Goal: Task Accomplishment & Management: Use online tool/utility

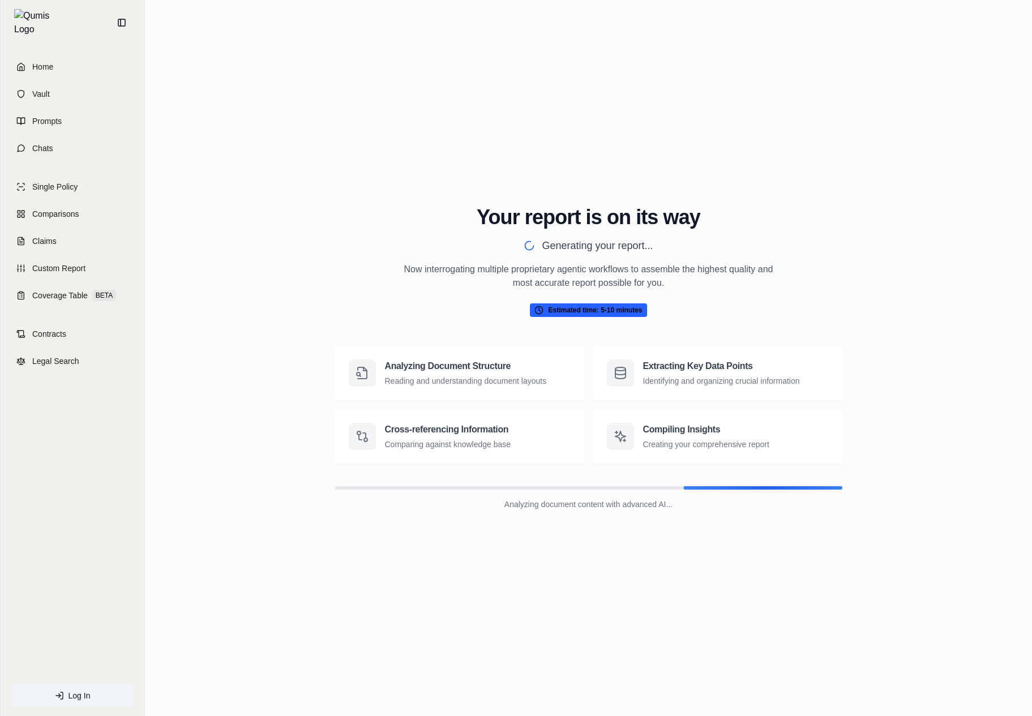
click at [626, 297] on div "Your report is on its way Generating your report... Now interrogating multiple …" at bounding box center [589, 262] width 381 height 113
click at [616, 305] on span "Estimated time: 5-10 minutes" at bounding box center [588, 311] width 117 height 14
click at [673, 373] on div "Extracting Key Data Points Identifying and organizing crucial information" at bounding box center [731, 373] width 177 height 27
click at [633, 386] on div "Extracting Key Data Points Identifying and organizing crucial information" at bounding box center [718, 373] width 222 height 27
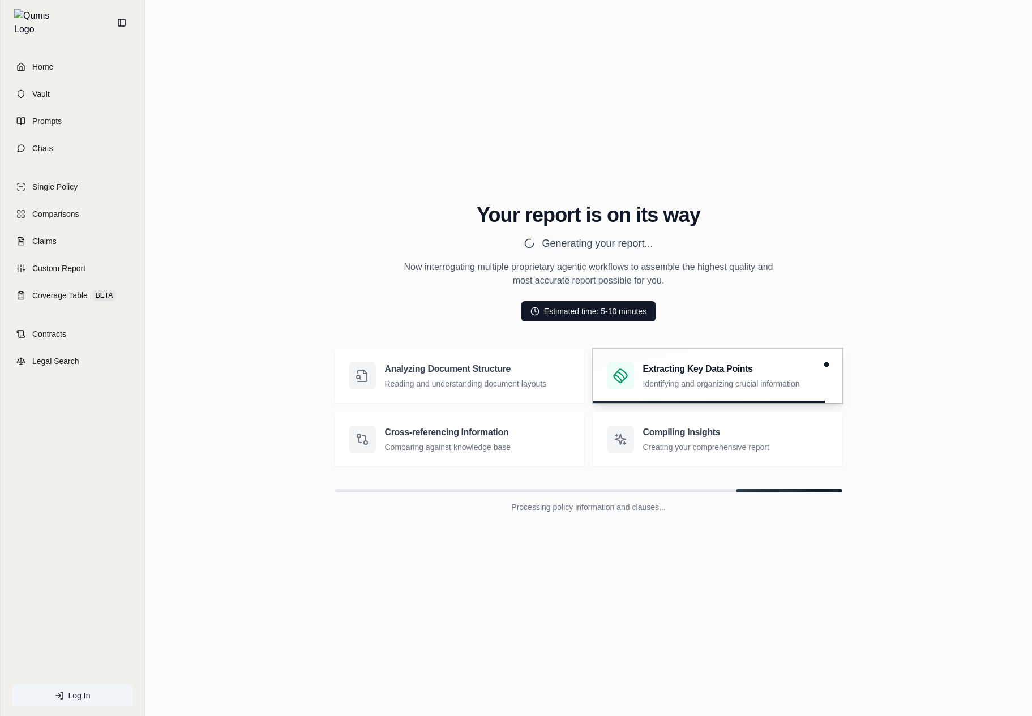
click at [230, 264] on div "Your report is on its way Generating your report... Now interrogating multiple …" at bounding box center [588, 359] width 869 height 364
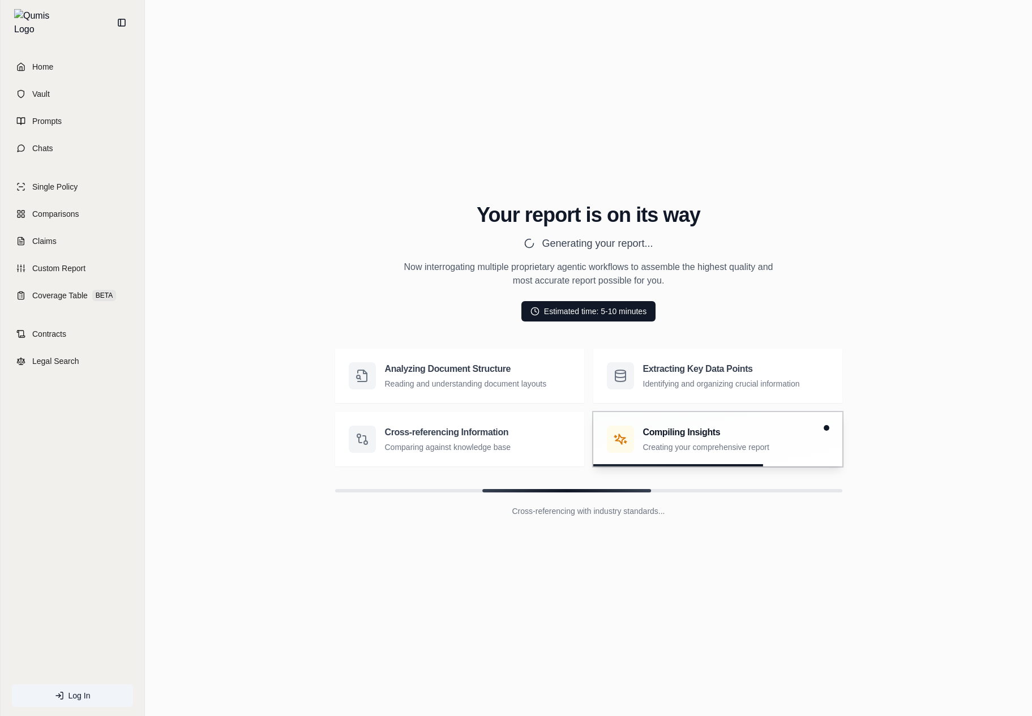
click at [729, 303] on div "Your report is on its way Generating your report... Now interrogating multiple …" at bounding box center [589, 263] width 381 height 118
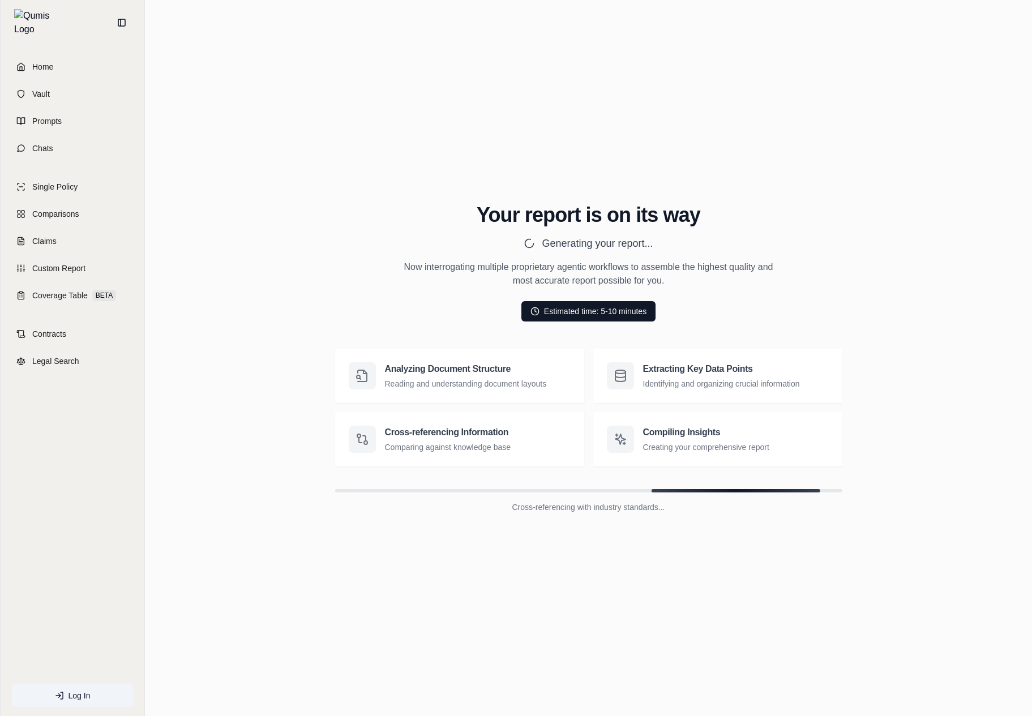
click at [398, 394] on div "Analyzing Document Structure Reading and understanding document layouts" at bounding box center [459, 376] width 249 height 54
click at [601, 450] on div "Compiling Insights Creating your comprehensive report" at bounding box center [717, 439] width 249 height 54
click at [450, 456] on div "Cross-referencing Information Comparing against knowledge base" at bounding box center [459, 439] width 249 height 54
click at [121, 390] on div "Home Vault Prompts Chats Single Policy Comparisons Claims Custom Report Coverag…" at bounding box center [73, 380] width 144 height 671
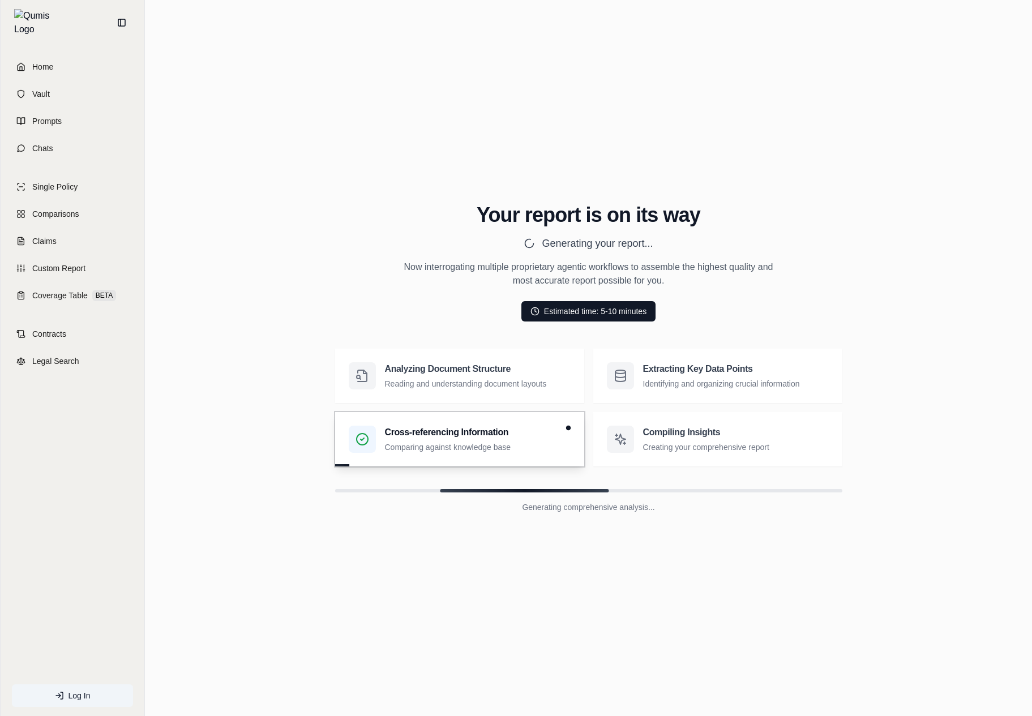
click at [206, 386] on div "Your report is on its way Generating your report... Now interrogating multiple …" at bounding box center [588, 359] width 869 height 364
click at [663, 445] on p "Creating your comprehensive report" at bounding box center [731, 447] width 177 height 11
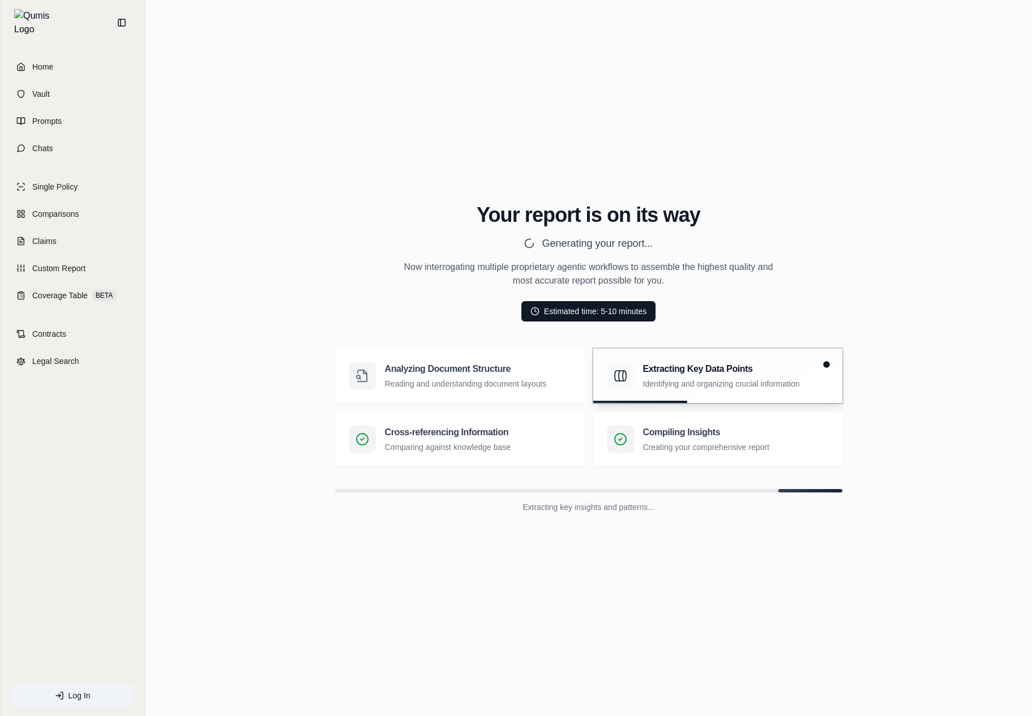
click at [497, 341] on div "Your report is on its way Generating your report... Now interrogating multiple …" at bounding box center [588, 359] width 869 height 364
click at [605, 505] on p "Optimizing report quality and accuracy..." at bounding box center [588, 507] width 507 height 11
click at [638, 327] on div "Your report is on its way Generating your report... Now interrogating multiple …" at bounding box center [588, 359] width 869 height 364
click at [865, 489] on div "Your report is on its way Generating your report... Now interrogating multiple …" at bounding box center [588, 359] width 869 height 364
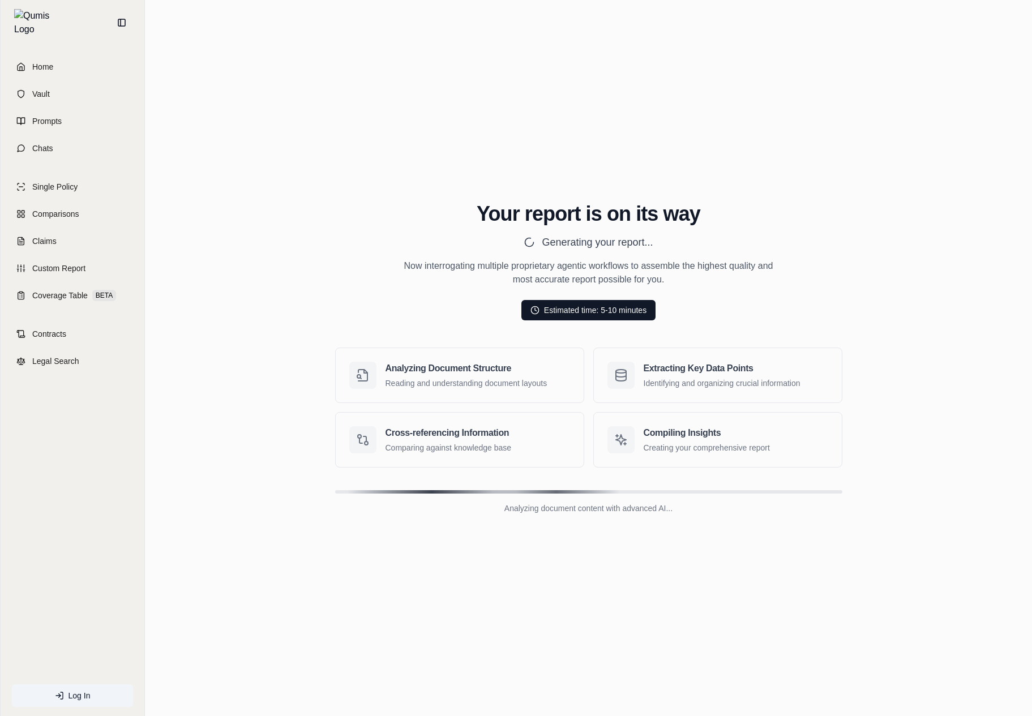
click at [434, 647] on main "Your report is on its way Generating your report... Now interrogating multiple …" at bounding box center [588, 358] width 887 height 716
click at [446, 647] on main "Your report is on its way Generating your report... Now interrogating multiple …" at bounding box center [588, 358] width 887 height 716
click at [510, 613] on div "Your report is on its way Generating your report... Now interrogating multiple …" at bounding box center [588, 357] width 869 height 537
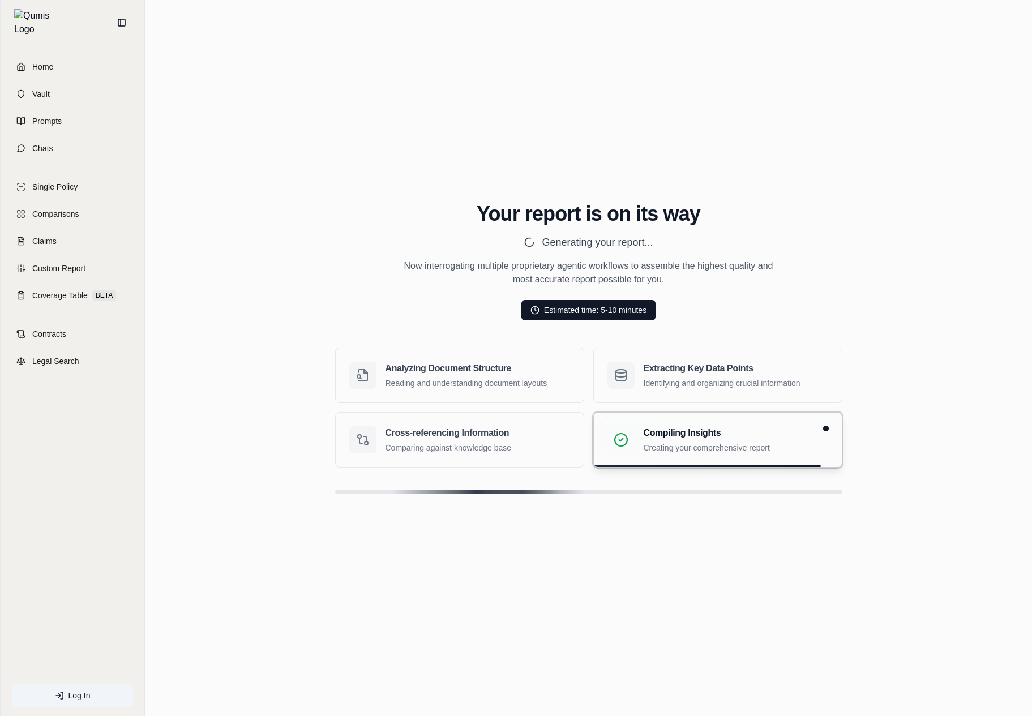
click at [510, 613] on div "Your report is on its way Generating your report... Now interrogating multiple …" at bounding box center [588, 357] width 869 height 537
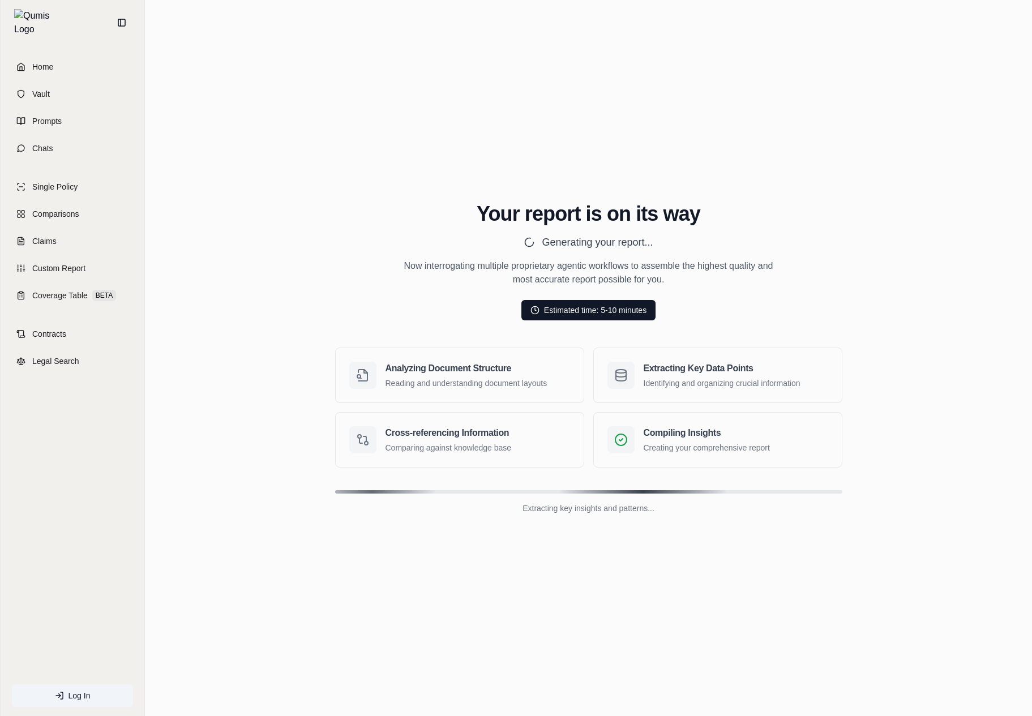
click at [510, 613] on div "Your report is on its way Generating your report... Now interrogating multiple …" at bounding box center [588, 357] width 869 height 537
click at [555, 615] on div "Your report is on its way Generating your report... Now interrogating multiple …" at bounding box center [588, 357] width 869 height 537
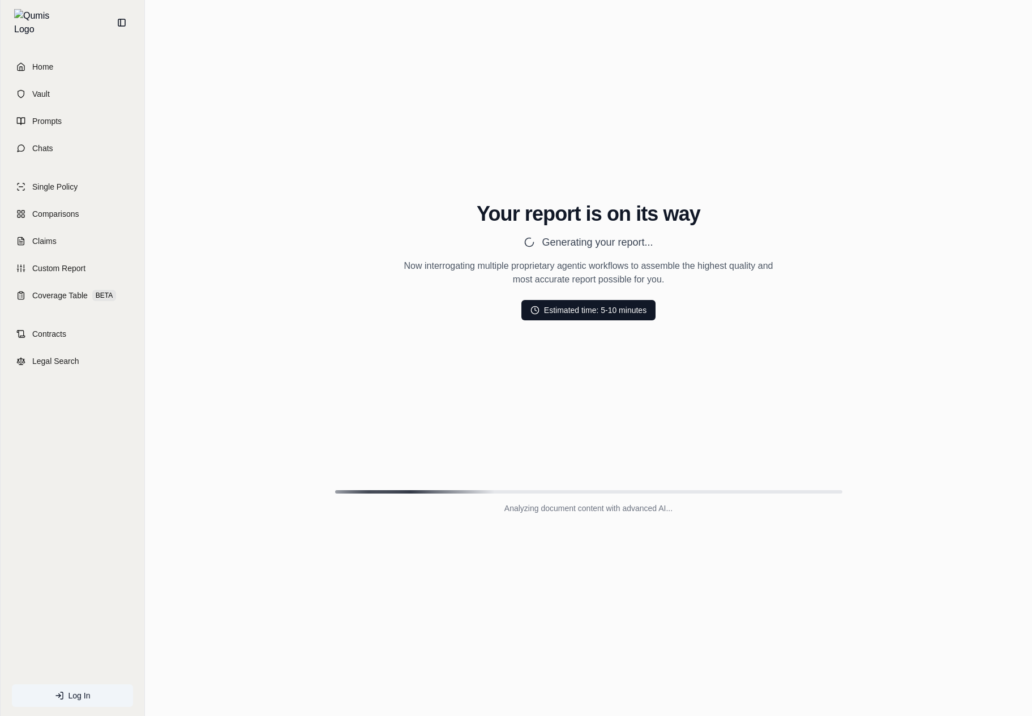
click at [876, 140] on div "Your report is on its way Generating your report... Now interrogating multiple …" at bounding box center [588, 357] width 869 height 537
click at [335, 268] on div "Your report is on its way Generating your report... Now interrogating multiple …" at bounding box center [588, 359] width 869 height 366
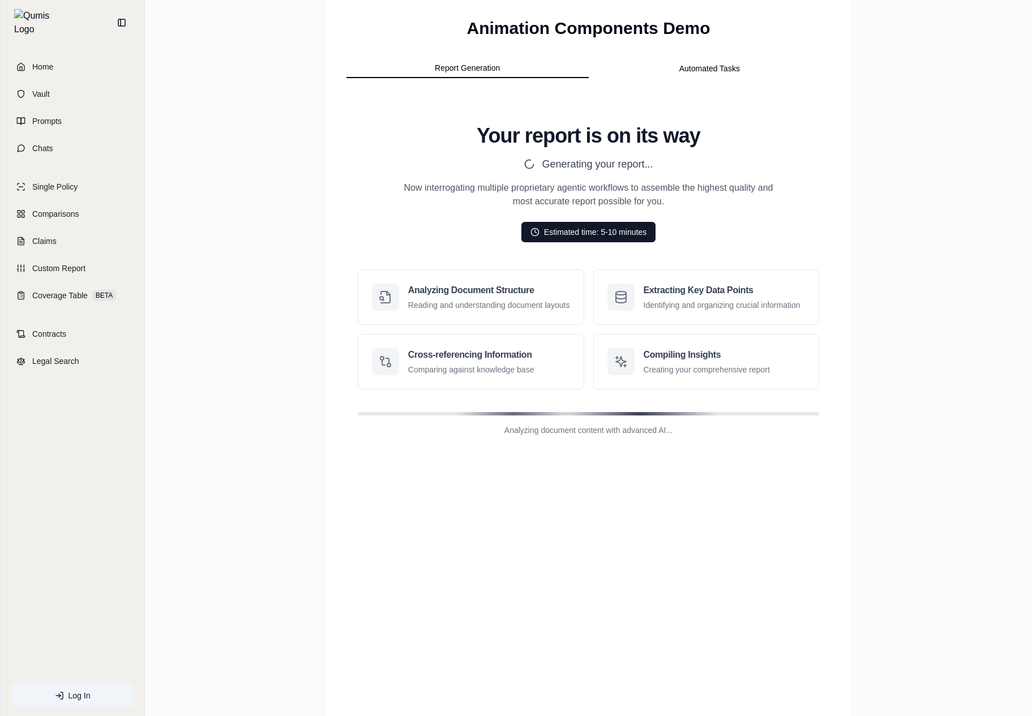
click at [697, 77] on button "Automated Tasks" at bounding box center [710, 68] width 242 height 18
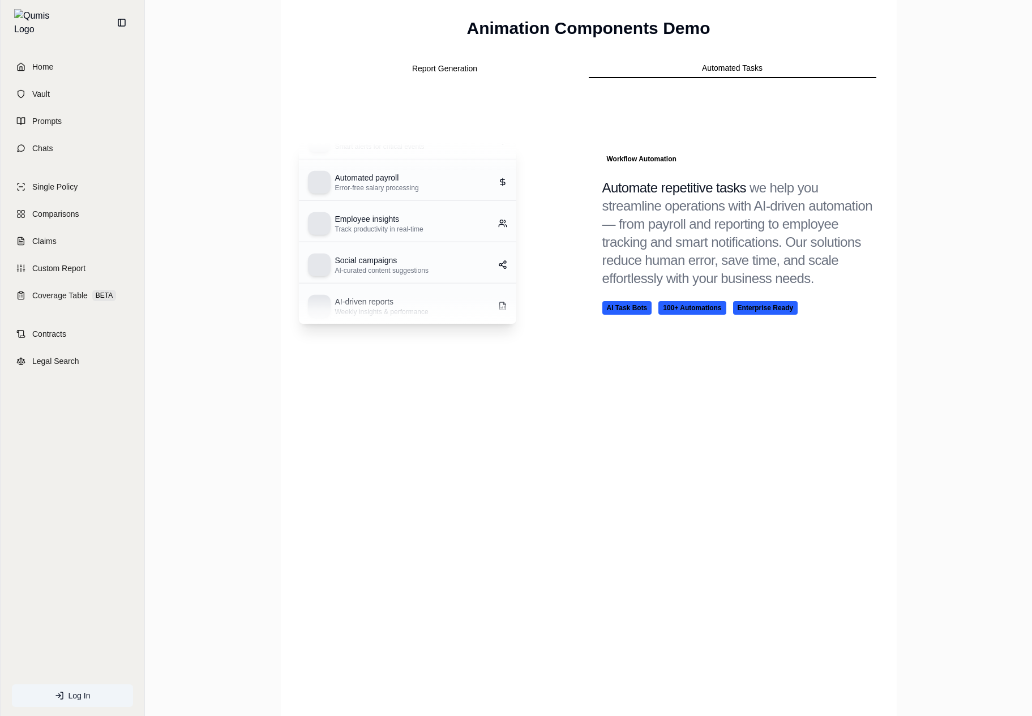
click at [454, 73] on button "Report Generation" at bounding box center [445, 68] width 288 height 18
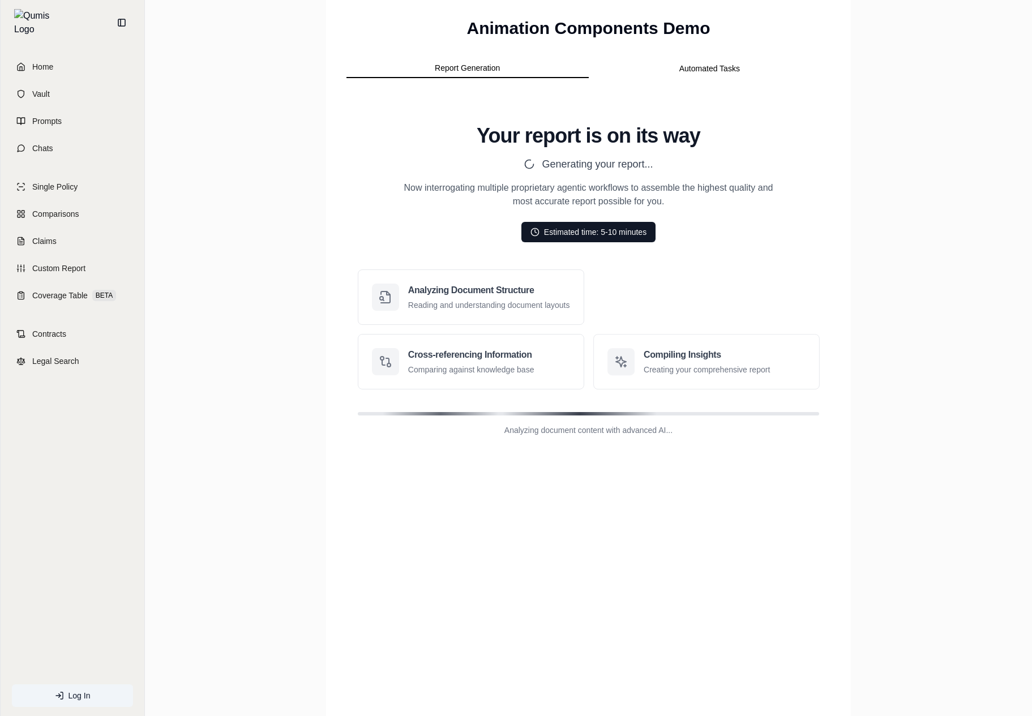
click at [712, 82] on div "Report Generation Automated Tasks Your report is on its way Generating your rep…" at bounding box center [588, 260] width 489 height 407
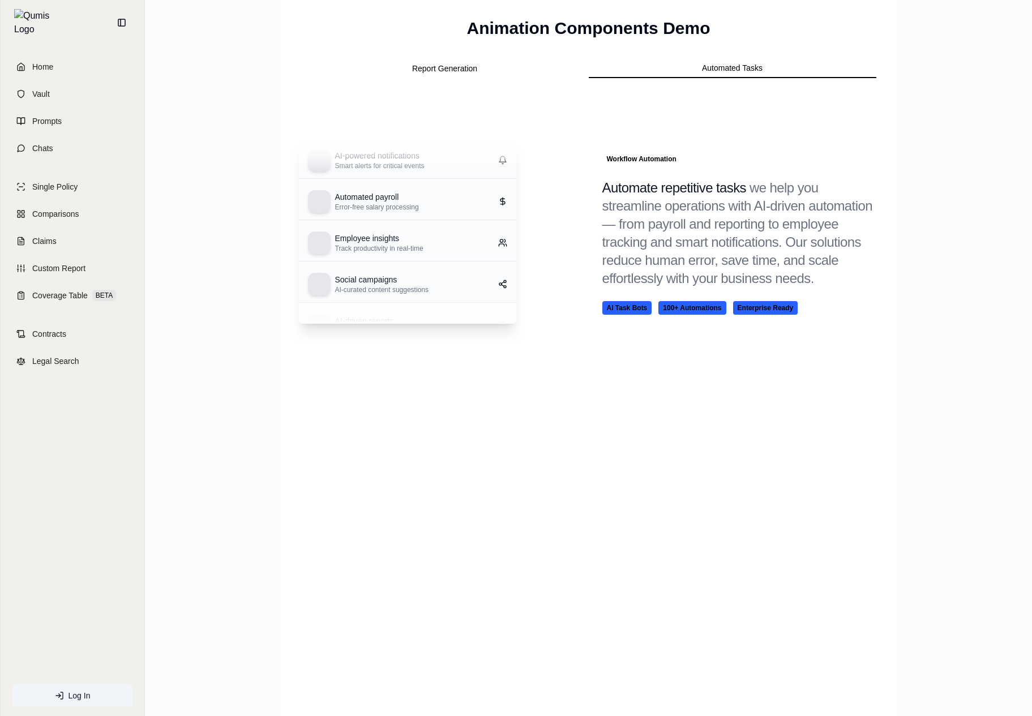
click at [725, 60] on button "Automated Tasks" at bounding box center [733, 68] width 288 height 19
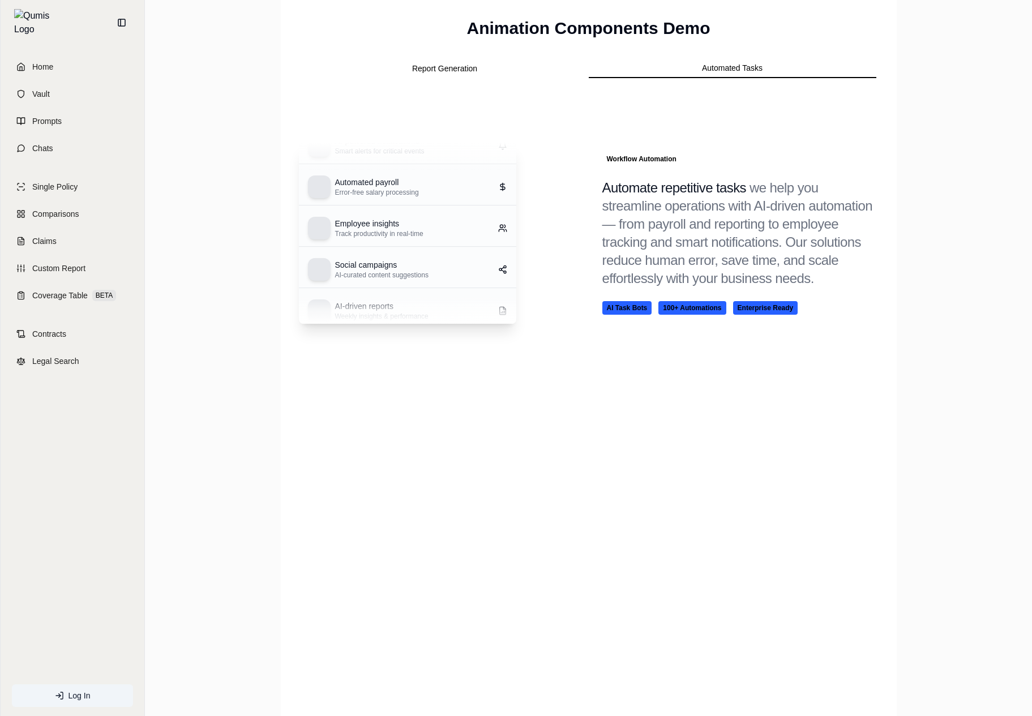
click at [640, 310] on span "AI Task Bots" at bounding box center [628, 308] width 50 height 14
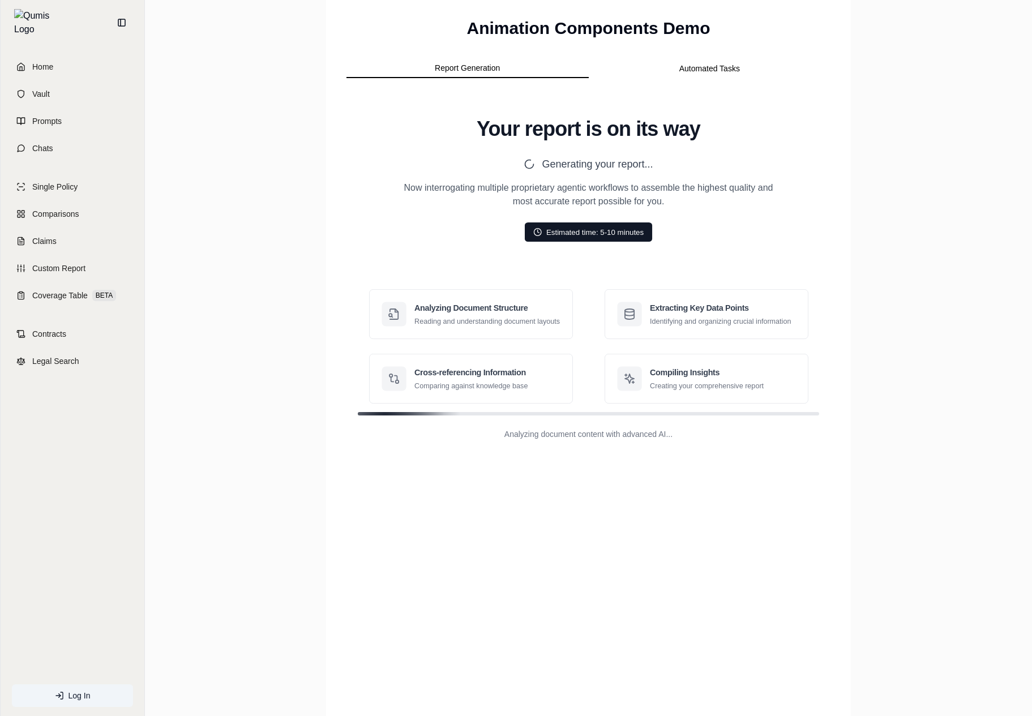
click at [470, 73] on button "Report Generation" at bounding box center [468, 68] width 242 height 19
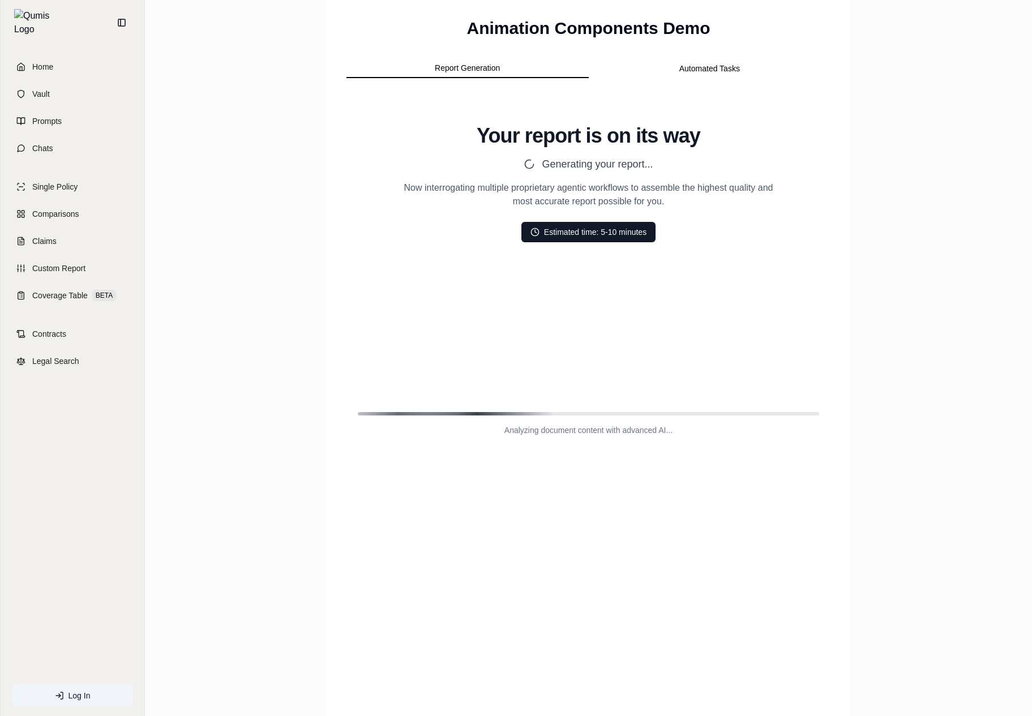
click at [724, 65] on button "Automated Tasks" at bounding box center [710, 68] width 242 height 18
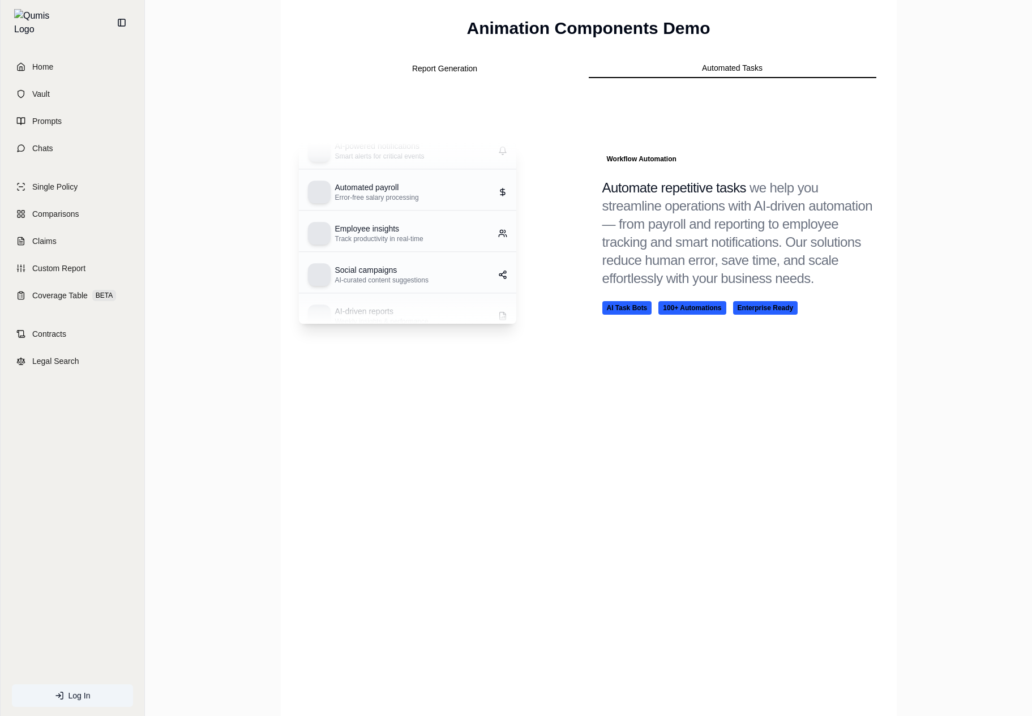
click at [462, 271] on div "Social campaigns AI-curated content suggestions" at bounding box center [407, 274] width 199 height 23
click at [681, 213] on span "we help you streamline operations with AI-driven automation — from payroll and …" at bounding box center [738, 233] width 270 height 106
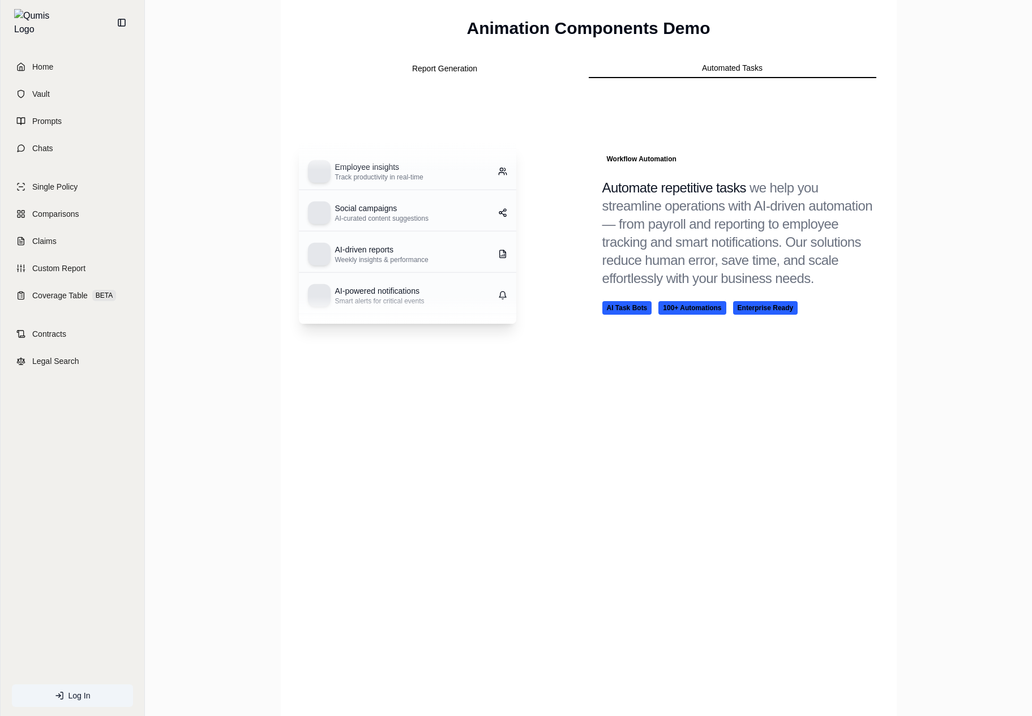
click at [468, 71] on button "Report Generation" at bounding box center [445, 68] width 288 height 18
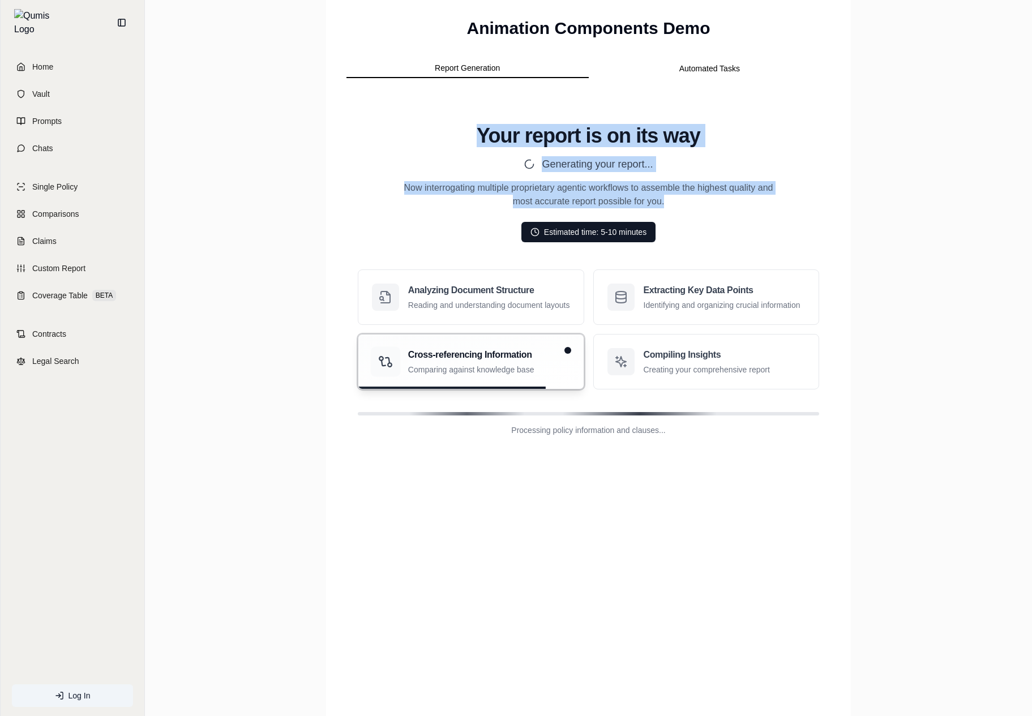
drag, startPoint x: 672, startPoint y: 208, endPoint x: 431, endPoint y: 116, distance: 257.8
click at [431, 116] on div "Your report is on its way Generating your report... Now interrogating multiple …" at bounding box center [588, 280] width 489 height 366
copy div "Your report is on its way Generating your report... Now interrogating multiple …"
click at [710, 77] on button "Automated Tasks" at bounding box center [710, 68] width 242 height 18
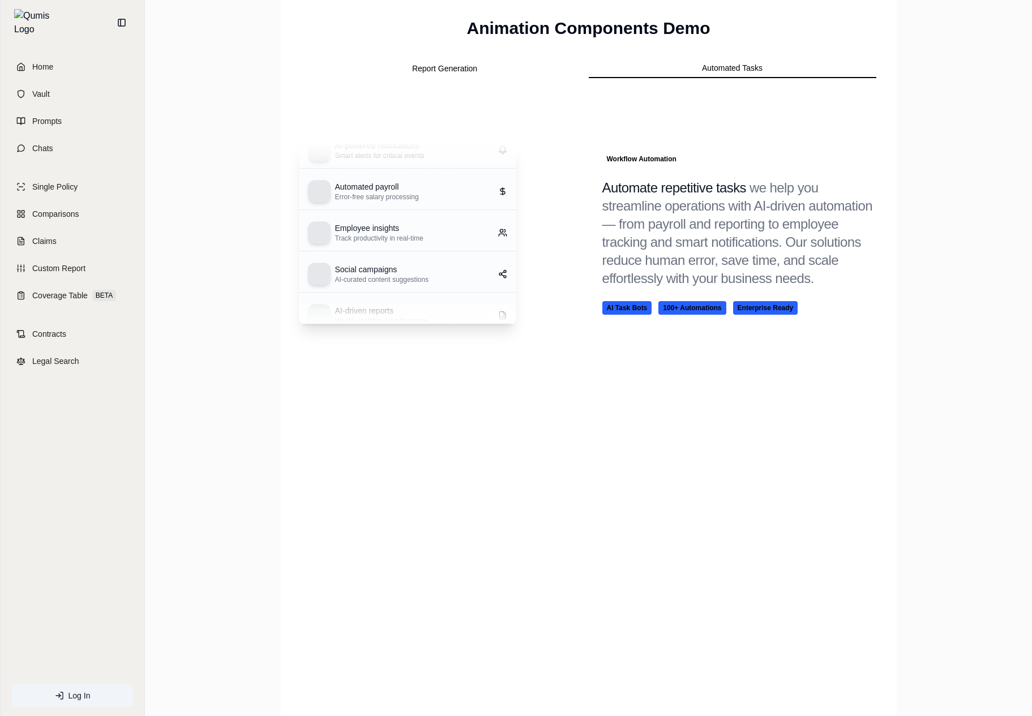
click at [651, 196] on h3 "Automate repetitive tasks we help you streamline operations with AI-driven auto…" at bounding box center [741, 233] width 276 height 109
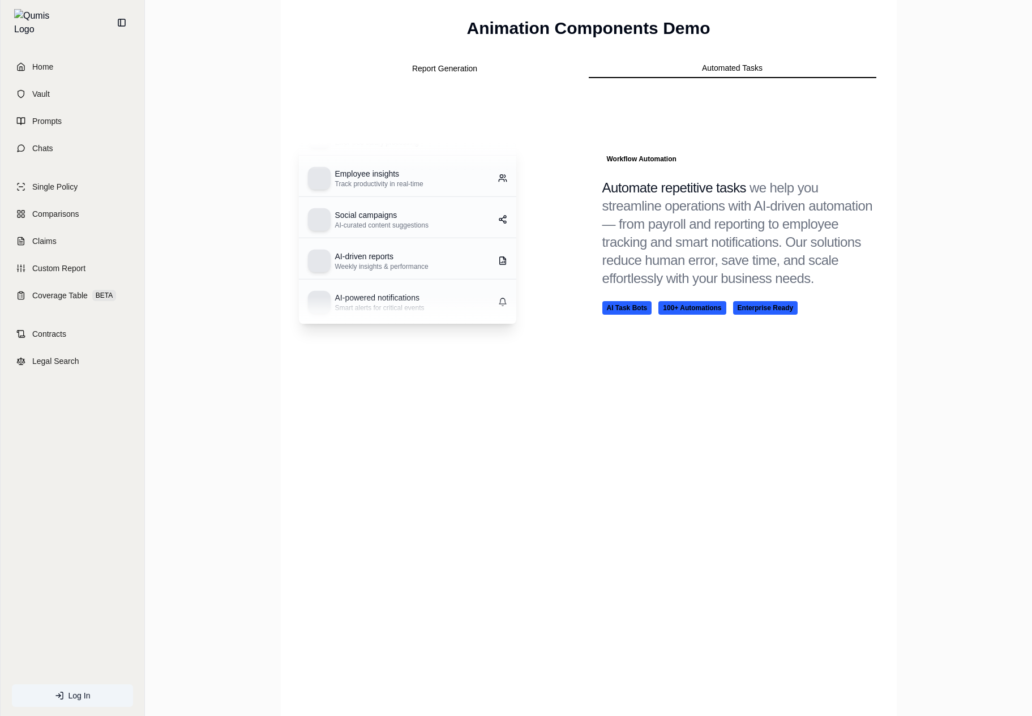
click at [651, 196] on h3 "Automate repetitive tasks we help you streamline operations with AI-driven auto…" at bounding box center [741, 233] width 276 height 109
click at [663, 191] on h3 "Automate repetitive tasks we help you streamline operations with AI-driven auto…" at bounding box center [741, 233] width 276 height 109
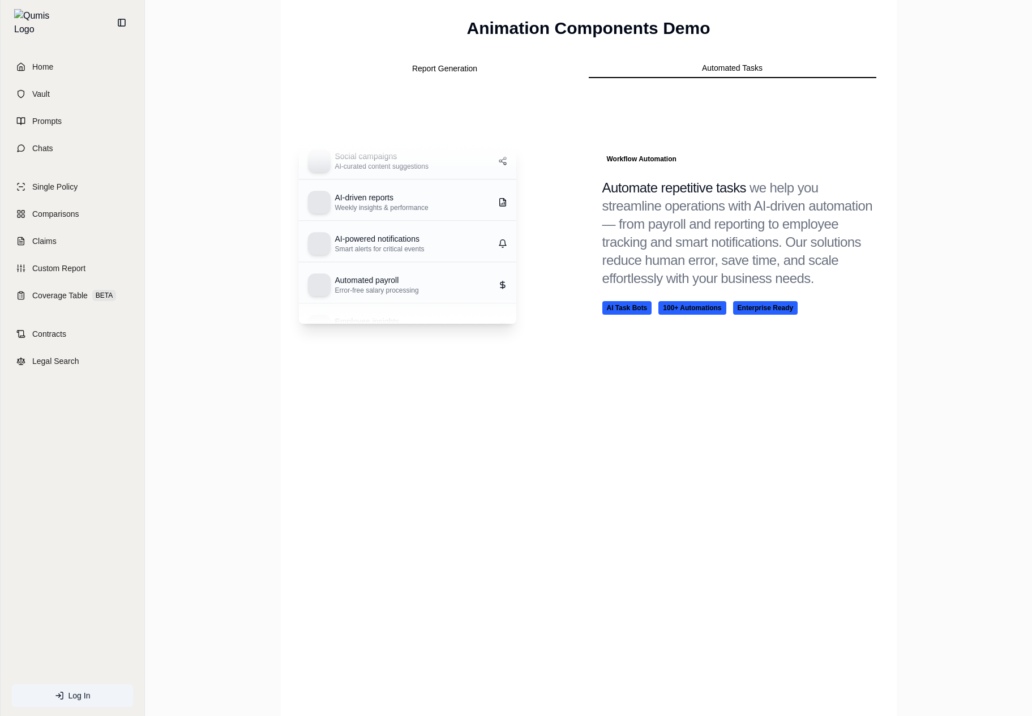
click at [642, 135] on section "AI-powered notifications Smart alerts for critical events Automated payroll Err…" at bounding box center [589, 233] width 580 height 272
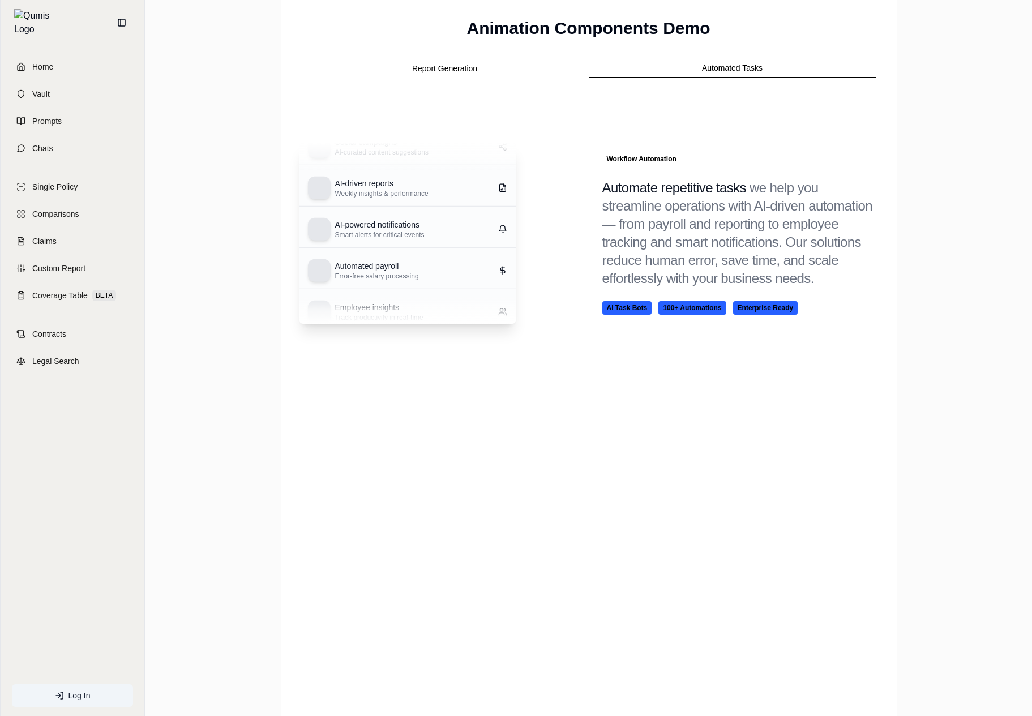
click at [459, 77] on button "Report Generation" at bounding box center [445, 68] width 288 height 18
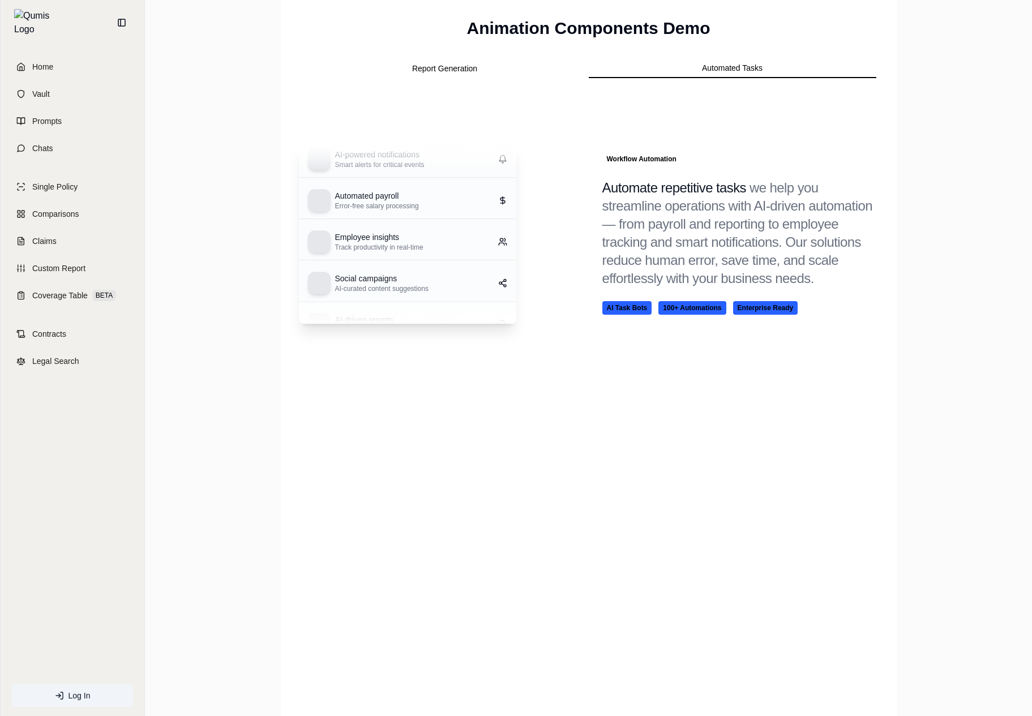
click at [699, 72] on button "Automated Tasks" at bounding box center [733, 68] width 288 height 19
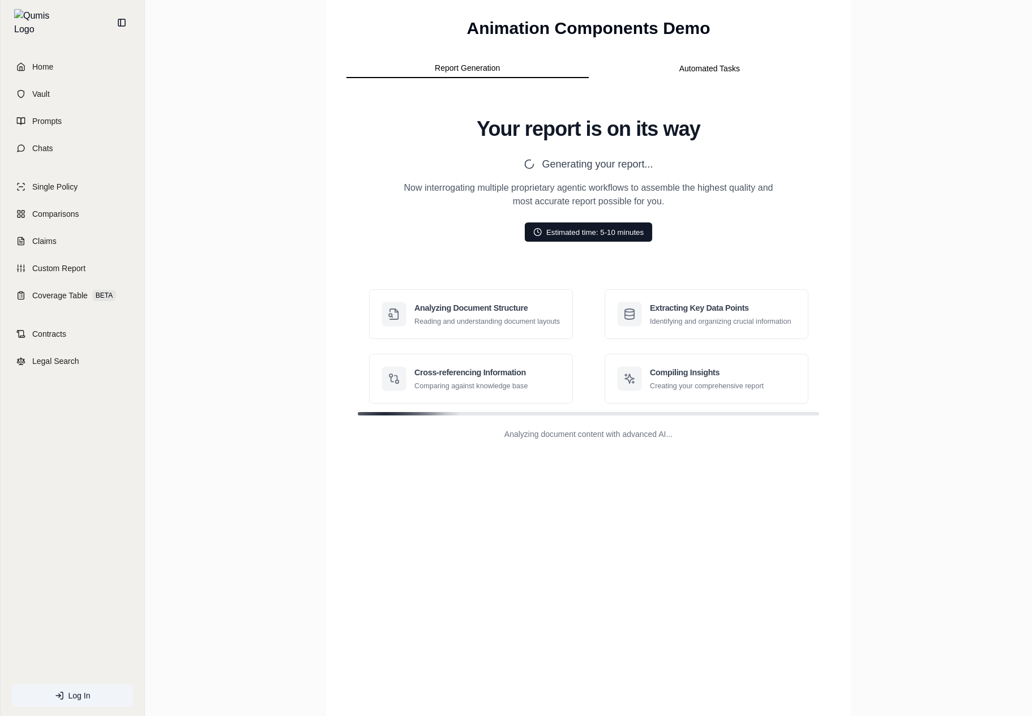
click at [469, 66] on button "Report Generation" at bounding box center [468, 68] width 242 height 19
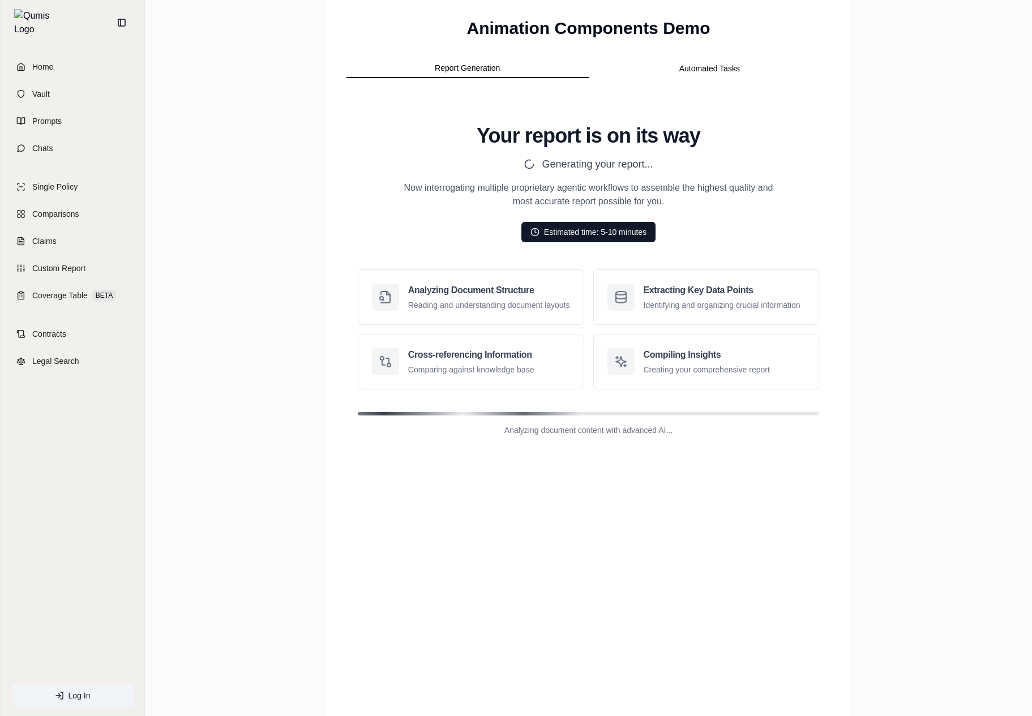
click at [694, 50] on div "Animation Components Demo Report Generation Automated Tasks Your report is on i…" at bounding box center [588, 240] width 489 height 445
click at [698, 73] on button "Automated Tasks" at bounding box center [710, 68] width 242 height 18
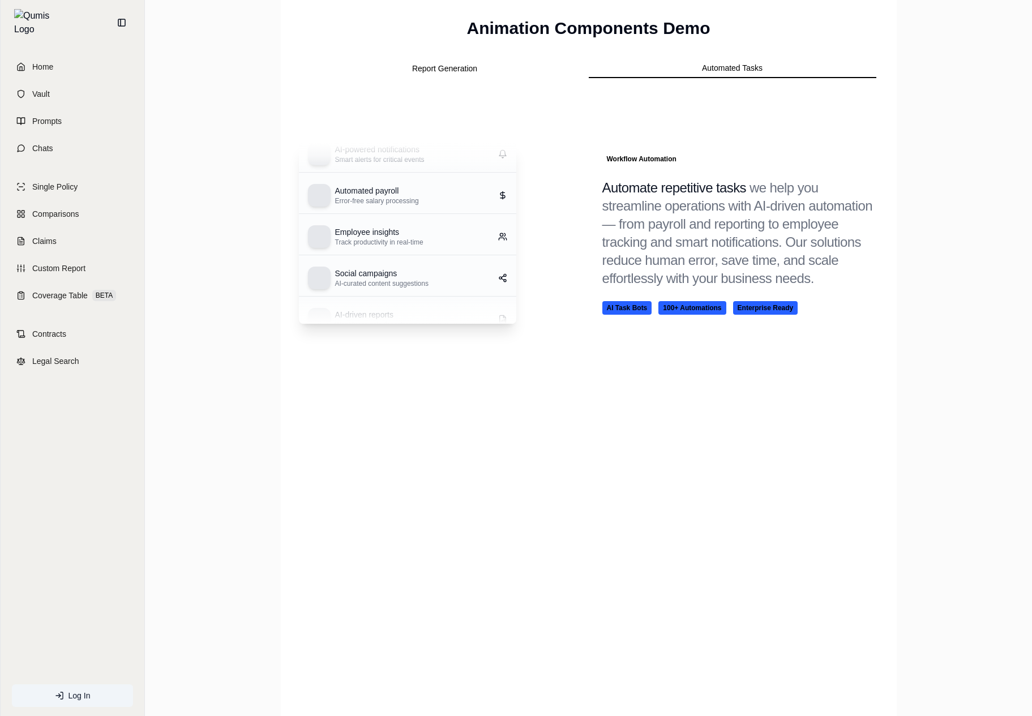
click at [622, 164] on span "Workflow Automation" at bounding box center [642, 159] width 79 height 12
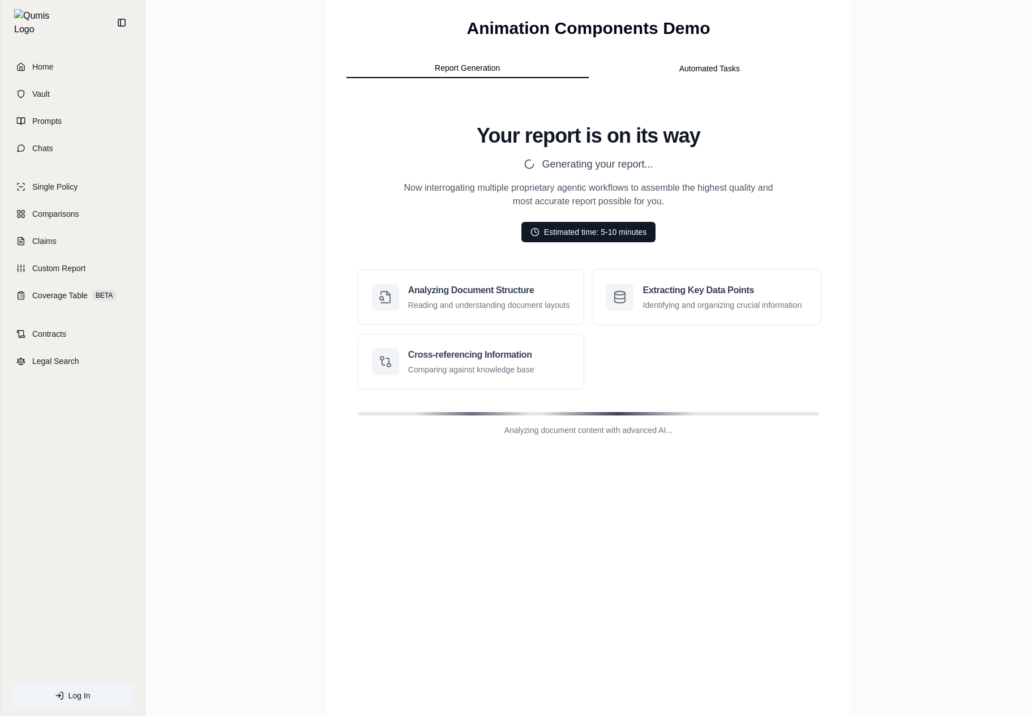
click at [642, 299] on div "Extracting Key Data Points Identifying and organizing crucial information" at bounding box center [706, 298] width 200 height 28
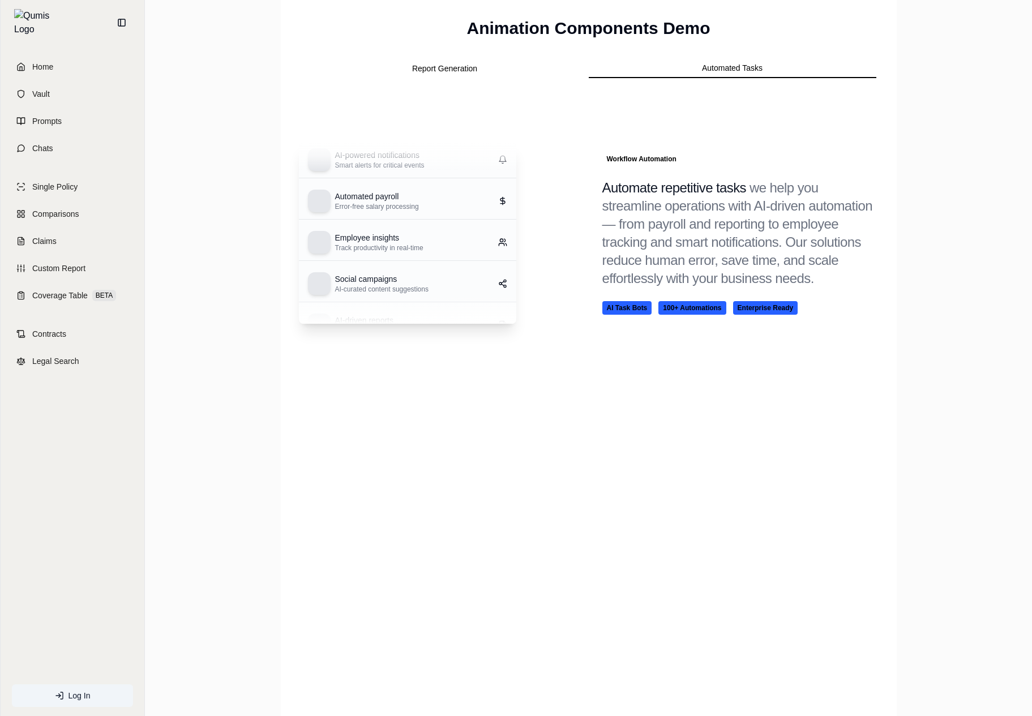
click at [701, 70] on button "Automated Tasks" at bounding box center [733, 68] width 288 height 19
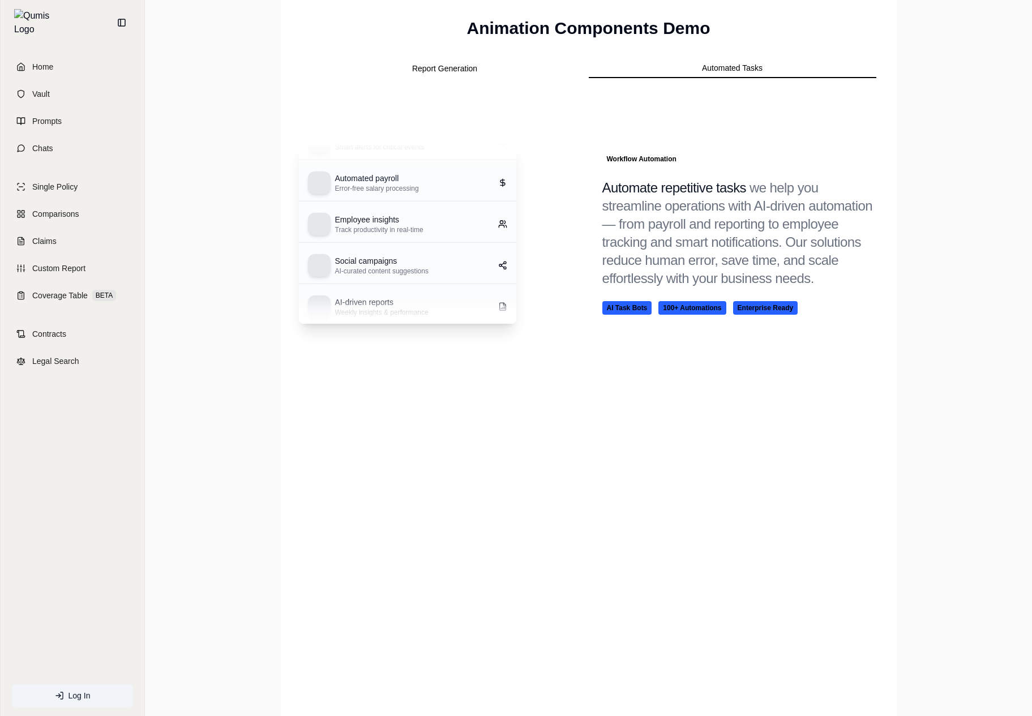
click at [403, 234] on div "Employee insights Track productivity in real-time" at bounding box center [407, 224] width 217 height 37
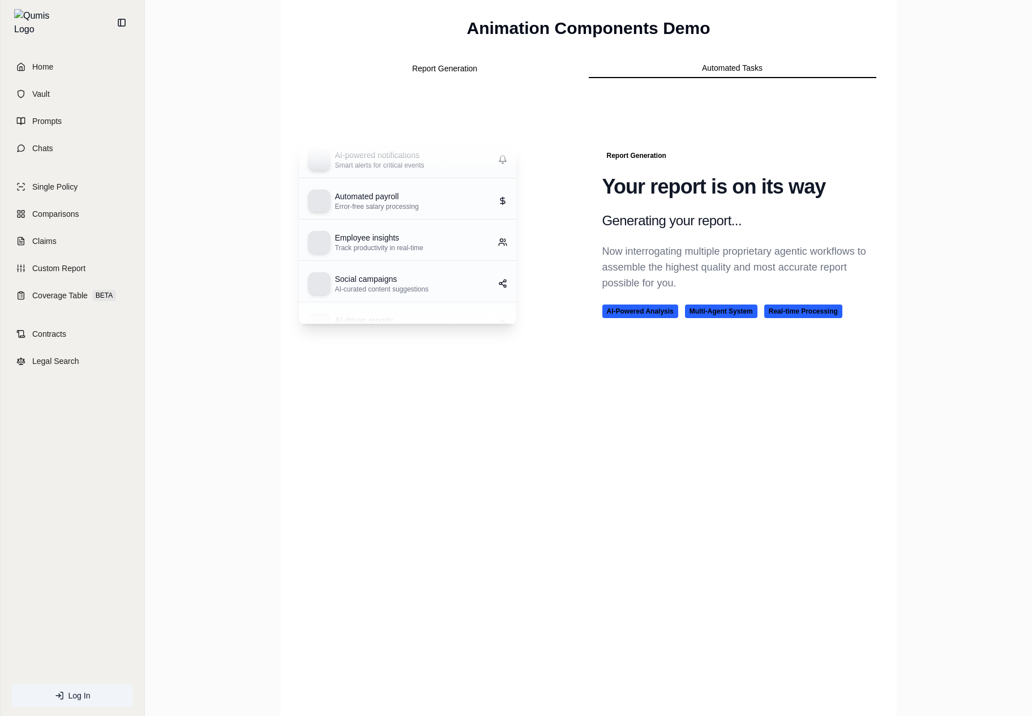
click at [694, 69] on button "Automated Tasks" at bounding box center [733, 68] width 288 height 19
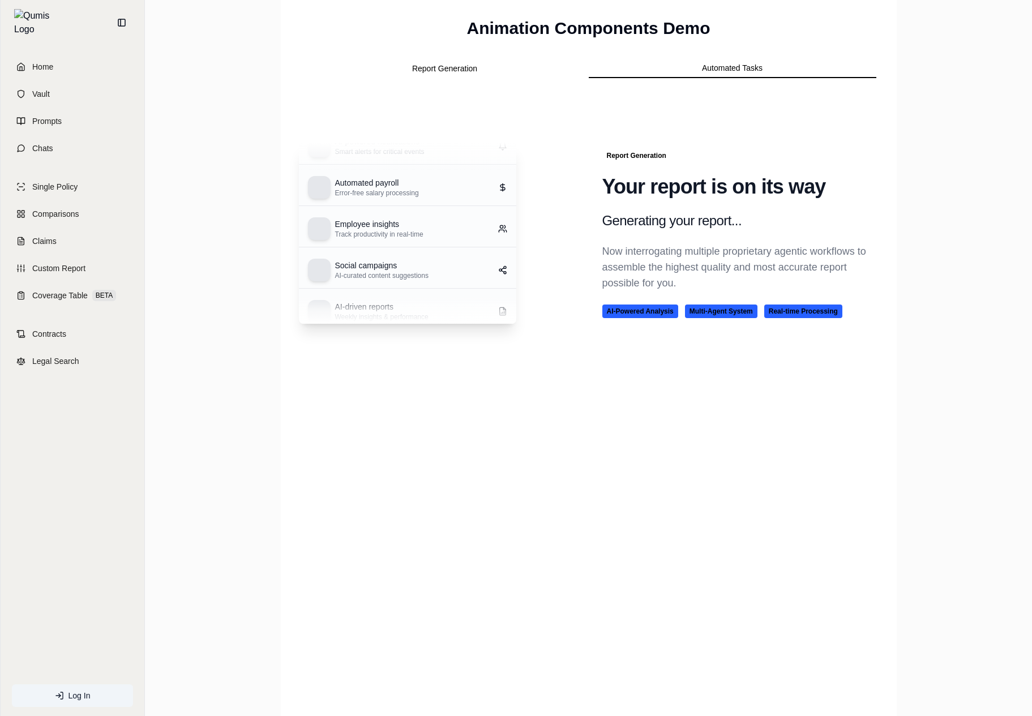
click at [711, 188] on h2 "Your report is on its way" at bounding box center [741, 187] width 276 height 23
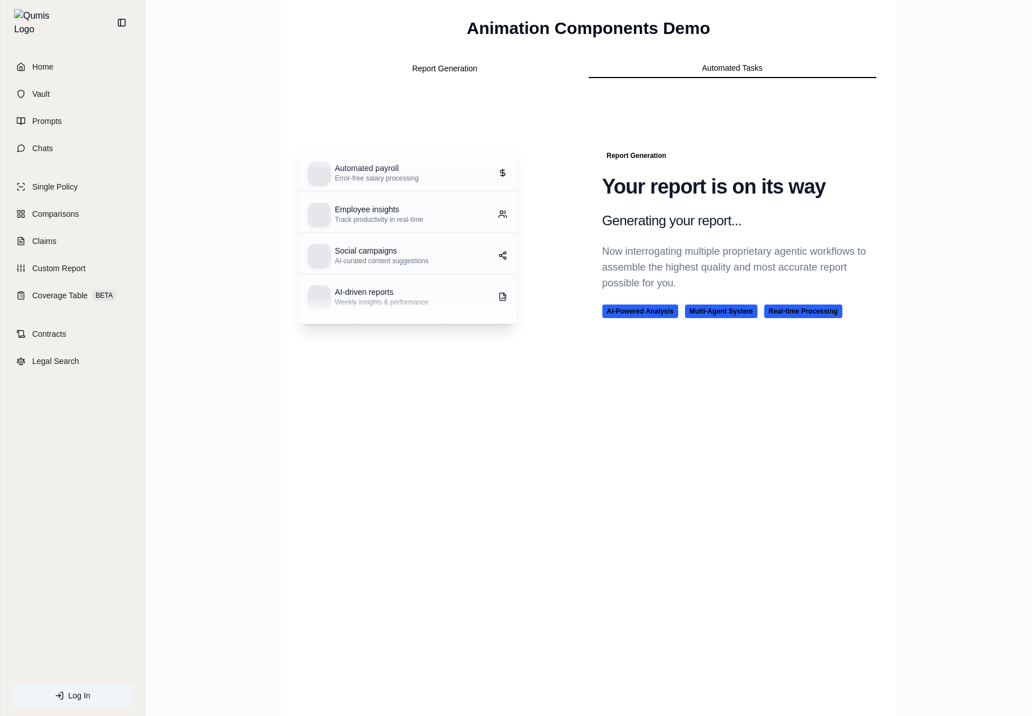
click at [711, 188] on h2 "Your report is on its way" at bounding box center [741, 187] width 276 height 23
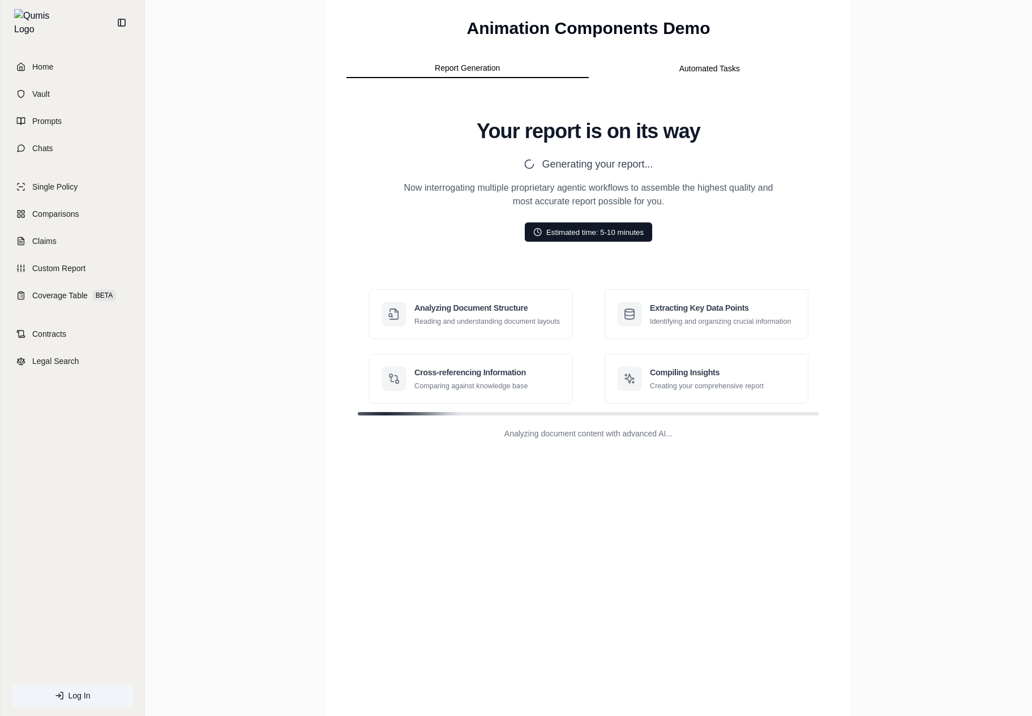
click at [442, 65] on button "Report Generation" at bounding box center [468, 68] width 242 height 19
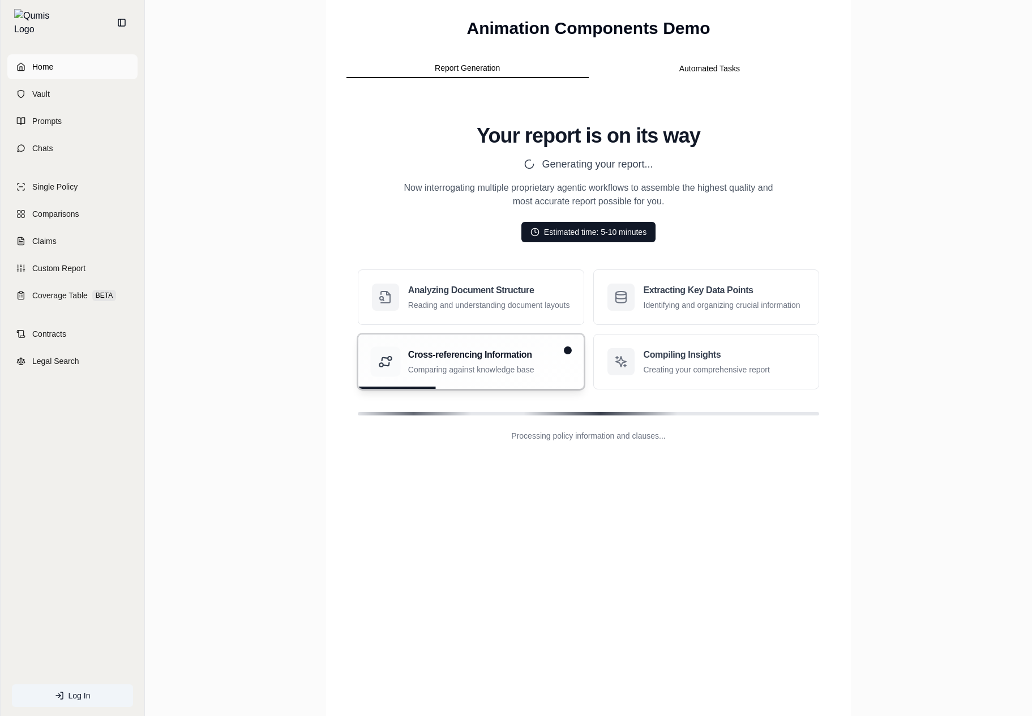
click at [91, 70] on link "Home" at bounding box center [72, 66] width 130 height 25
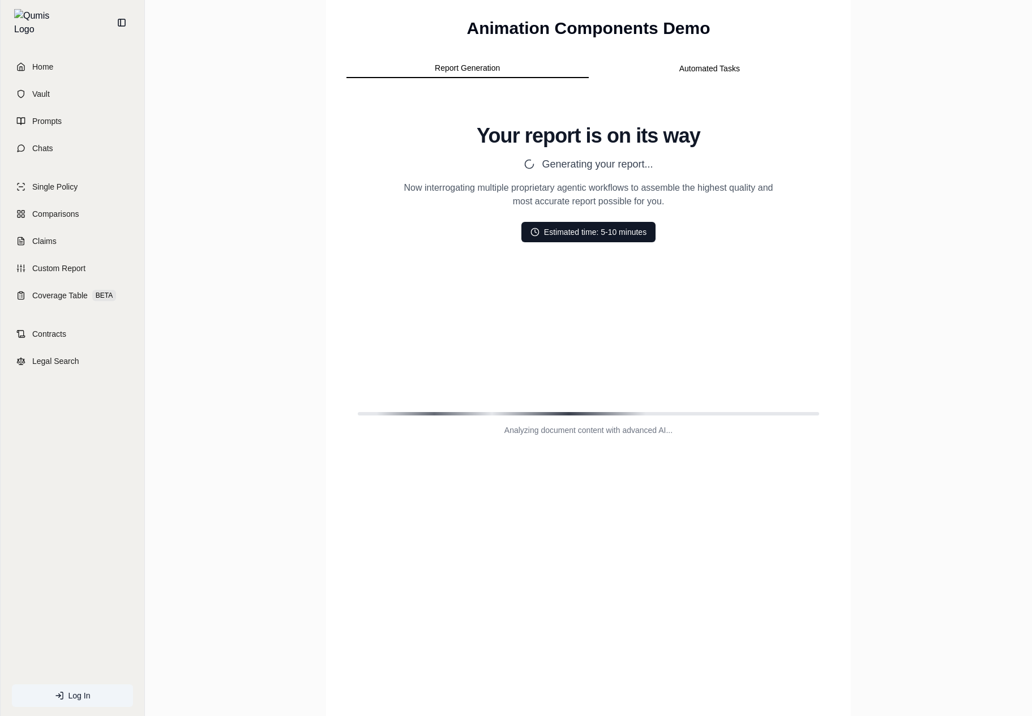
click at [702, 89] on div "Report Generation Automated Tasks Your report is on its way Generating your rep…" at bounding box center [588, 260] width 489 height 407
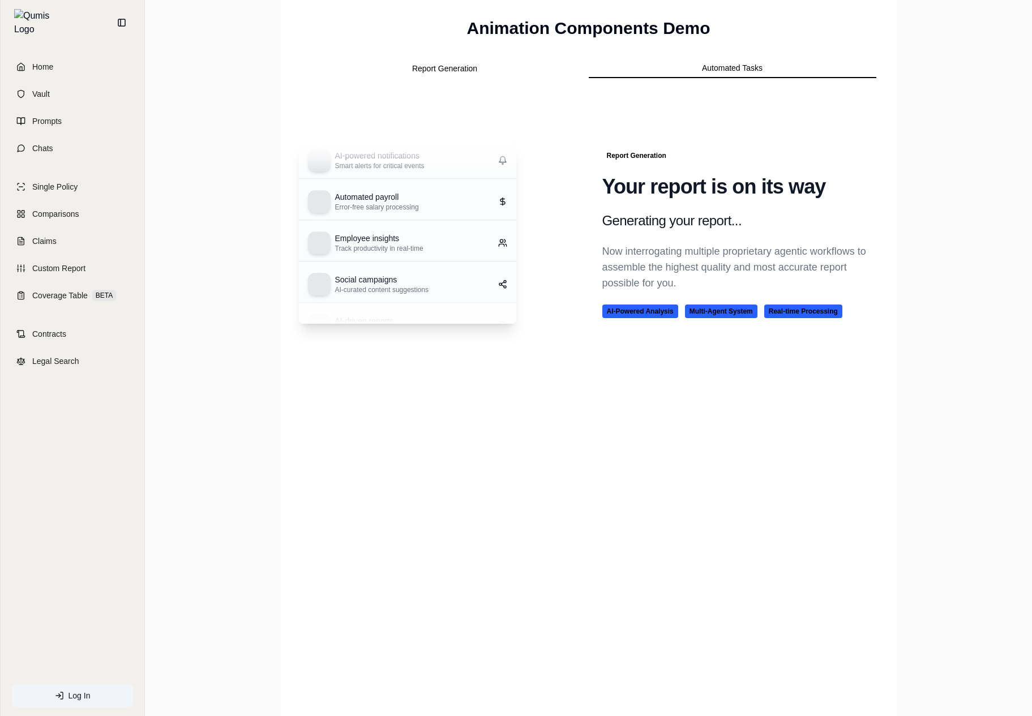
click at [736, 69] on button "Automated Tasks" at bounding box center [733, 68] width 288 height 19
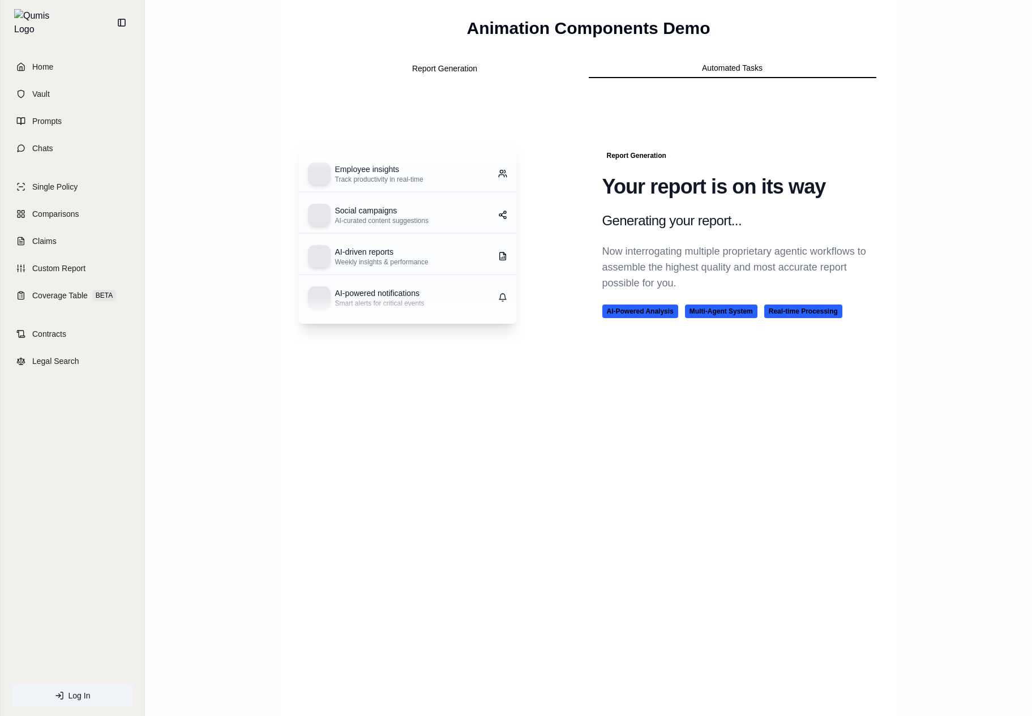
drag, startPoint x: 627, startPoint y: 310, endPoint x: 691, endPoint y: 434, distance: 139.8
click at [0, 0] on div "Home Vault Prompts Chats Single Policy Comparisons Claims Custom Report Coverag…" at bounding box center [516, 358] width 1032 height 716
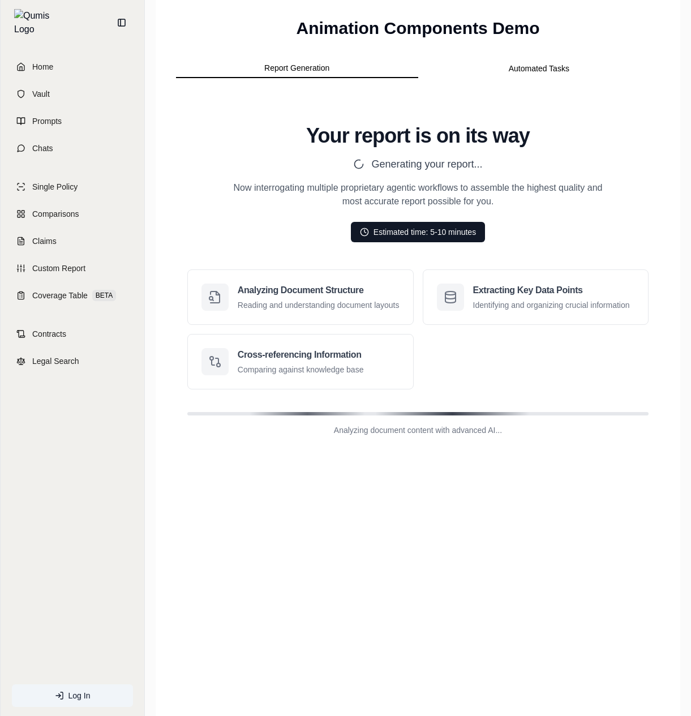
click at [539, 71] on html "Home Vault Prompts Chats Single Policy Comparisons Claims Custom Report Coverag…" at bounding box center [345, 358] width 691 height 716
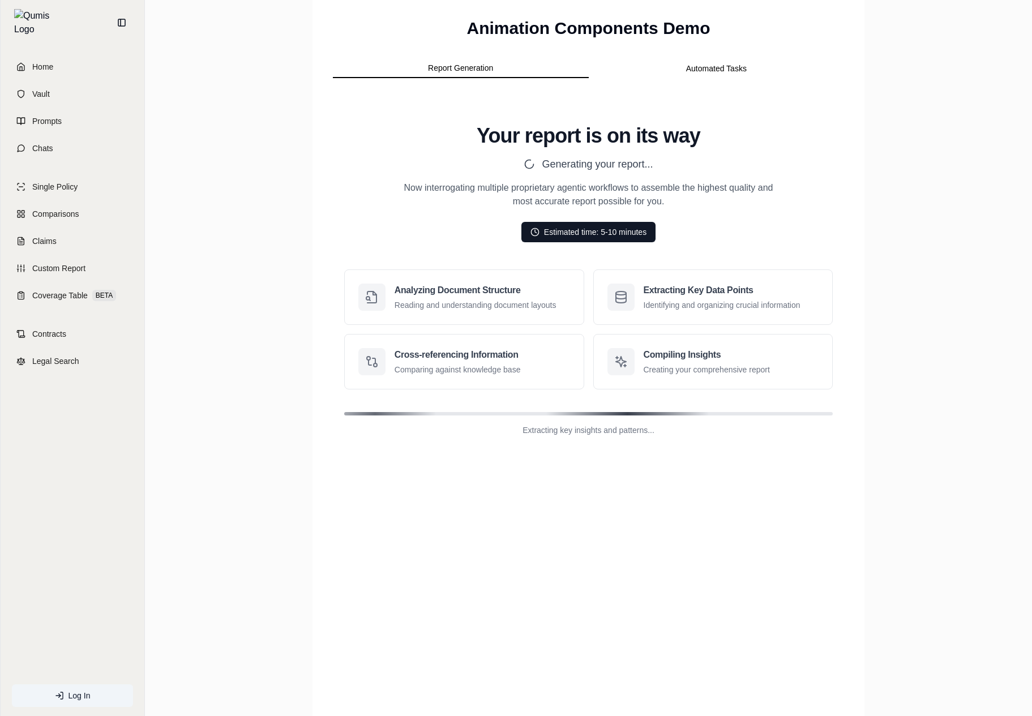
click at [718, 64] on html "Home Vault Prompts Chats Single Policy Comparisons Claims Custom Report Coverag…" at bounding box center [516, 358] width 1032 height 716
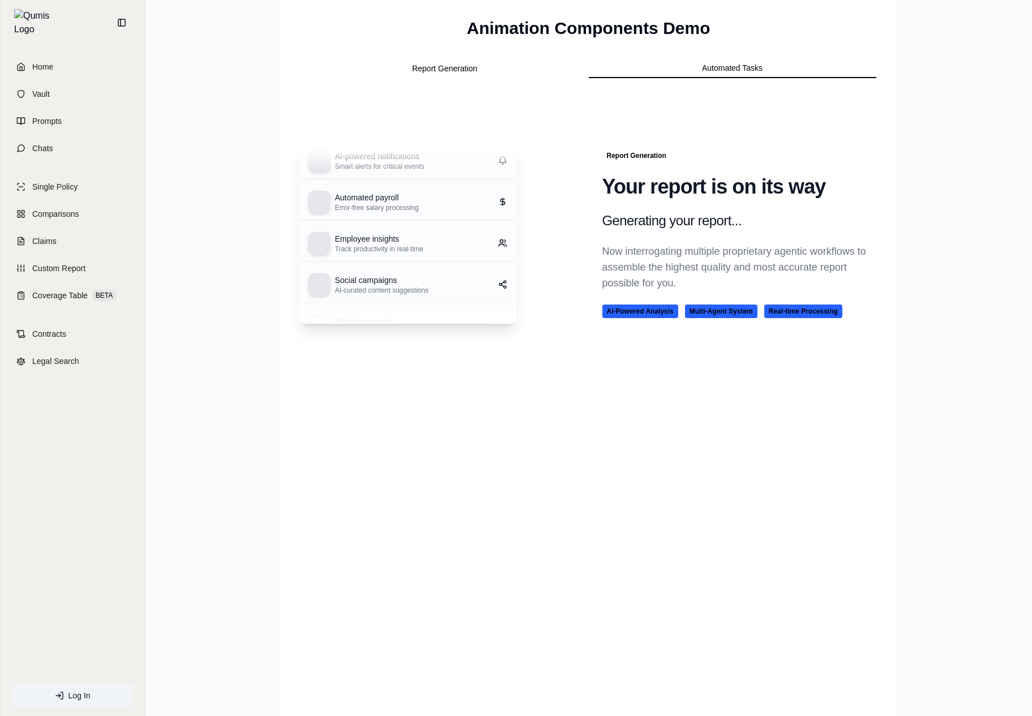
click at [665, 71] on button "Automated Tasks" at bounding box center [733, 68] width 288 height 19
click at [676, 67] on button "Automated Tasks" at bounding box center [733, 68] width 288 height 19
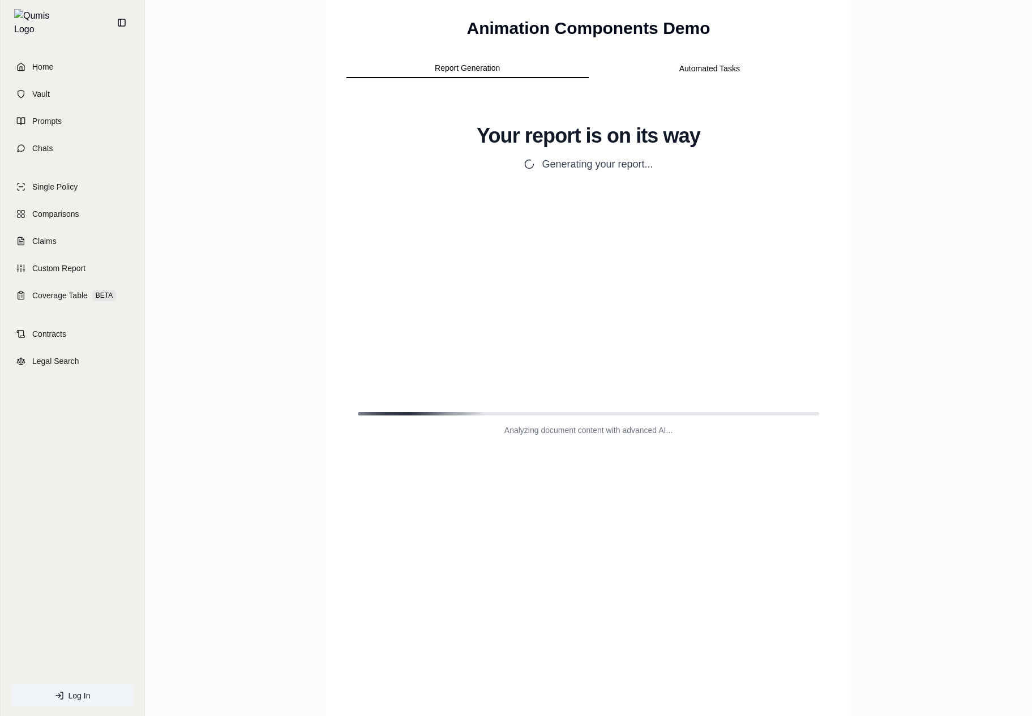
click at [443, 235] on html "Home Vault Prompts Chats Single Policy Comparisons Claims Custom Report Coverag…" at bounding box center [516, 358] width 1032 height 716
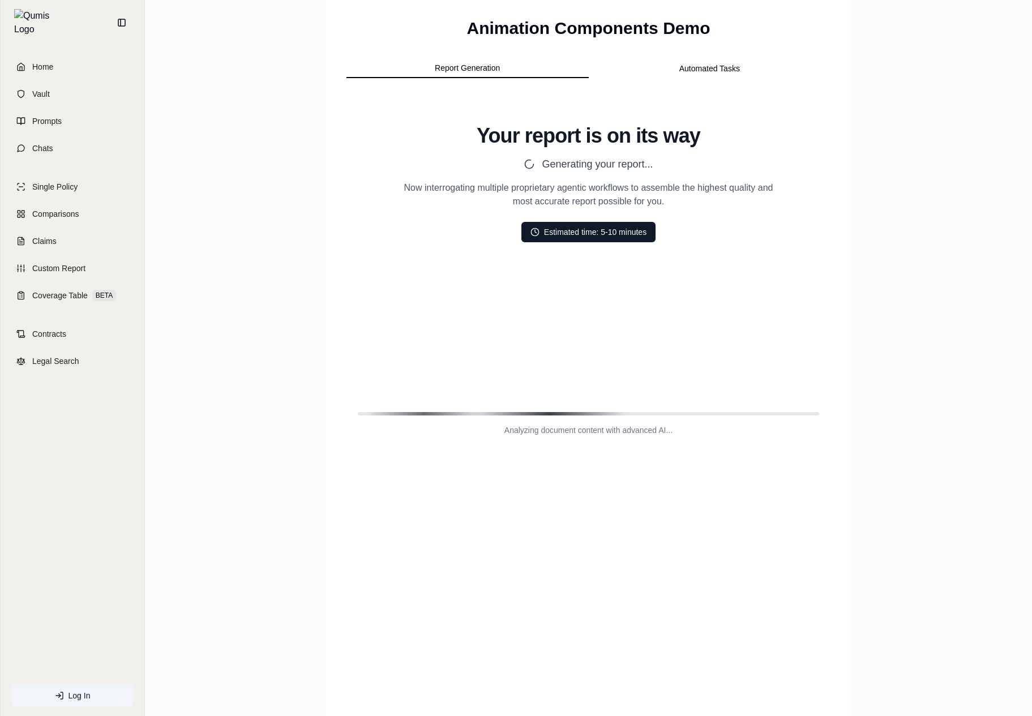
click at [707, 78] on div "Report Generation Automated Tasks" at bounding box center [588, 68] width 489 height 23
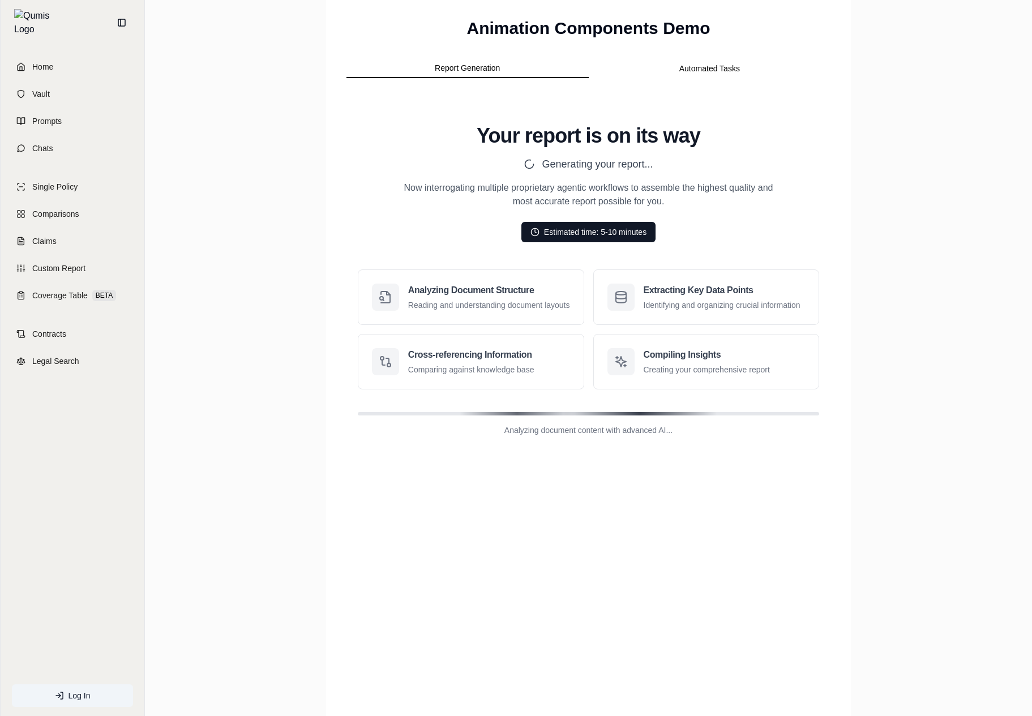
click at [707, 62] on button "Automated Tasks" at bounding box center [710, 68] width 242 height 18
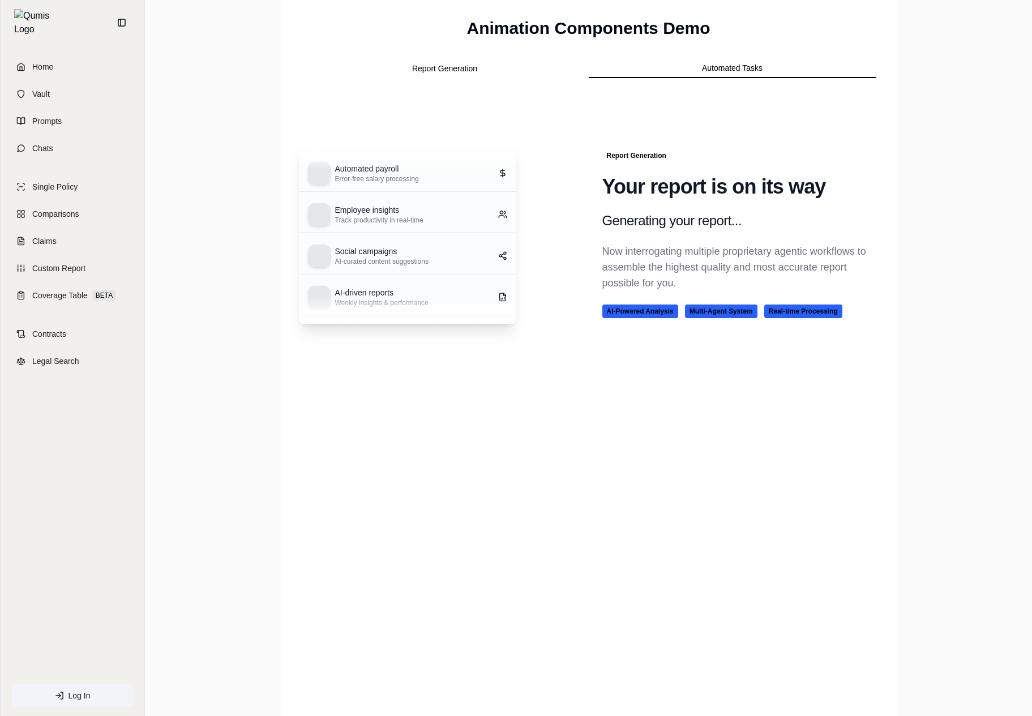
click at [455, 74] on button "Report Generation" at bounding box center [445, 68] width 288 height 18
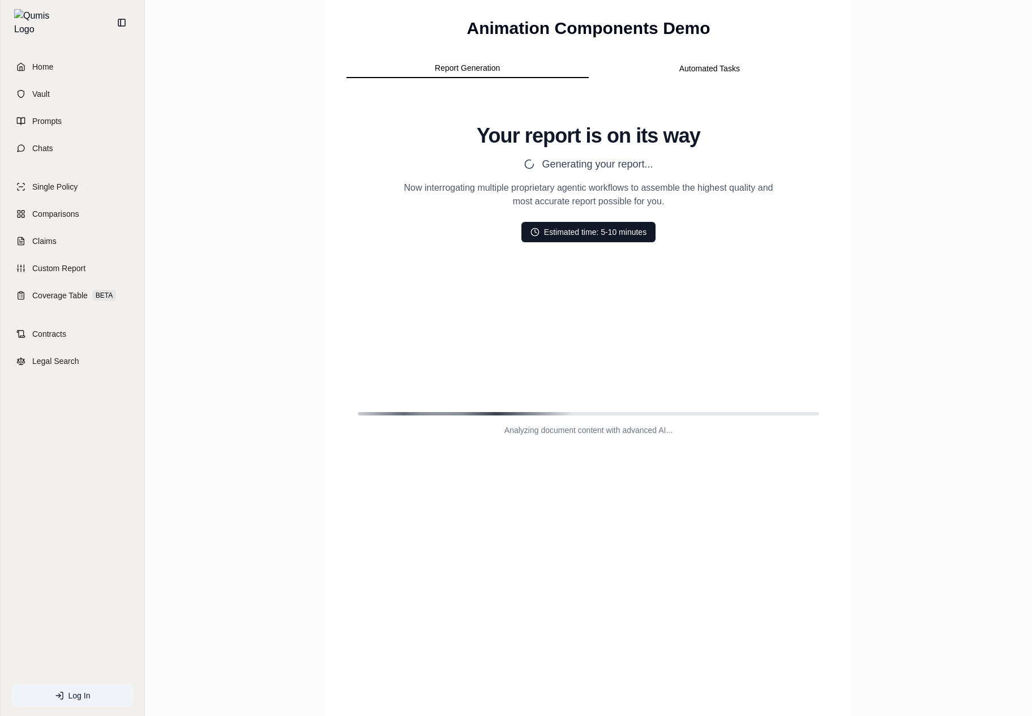
click at [750, 61] on button "Automated Tasks" at bounding box center [710, 68] width 242 height 18
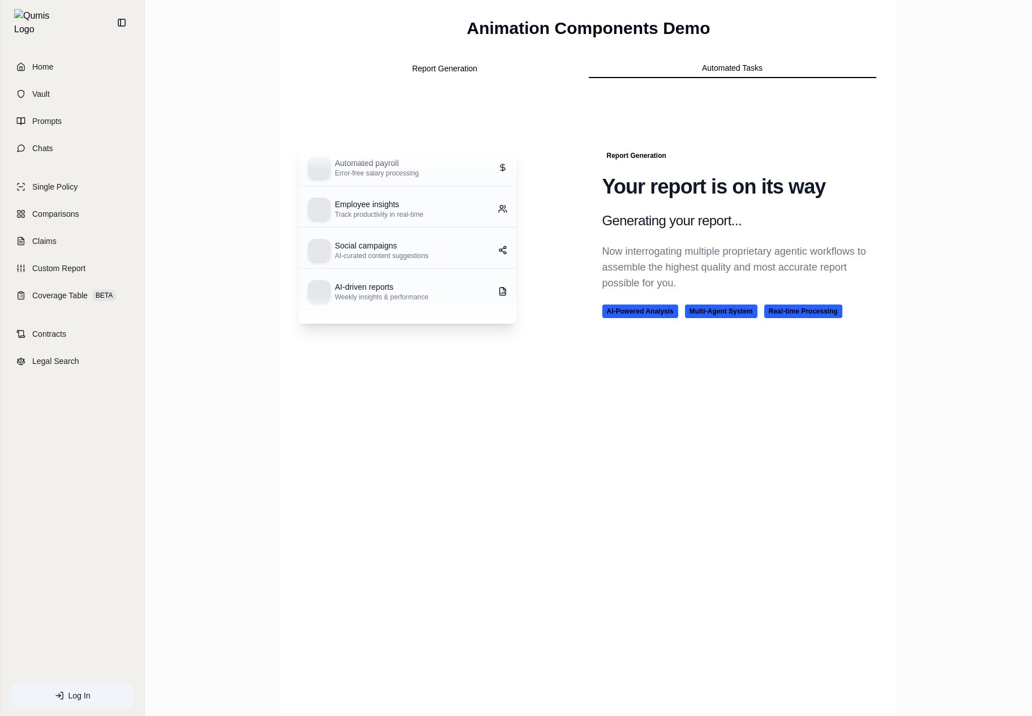
click at [448, 59] on div "Report Generation Automated Tasks" at bounding box center [589, 68] width 580 height 23
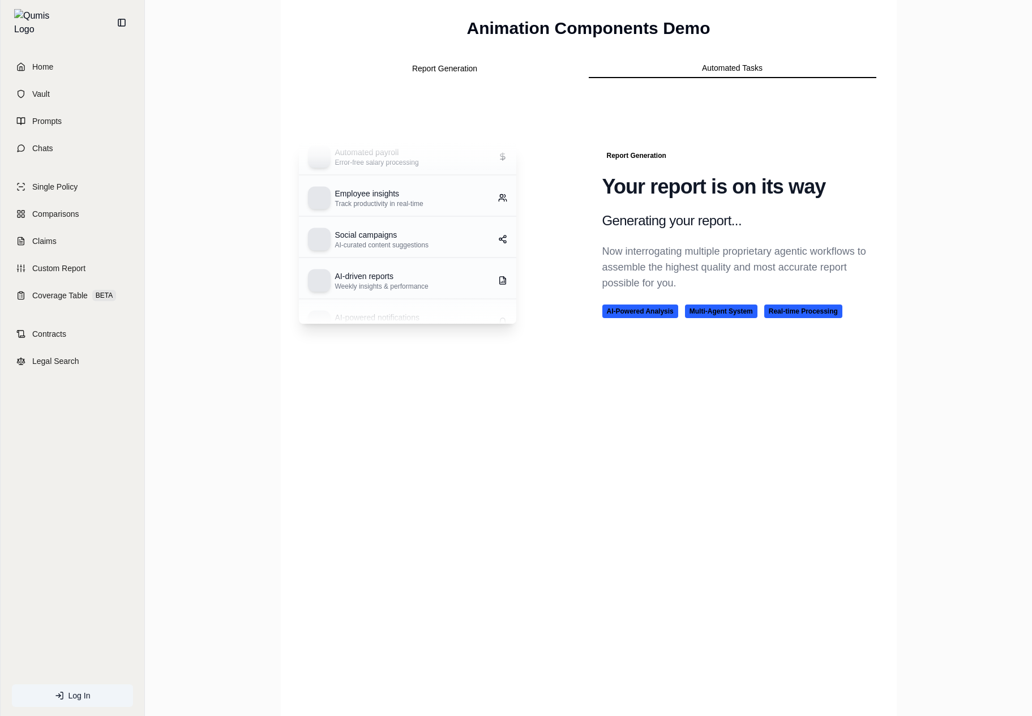
click at [449, 69] on button "Report Generation" at bounding box center [445, 68] width 288 height 18
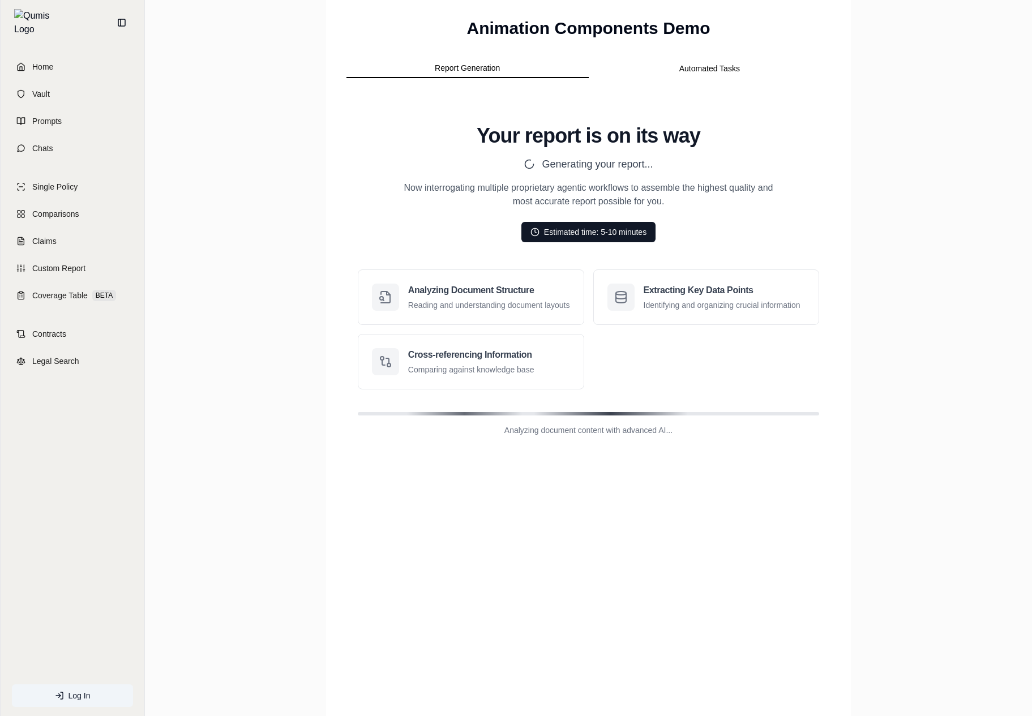
click at [730, 58] on div "Report Generation Automated Tasks" at bounding box center [588, 68] width 489 height 23
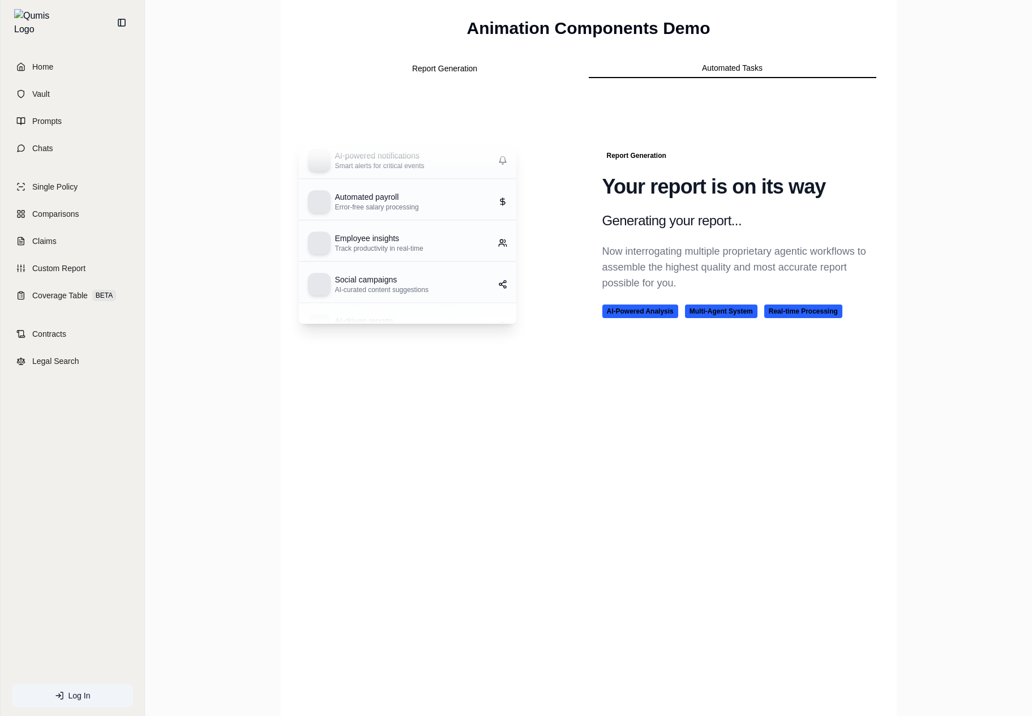
click at [721, 67] on button "Automated Tasks" at bounding box center [733, 68] width 288 height 19
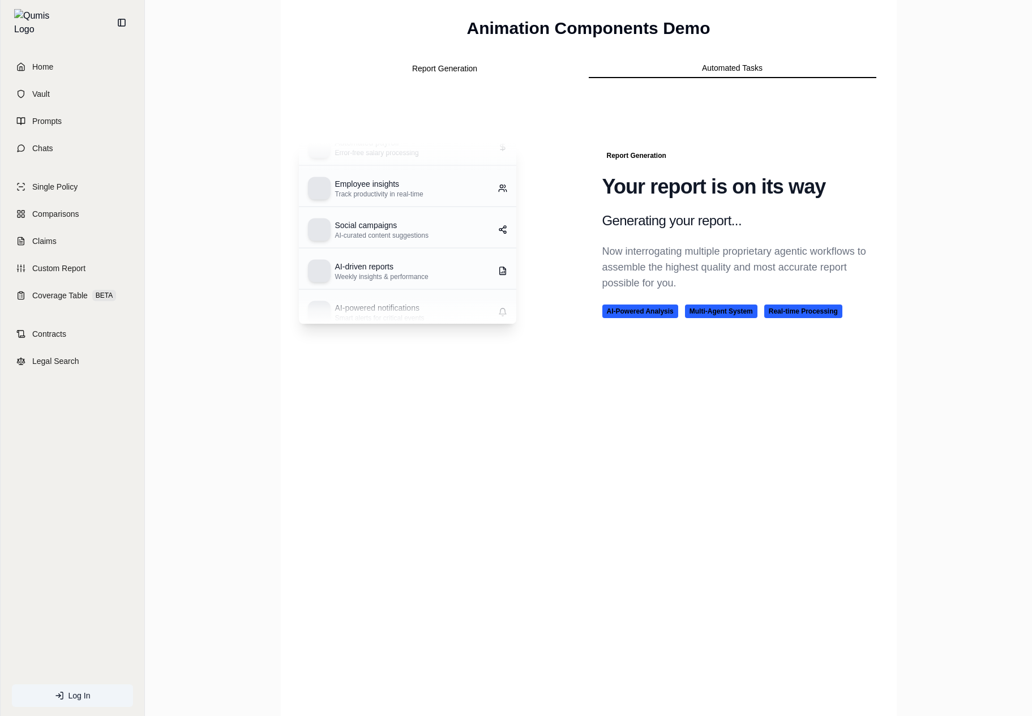
click at [313, 188] on div at bounding box center [319, 188] width 23 height 23
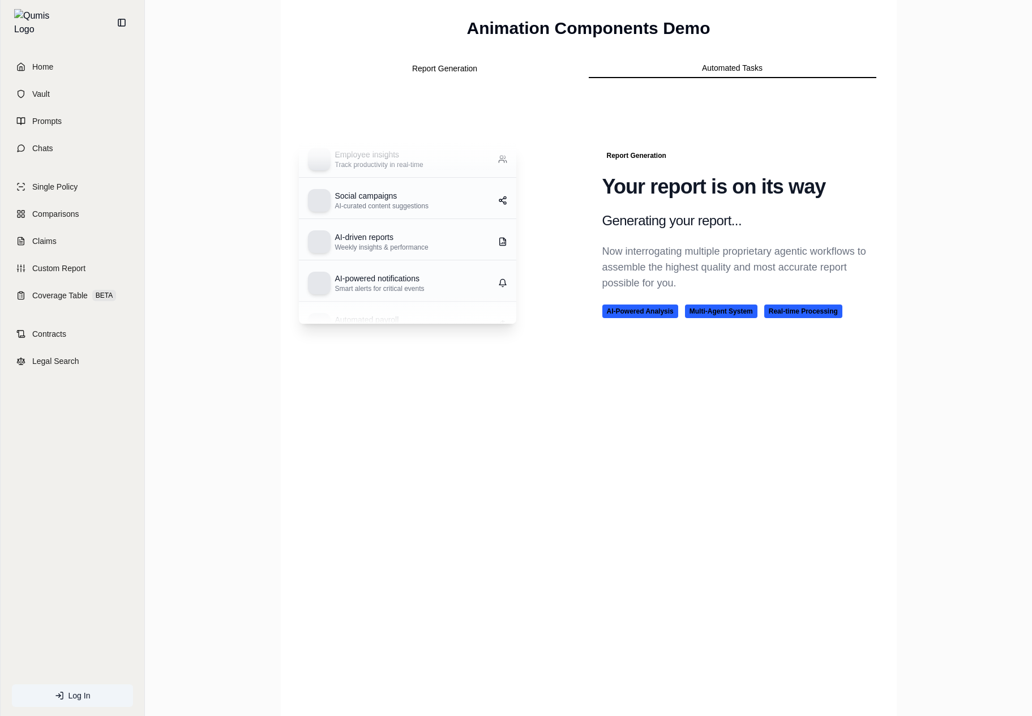
drag, startPoint x: 313, startPoint y: 188, endPoint x: 356, endPoint y: 354, distance: 171.4
click at [0, 0] on div "Home Vault Prompts Chats Single Policy Comparisons Claims Custom Report Coverag…" at bounding box center [516, 358] width 1032 height 716
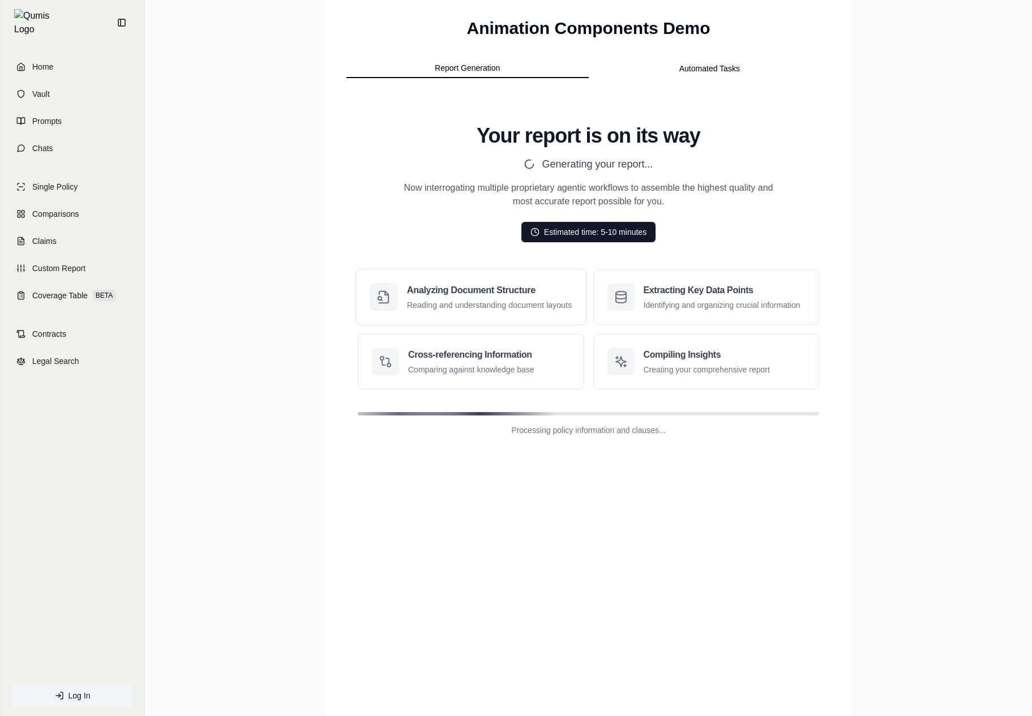
click at [586, 269] on html "Home Vault Prompts Chats Single Policy Comparisons Claims Custom Report Coverag…" at bounding box center [516, 358] width 1032 height 716
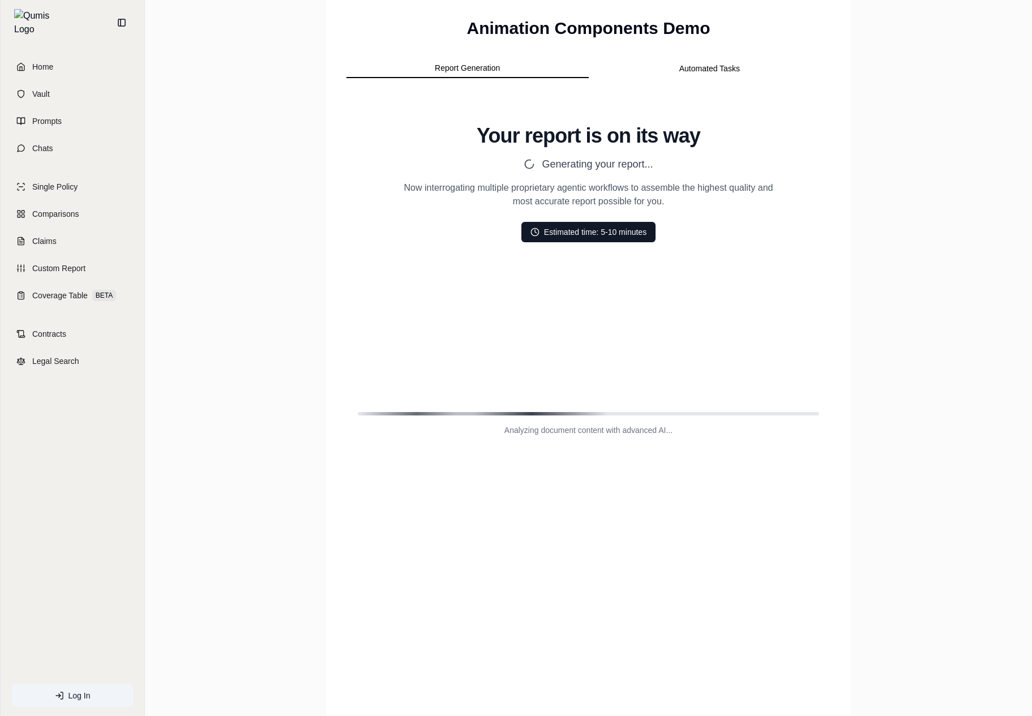
click at [689, 82] on div "Report Generation Automated Tasks Your report is on its way Generating your rep…" at bounding box center [588, 260] width 489 height 407
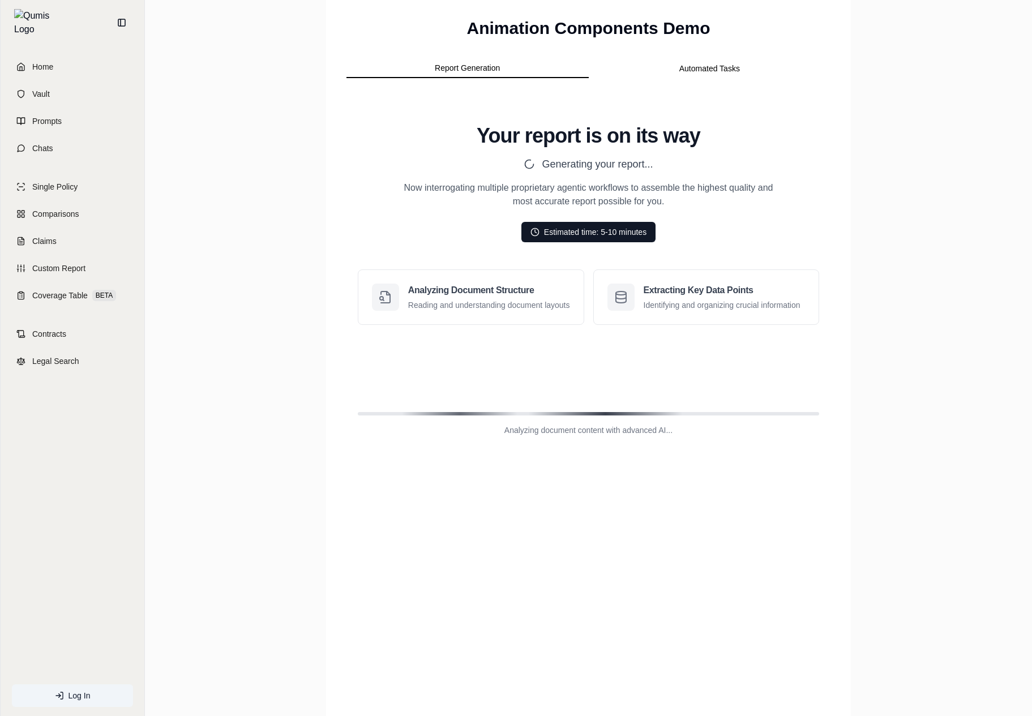
click at [711, 67] on button "Automated Tasks" at bounding box center [710, 68] width 242 height 18
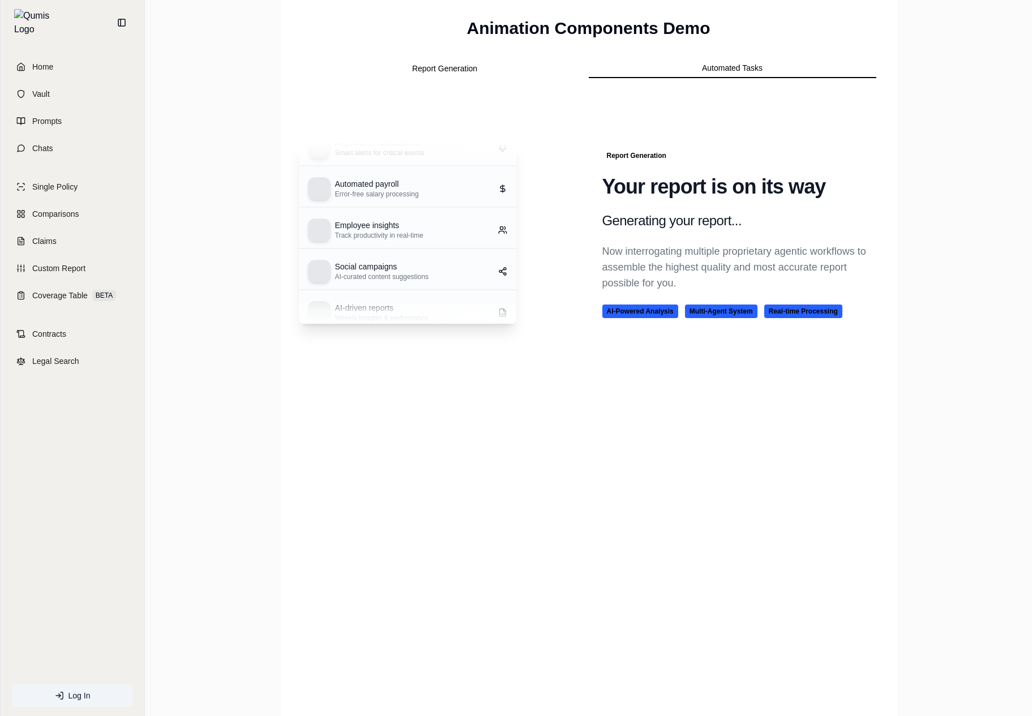
click at [625, 290] on p "Now interrogating multiple proprietary agentic workflows to assemble the highes…" at bounding box center [741, 267] width 276 height 48
click at [472, 76] on button "Report Generation" at bounding box center [445, 68] width 288 height 18
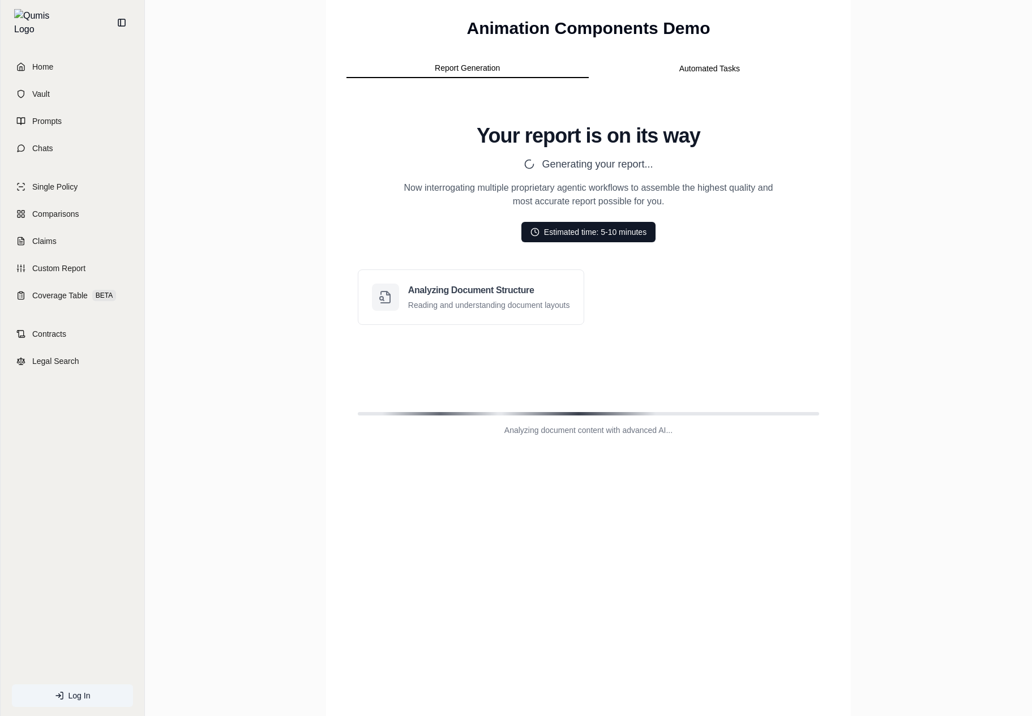
click at [715, 72] on button "Automated Tasks" at bounding box center [710, 68] width 242 height 18
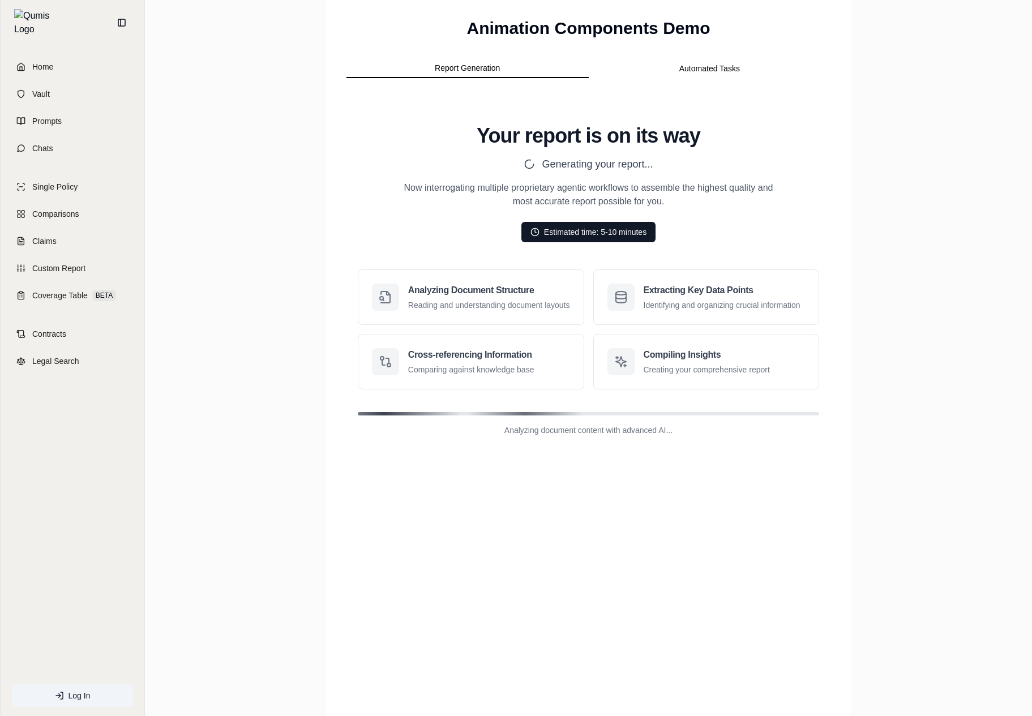
click at [708, 65] on button "Automated Tasks" at bounding box center [710, 68] width 242 height 18
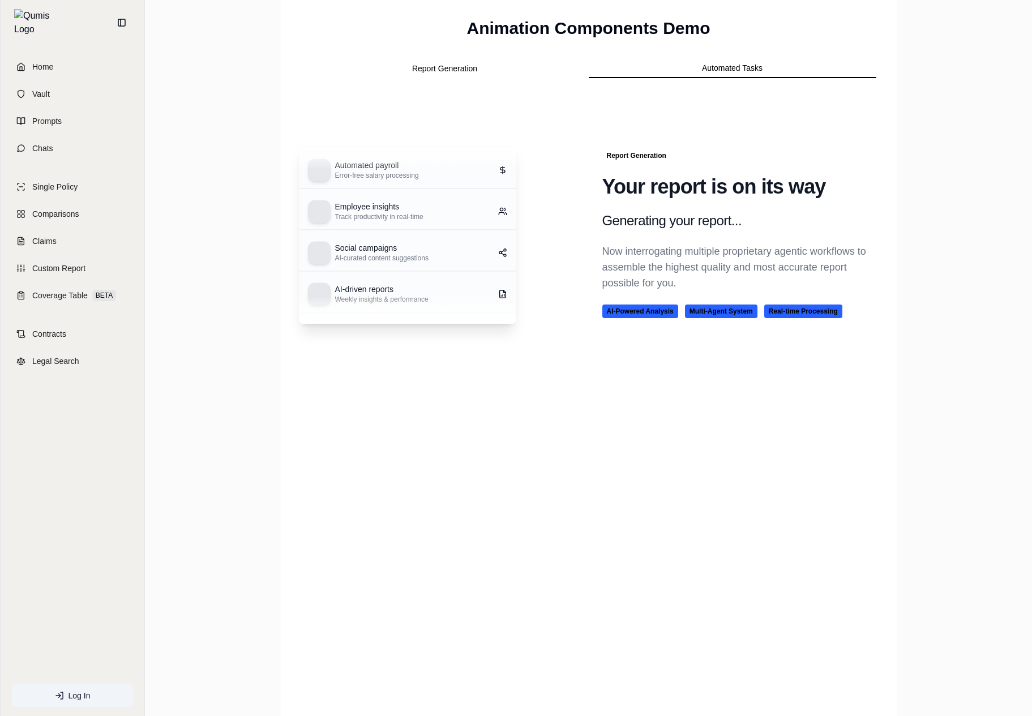
click at [703, 232] on div "Report Generation Your report is on its way Generating your report... Now inter…" at bounding box center [741, 233] width 276 height 170
click at [808, 435] on div "Animation Components Demo Report Generation Automated Tasks AI-powered notifica…" at bounding box center [589, 358] width 616 height 716
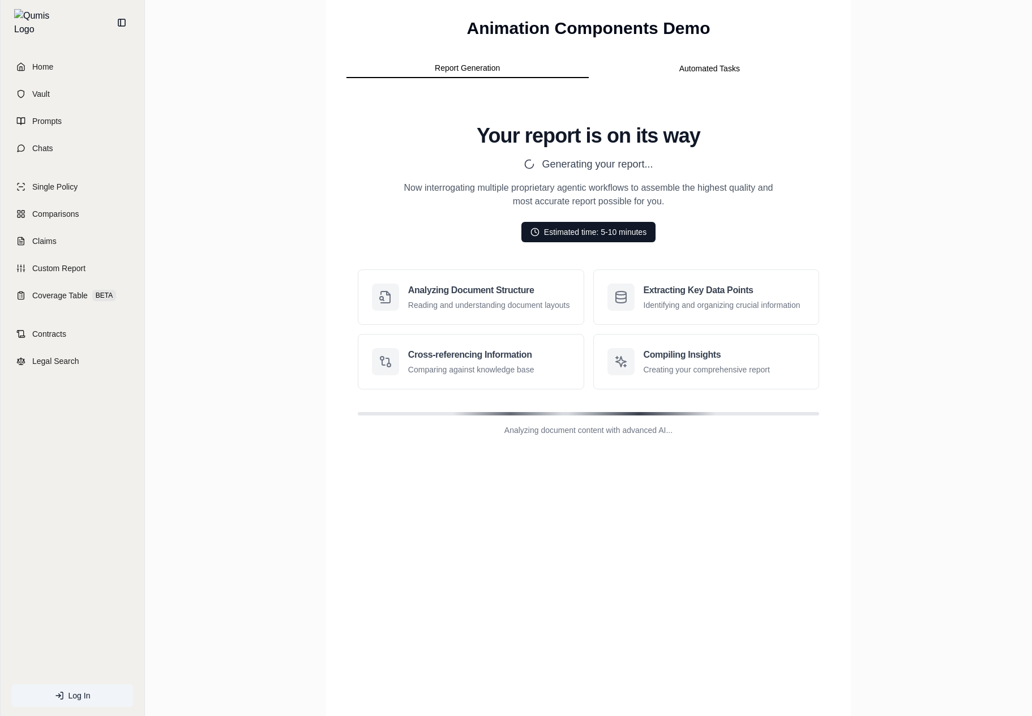
click at [523, 175] on div "Your report is on its way Generating your report... Now interrogating multiple …" at bounding box center [589, 184] width 381 height 118
click at [727, 53] on div "Animation Components Demo Report Generation Automated Tasks Your report is on i…" at bounding box center [588, 240] width 489 height 445
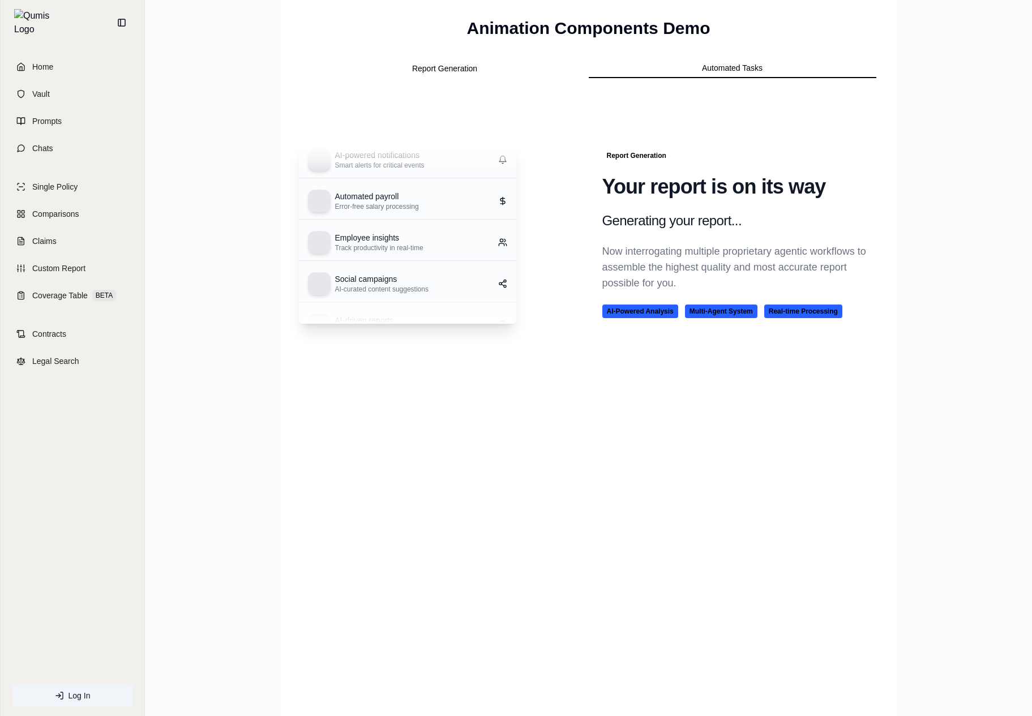
click at [714, 69] on button "Automated Tasks" at bounding box center [733, 68] width 288 height 19
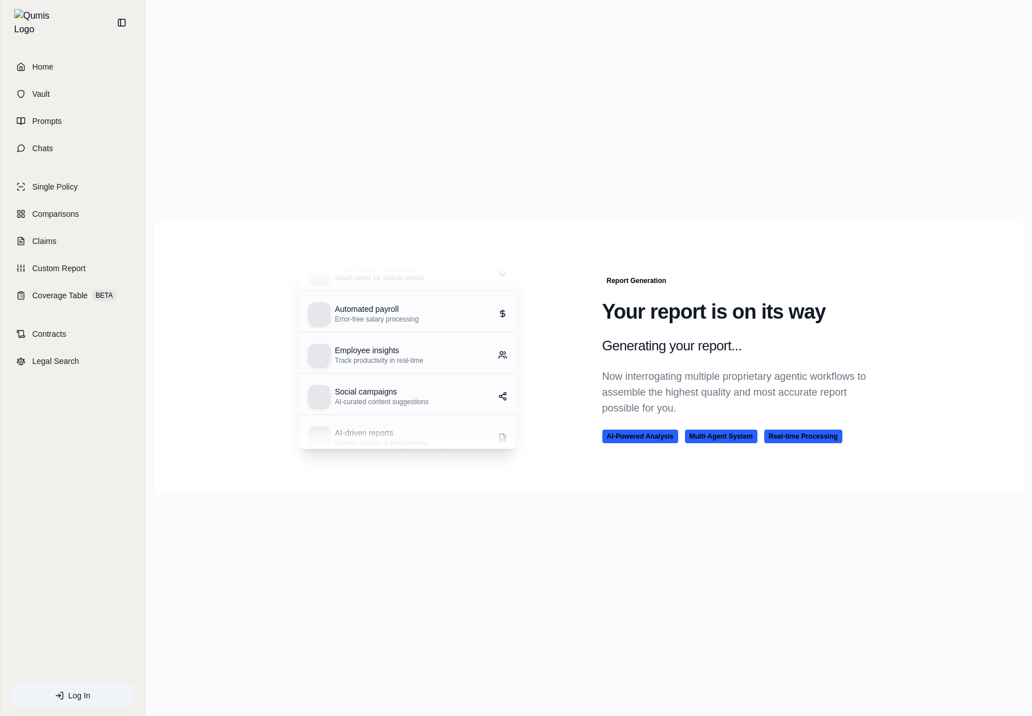
click at [626, 347] on h3 "Generating your report..." at bounding box center [741, 346] width 276 height 18
click at [376, 339] on div "Employee insights Track productivity in real-time" at bounding box center [379, 340] width 88 height 20
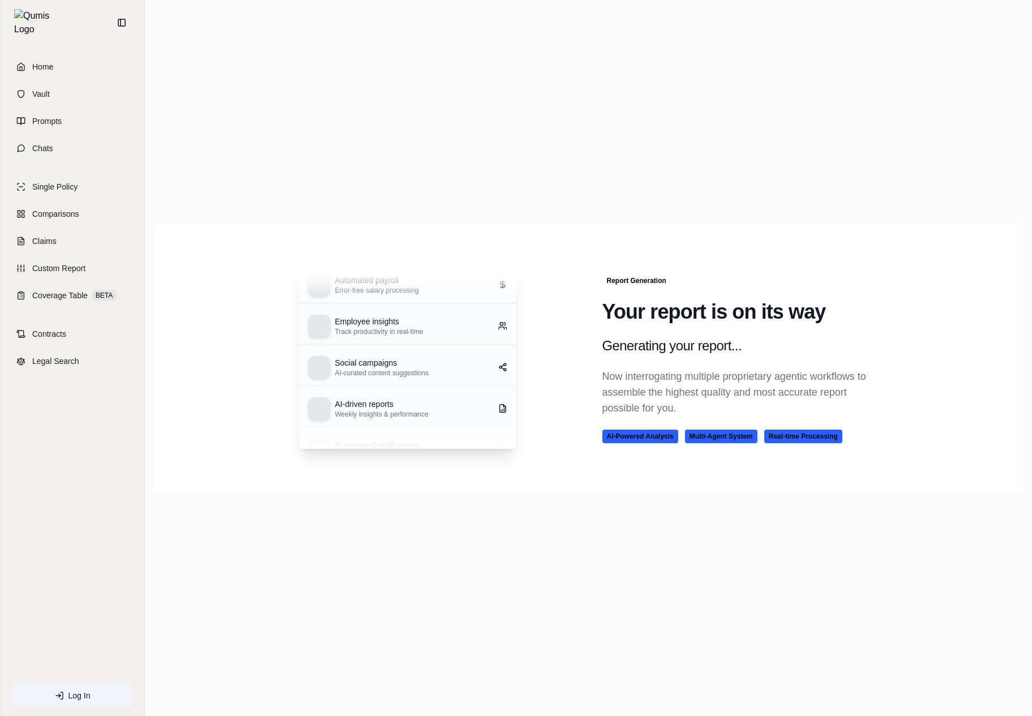
click at [376, 339] on div "Employee insights Track productivity in real-time" at bounding box center [407, 325] width 217 height 37
click at [51, 88] on link "Vault" at bounding box center [72, 94] width 130 height 25
click at [563, 300] on div "AI-powered notifications Smart alerts for critical events Automated payroll Err…" at bounding box center [589, 358] width 580 height 181
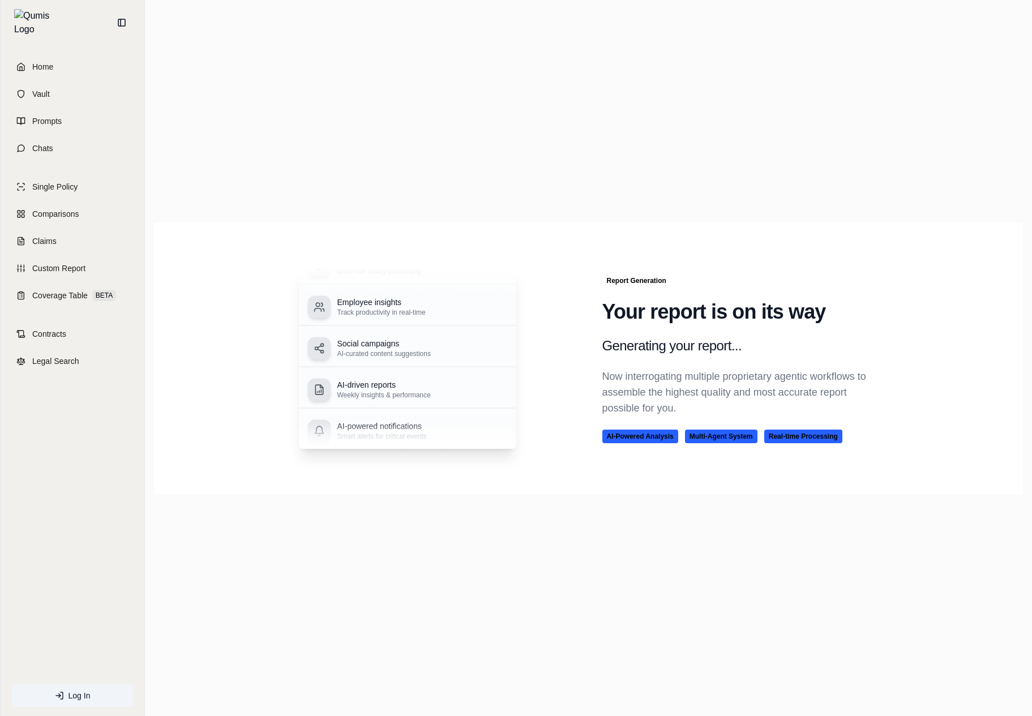
click at [287, 519] on div "AI-powered notifications Smart alerts for critical events Automated payroll Err…" at bounding box center [588, 357] width 869 height 537
click at [373, 507] on div "AI-powered notifications Smart alerts for critical events Automated payroll Err…" at bounding box center [588, 357] width 869 height 537
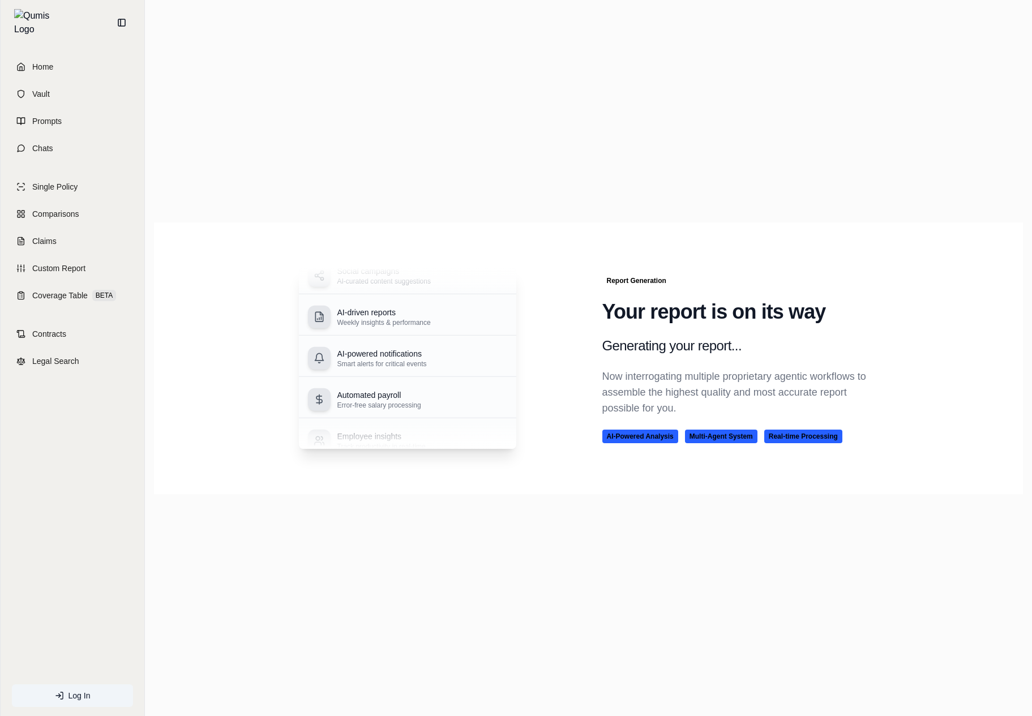
drag, startPoint x: 463, startPoint y: 474, endPoint x: 533, endPoint y: 650, distance: 189.6
click at [0, 0] on div "Home Vault Prompts Chats Single Policy Comparisons Claims Custom Report Coverag…" at bounding box center [516, 358] width 1032 height 716
click at [605, 257] on section "AI-powered notifications Smart alerts for critical events Automated payroll Err…" at bounding box center [588, 359] width 869 height 272
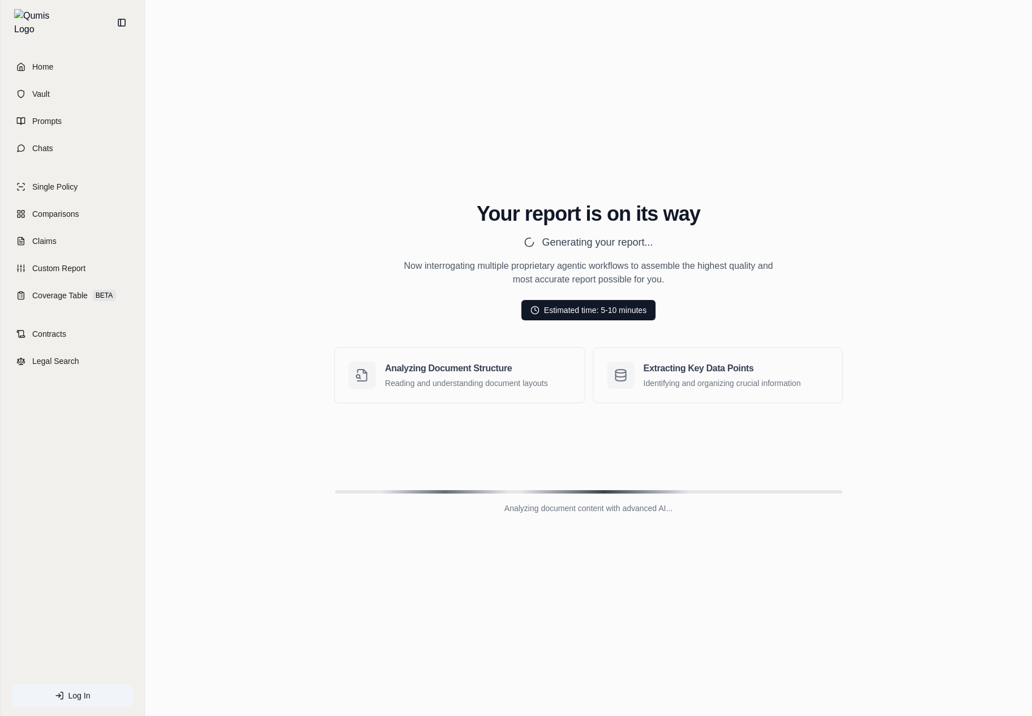
click at [736, 329] on div "Your report is on its way Generating your report... Now interrogating multiple …" at bounding box center [588, 359] width 869 height 366
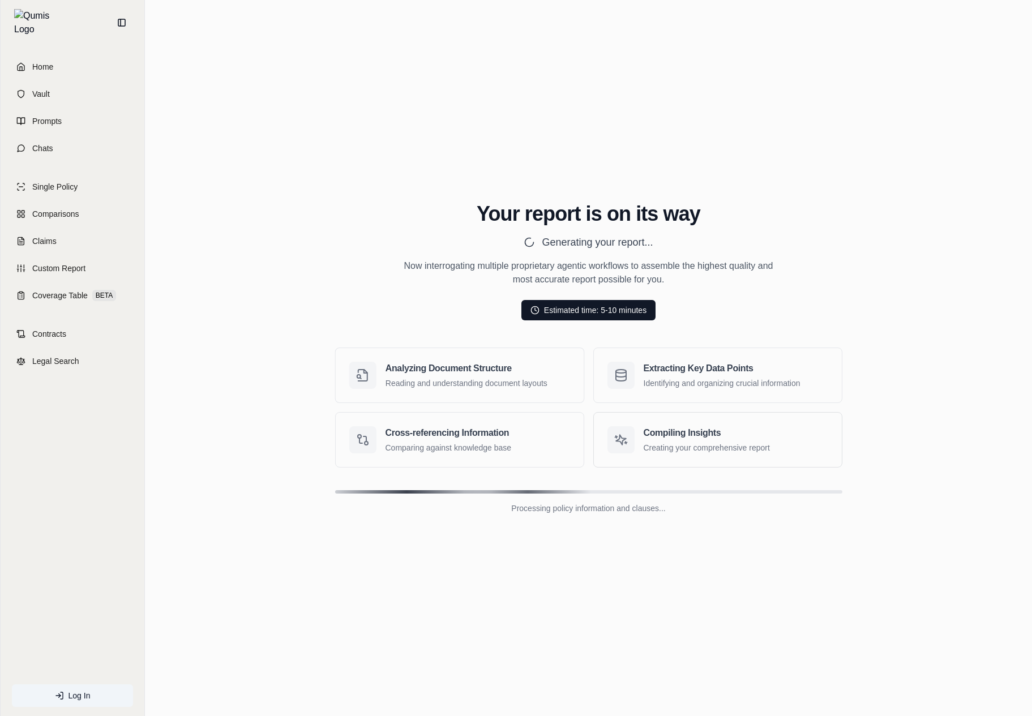
click at [544, 375] on div "Analyzing Document Structure Reading and understanding document layouts" at bounding box center [477, 374] width 185 height 27
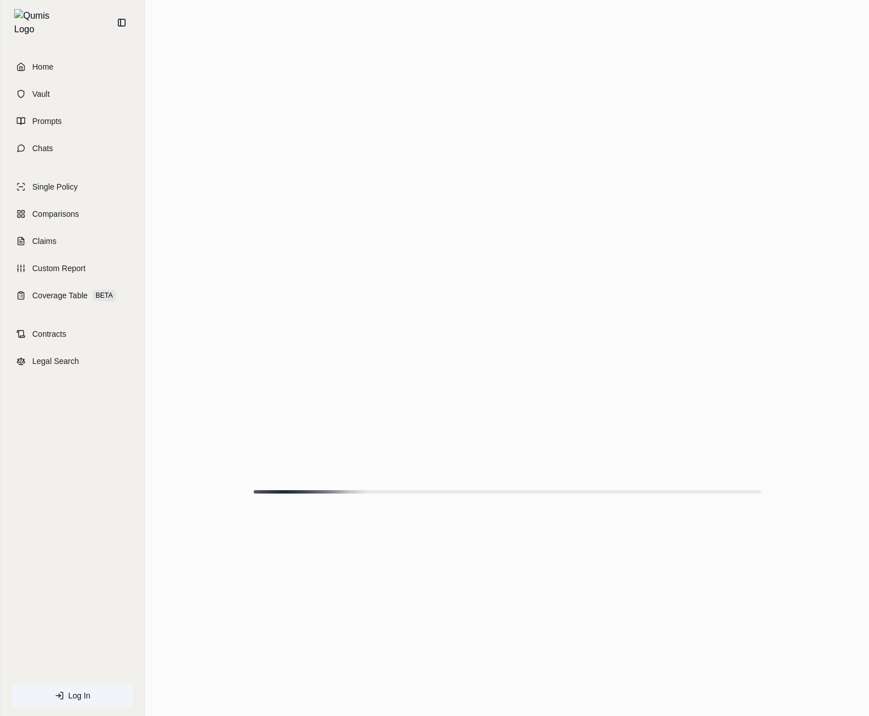
click at [801, 123] on html "Home Vault Prompts Chats Single Policy Comparisons Claims Custom Report Coverag…" at bounding box center [434, 358] width 869 height 716
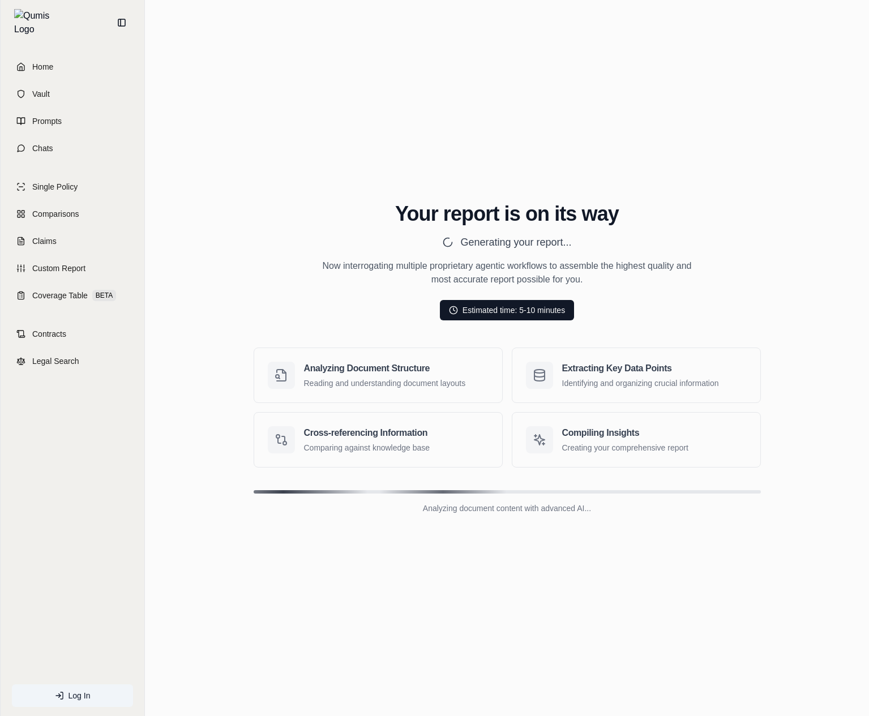
click at [724, 194] on div "Your report is on its way Generating your report... Now interrogating multiple …" at bounding box center [507, 359] width 706 height 366
click at [429, 401] on div "Analyzing Document Structure Reading and understanding document layouts" at bounding box center [378, 375] width 248 height 54
click at [755, 650] on main "Your report is on its way Generating your report... Now interrogating multiple …" at bounding box center [507, 358] width 724 height 716
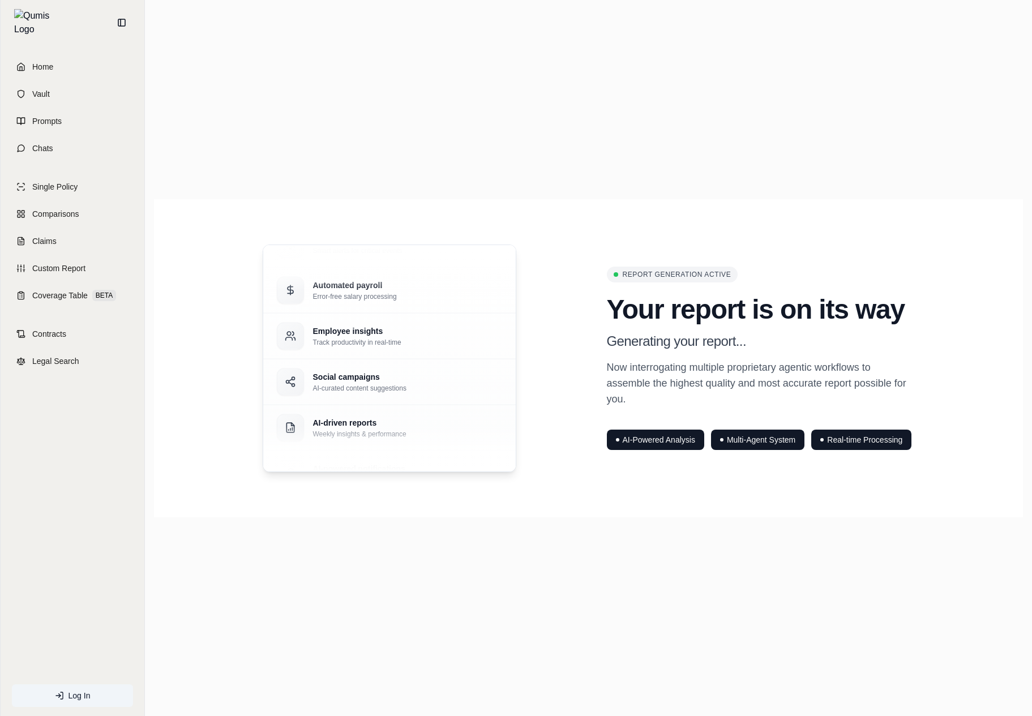
click at [576, 350] on div "AI-powered notifications Smart alerts for critical events Automated payroll Err…" at bounding box center [589, 359] width 652 height 228
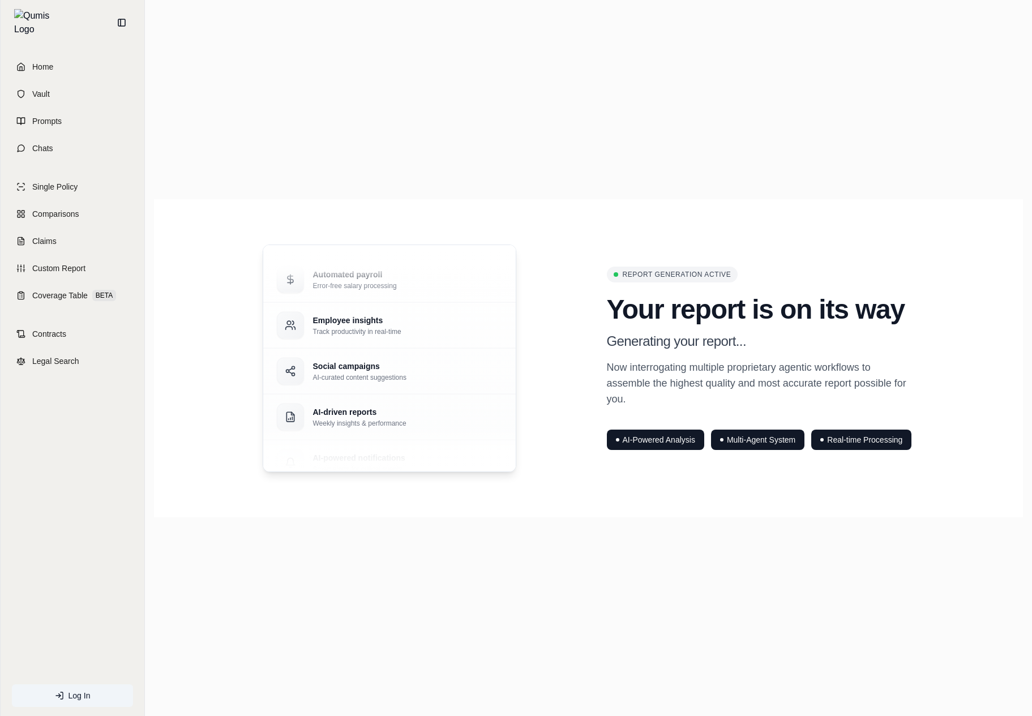
click at [576, 350] on div "AI-powered notifications Smart alerts for critical events Automated payroll Err…" at bounding box center [589, 359] width 652 height 228
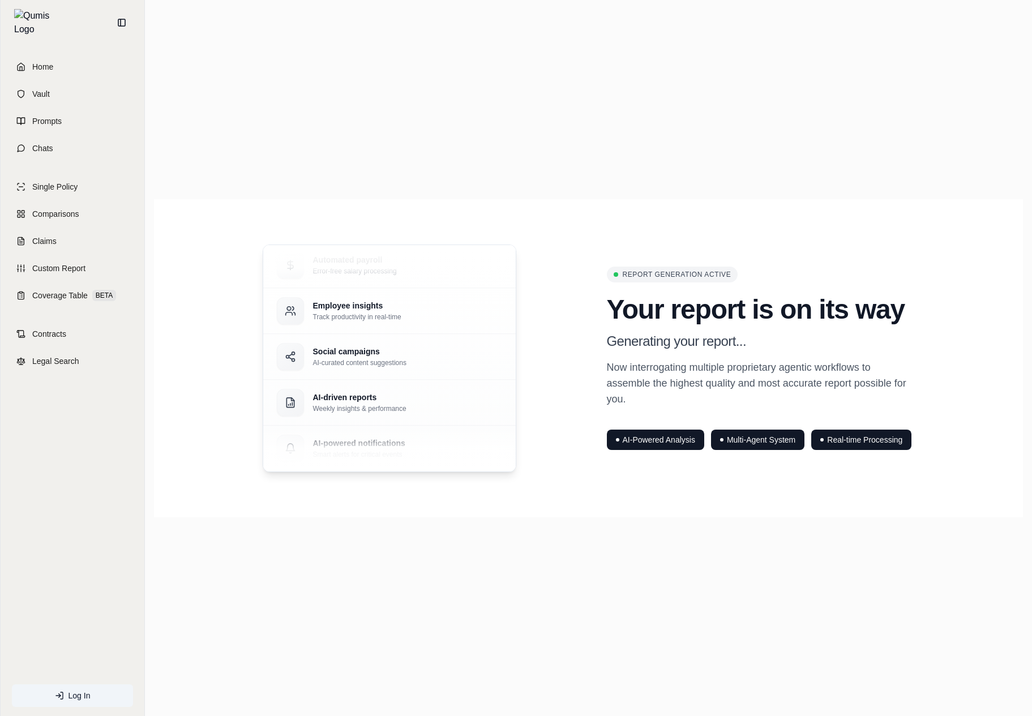
click at [665, 435] on div "AI-Powered Analysis" at bounding box center [655, 440] width 97 height 20
click at [720, 533] on div "AI-powered notifications Smart alerts for critical events Automated payroll Err…" at bounding box center [588, 357] width 869 height 537
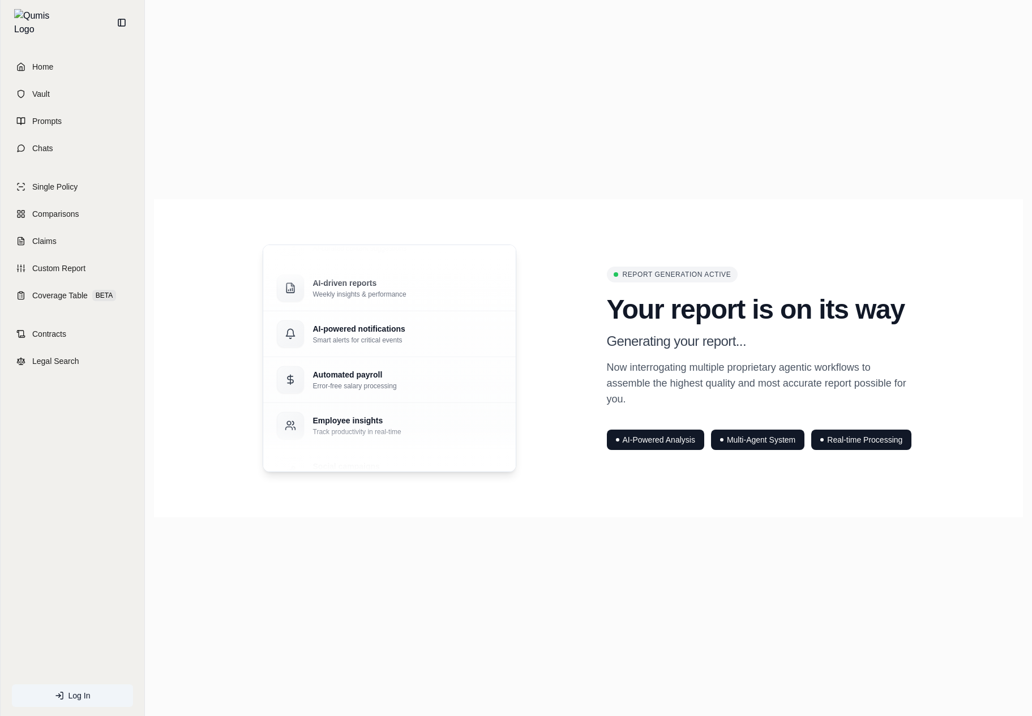
click at [666, 427] on div "AI-Powered Analysis Multi-Agent System Real-time Processing" at bounding box center [761, 435] width 308 height 29
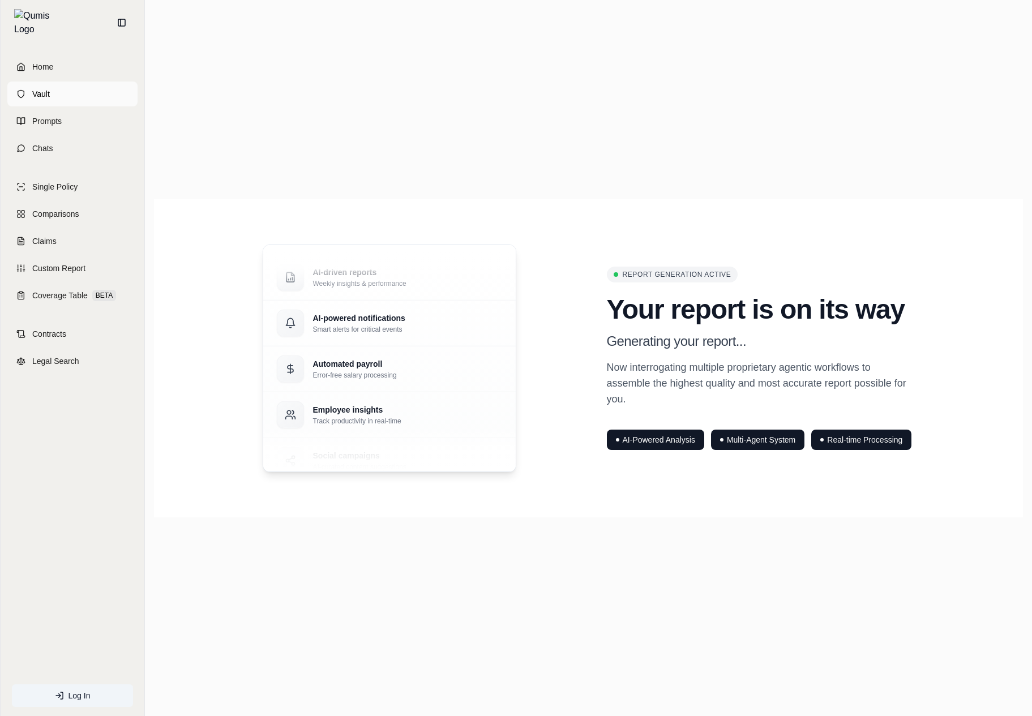
click at [59, 97] on link "Vault" at bounding box center [72, 94] width 130 height 25
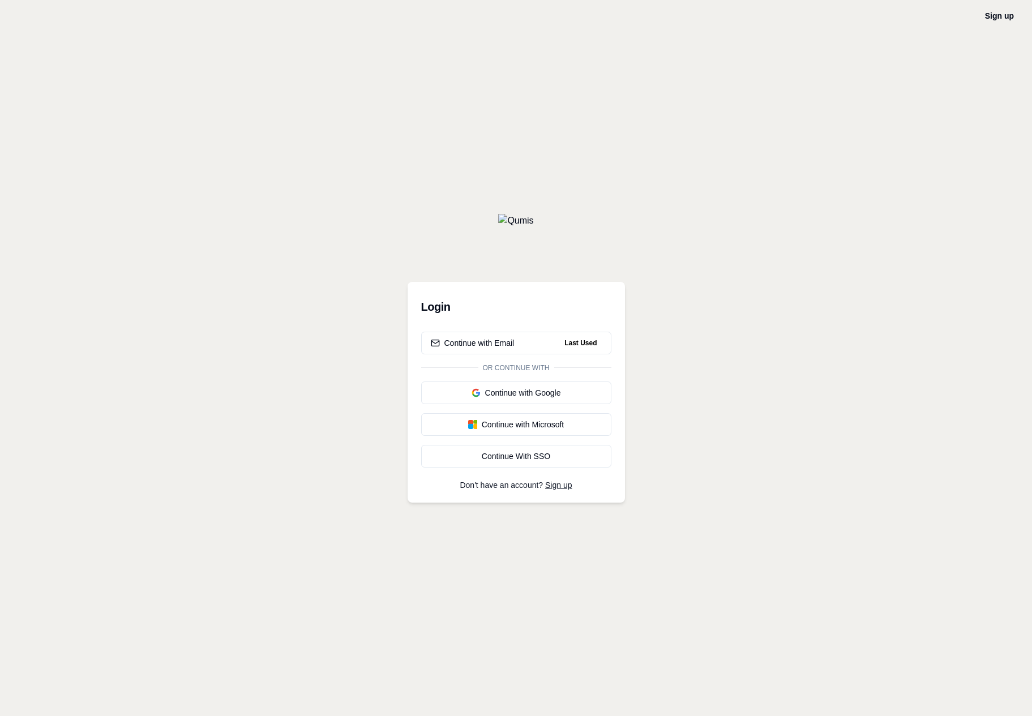
click at [345, 263] on div "Sign up Login Continue with Email Last Used Or continue with Continue with Goog…" at bounding box center [516, 358] width 1032 height 716
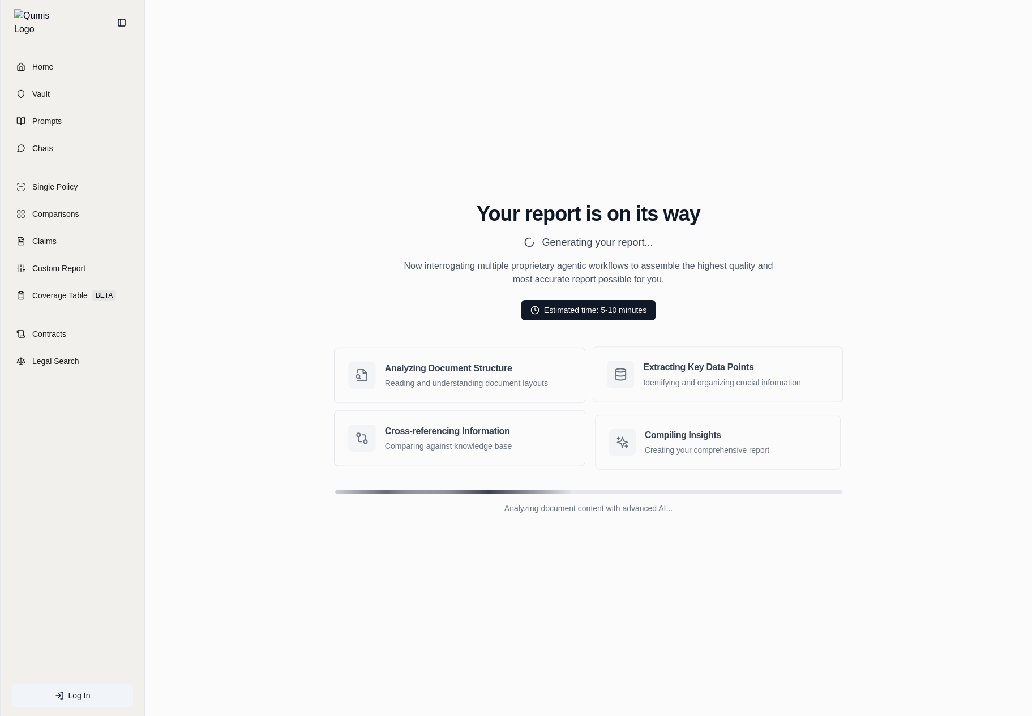
click at [264, 269] on div "Your report is on its way Generating your report... Now interrogating multiple …" at bounding box center [588, 359] width 869 height 366
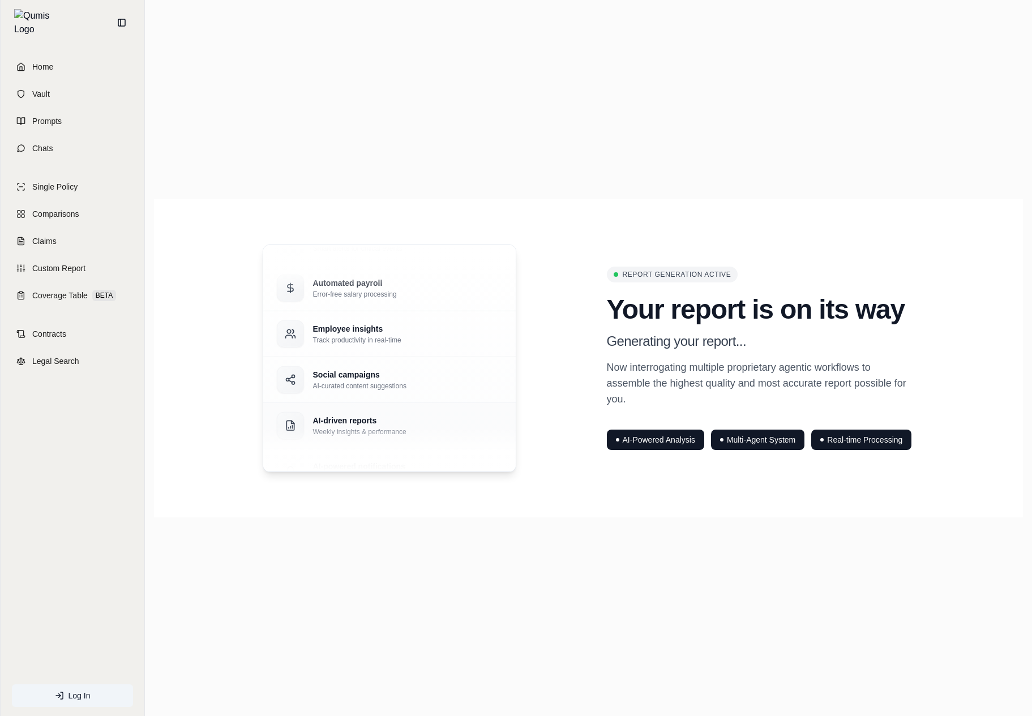
drag, startPoint x: 212, startPoint y: 304, endPoint x: 499, endPoint y: 434, distance: 315.5
click at [0, 0] on div "Home Vault Prompts Chats Single Policy Comparisons Claims Custom Report Coverag…" at bounding box center [516, 358] width 1032 height 716
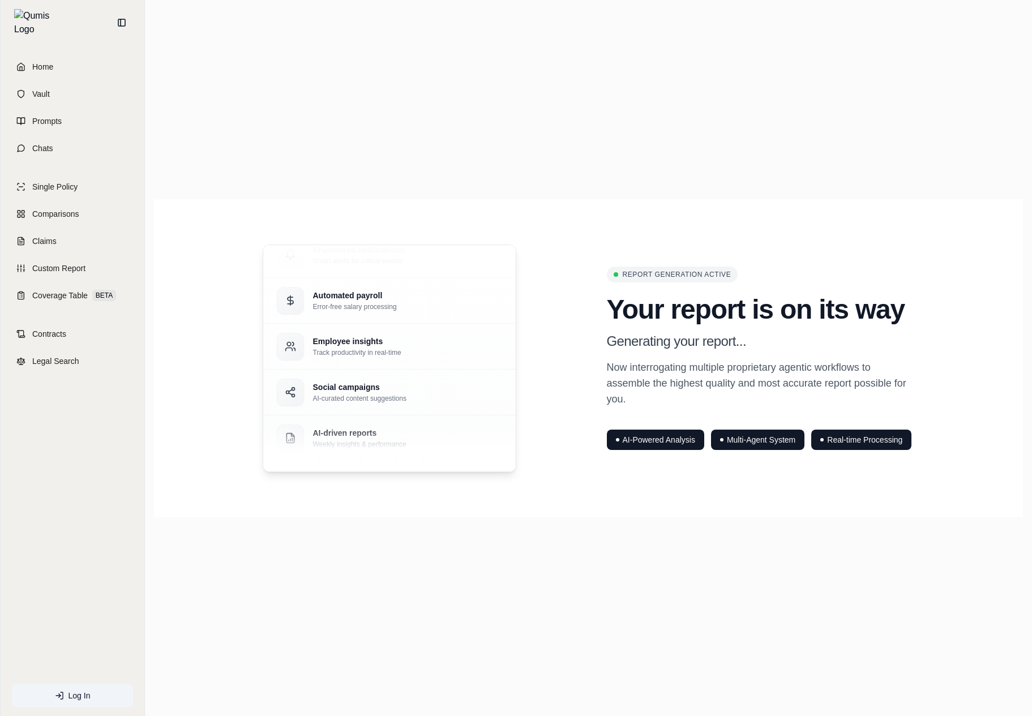
click at [883, 248] on div "AI-powered notifications Smart alerts for critical events Automated payroll Err…" at bounding box center [589, 359] width 652 height 228
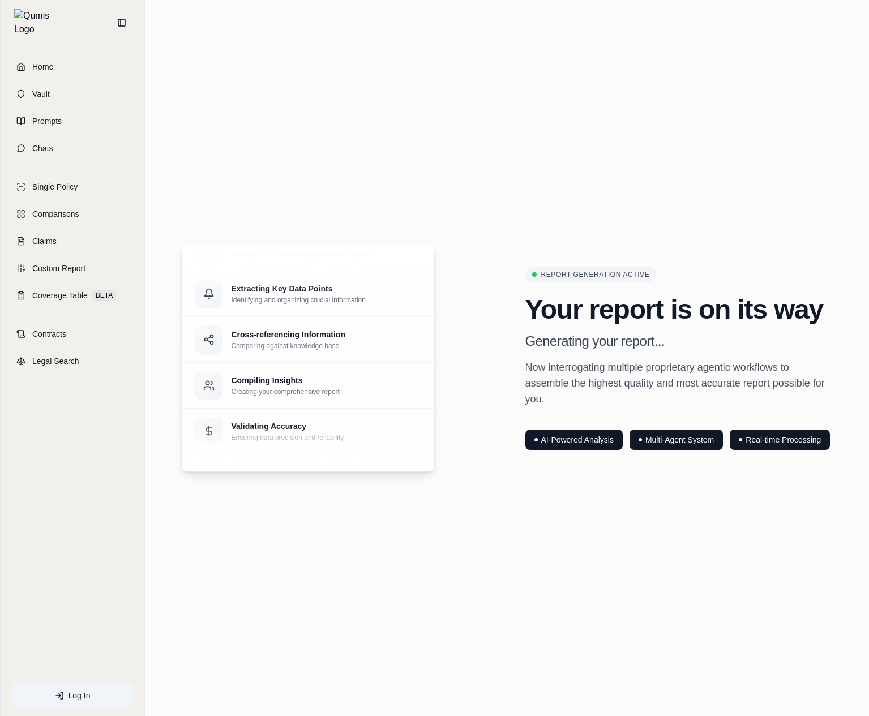
click at [448, 139] on div "Analyzing Document Structure Reading and understanding document layouts Extract…" at bounding box center [507, 357] width 706 height 537
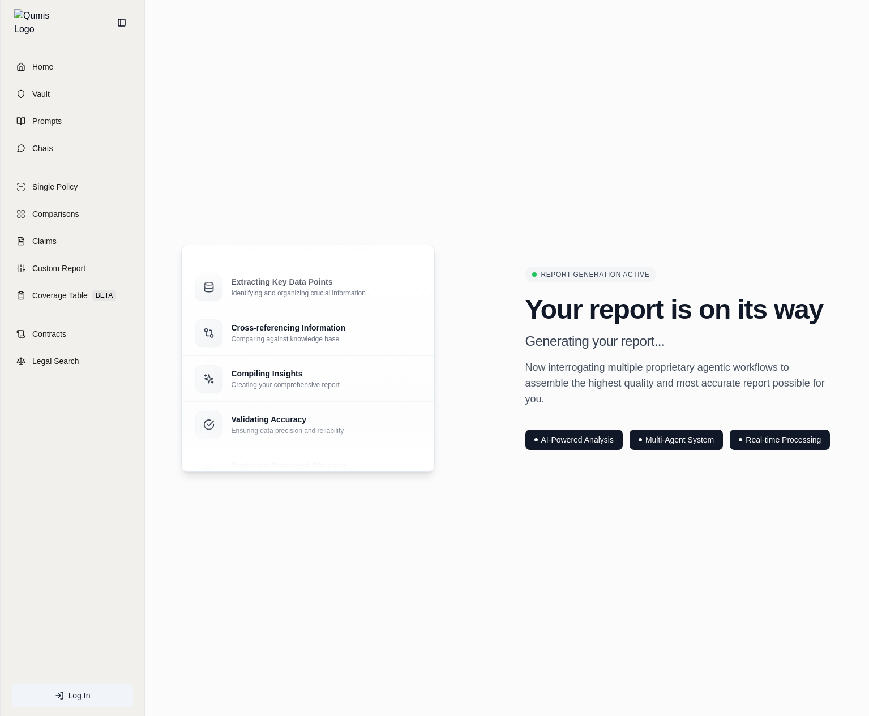
click at [498, 341] on div "Analyzing Document Structure Reading and understanding document layouts Extract…" at bounding box center [507, 359] width 652 height 228
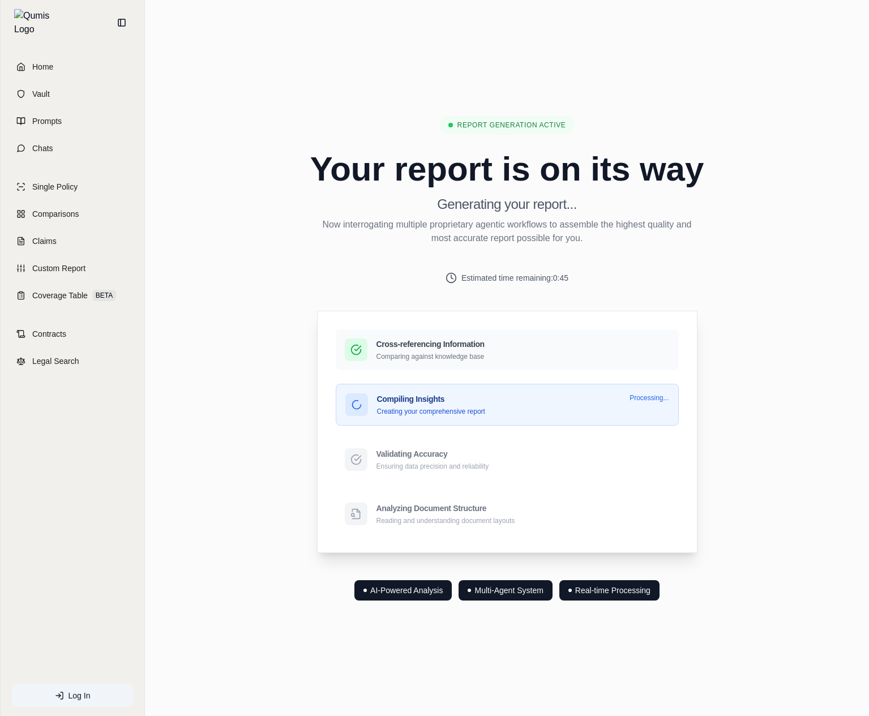
click at [725, 348] on div "Report Generation Active Your report is on its way Generating your report... No…" at bounding box center [507, 358] width 480 height 485
click at [697, 317] on div "Cross-referencing Information Comparing against knowledge base Compiling Insigh…" at bounding box center [507, 431] width 379 height 241
click at [754, 269] on div "Report Generation Active Your report is on its way Generating your report... No…" at bounding box center [507, 358] width 507 height 485
click at [716, 275] on div "Report Generation Active Your report is on its way Generating your report... No…" at bounding box center [507, 358] width 480 height 485
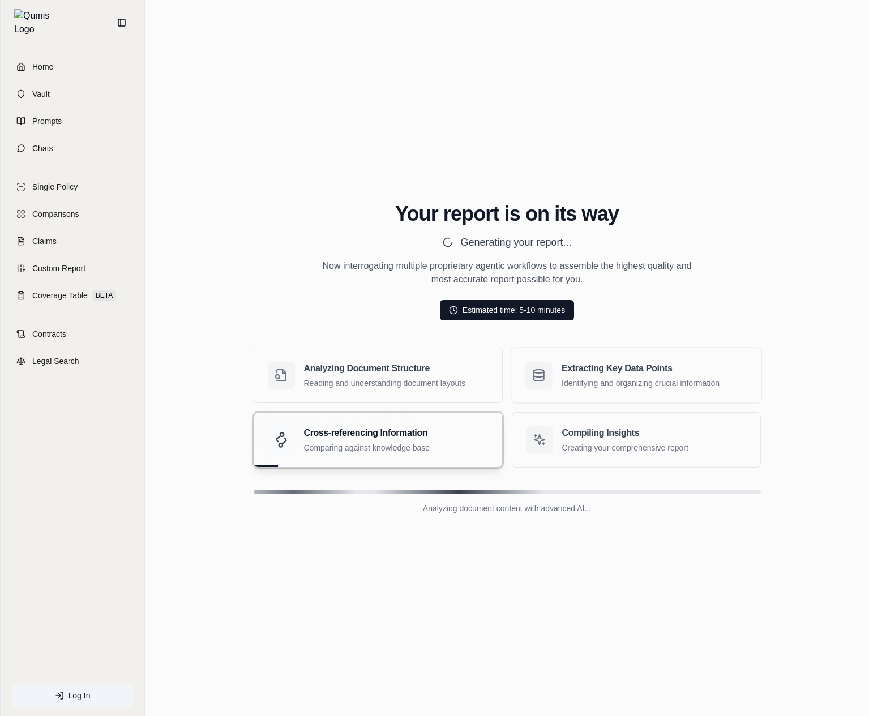
drag, startPoint x: 693, startPoint y: 488, endPoint x: 776, endPoint y: 184, distance: 314.9
click at [0, 0] on div "Home Vault Prompts Chats Single Policy Comparisons Claims Custom Report Coverag…" at bounding box center [434, 358] width 869 height 716
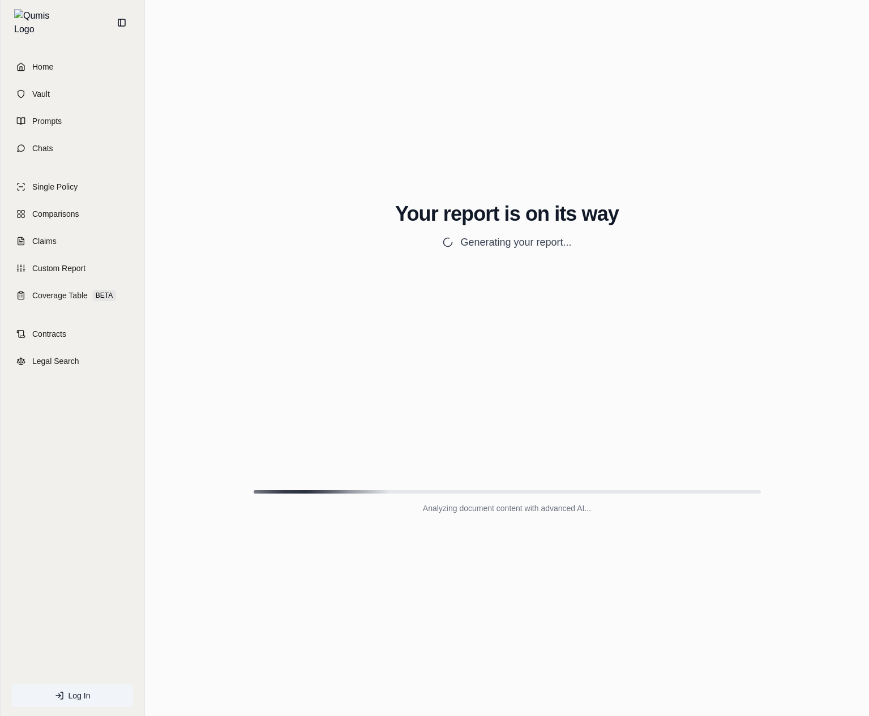
click at [495, 578] on div "Your report is on its way Generating your report... Now interrogating multiple …" at bounding box center [507, 357] width 706 height 537
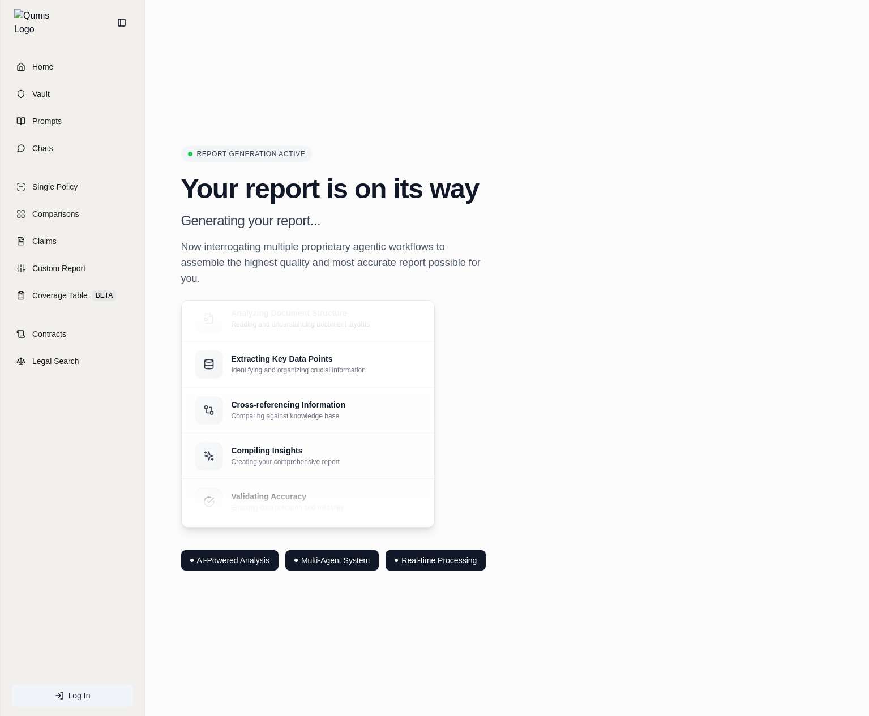
click at [663, 297] on div "Report Generation Active Your report is on its way Generating your report... No…" at bounding box center [507, 358] width 652 height 425
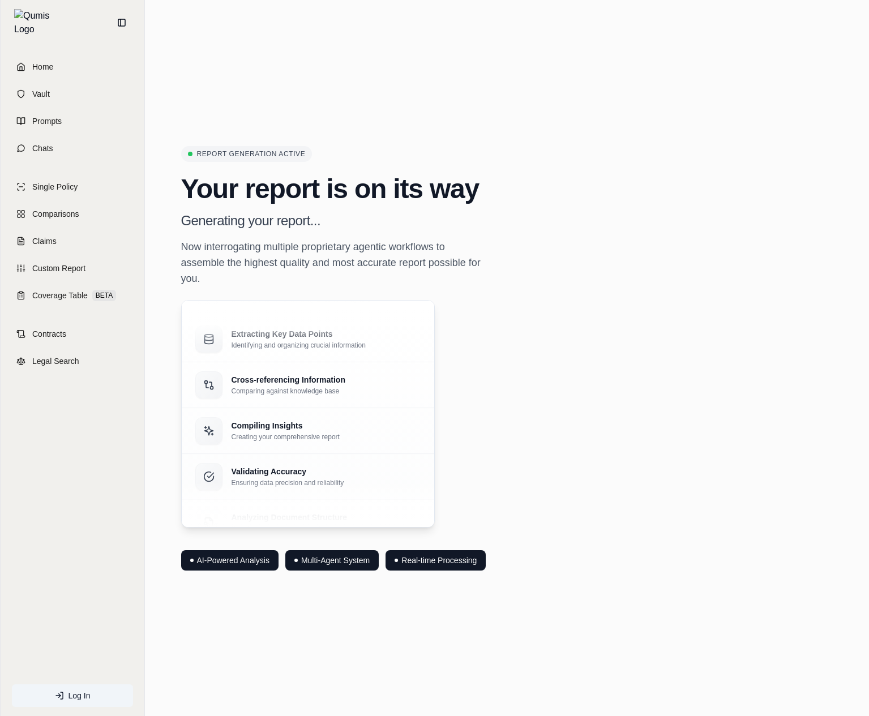
click at [663, 297] on div "Report Generation Active Your report is on its way Generating your report... No…" at bounding box center [507, 358] width 652 height 425
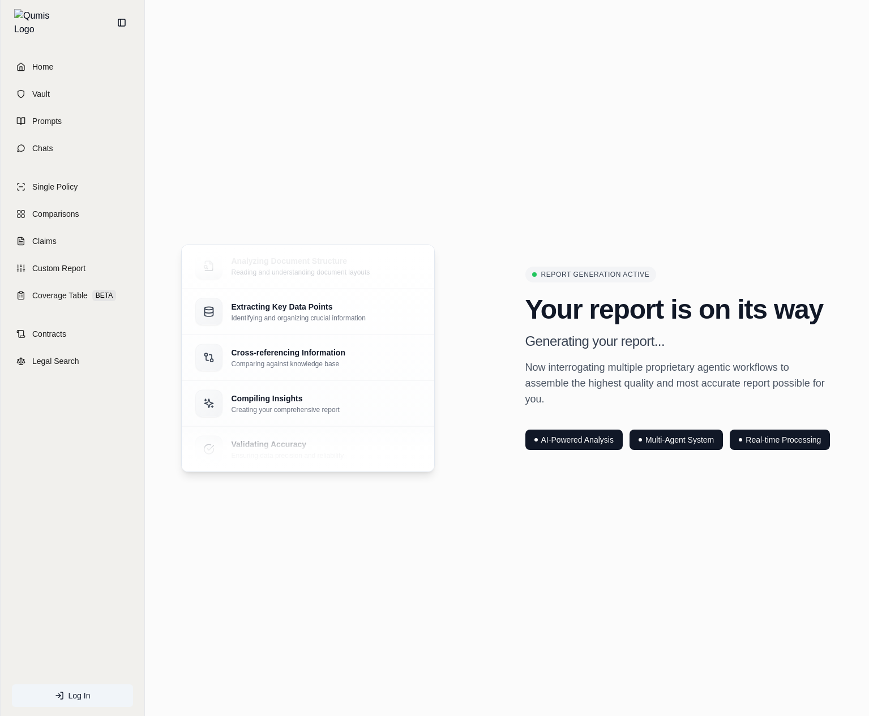
click at [663, 297] on h2 "Your report is on its way" at bounding box center [680, 309] width 308 height 27
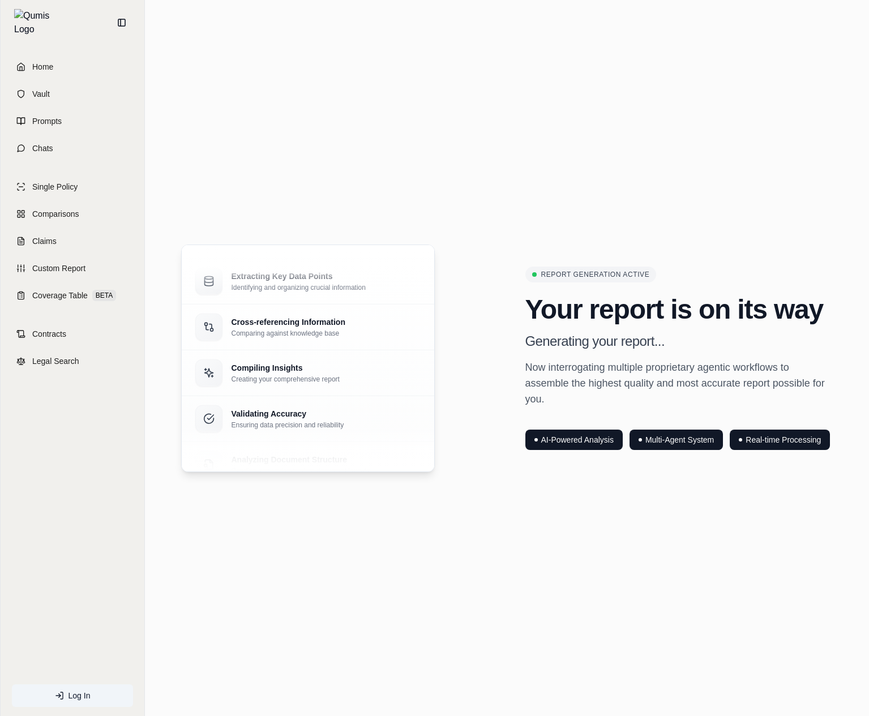
click at [617, 314] on h2 "Your report is on its way" at bounding box center [680, 309] width 308 height 27
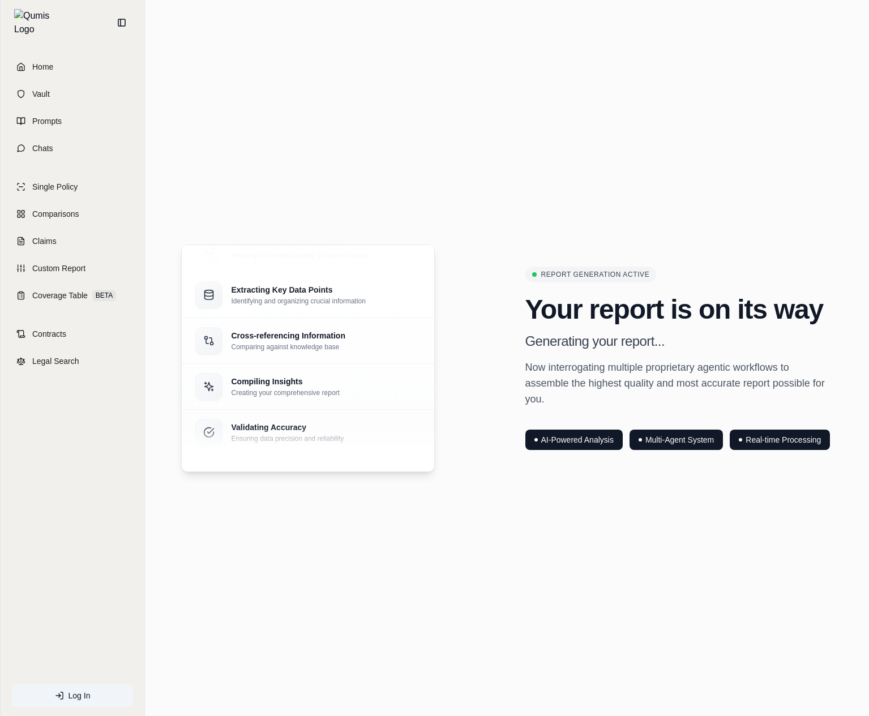
click at [618, 489] on section "Analyzing Document Structure Reading and understanding document layouts Extract…" at bounding box center [507, 358] width 706 height 318
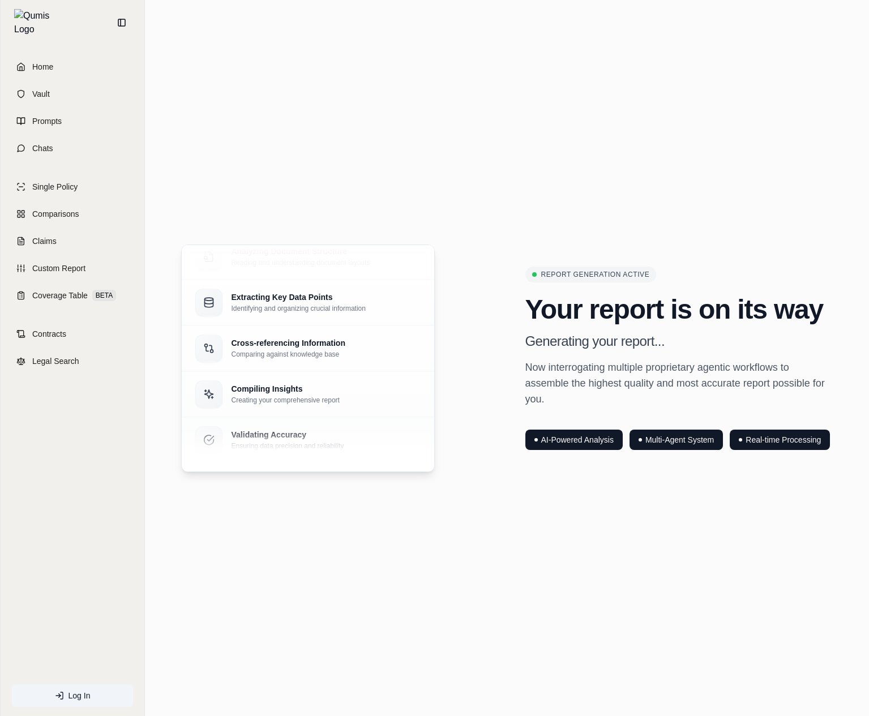
click at [630, 482] on section "Analyzing Document Structure Reading and understanding document layouts Extract…" at bounding box center [507, 358] width 706 height 318
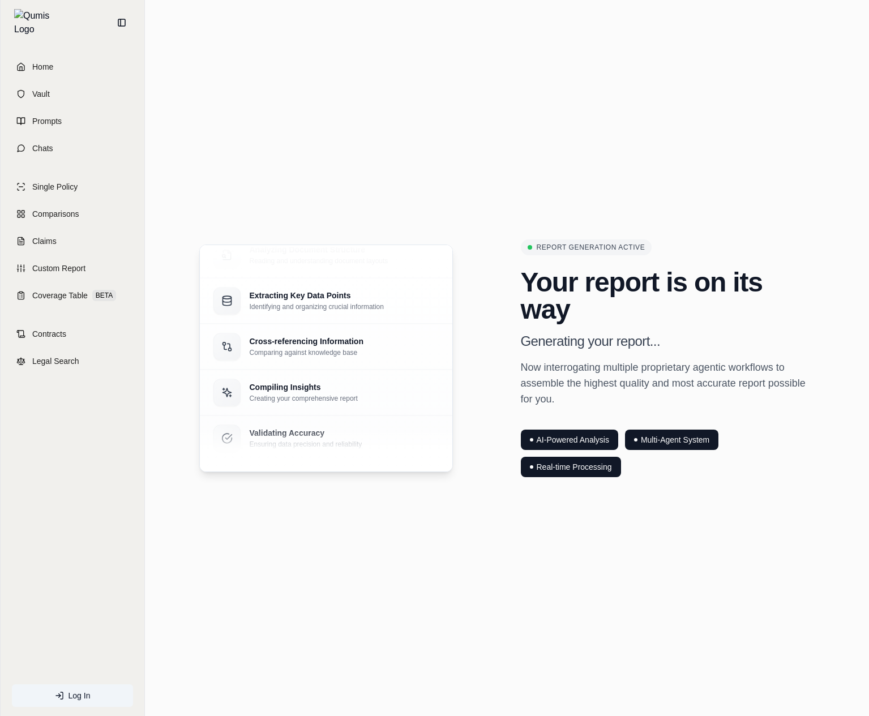
click at [497, 522] on section "Analyzing Document Structure Reading and understanding document layouts Extract…" at bounding box center [507, 358] width 706 height 328
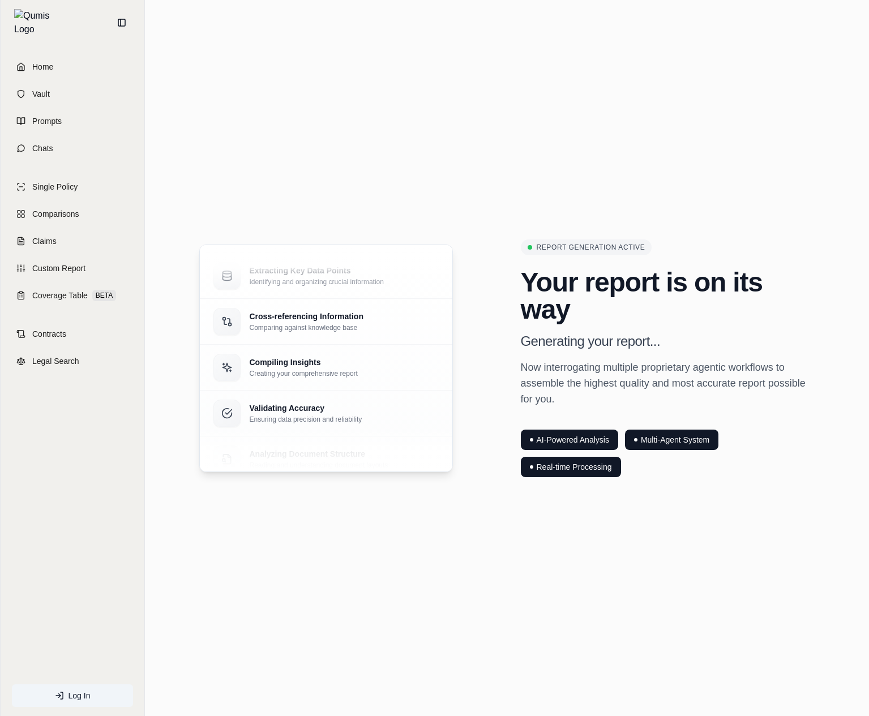
click at [501, 512] on section "Analyzing Document Structure Reading and understanding document layouts Extract…" at bounding box center [507, 358] width 706 height 328
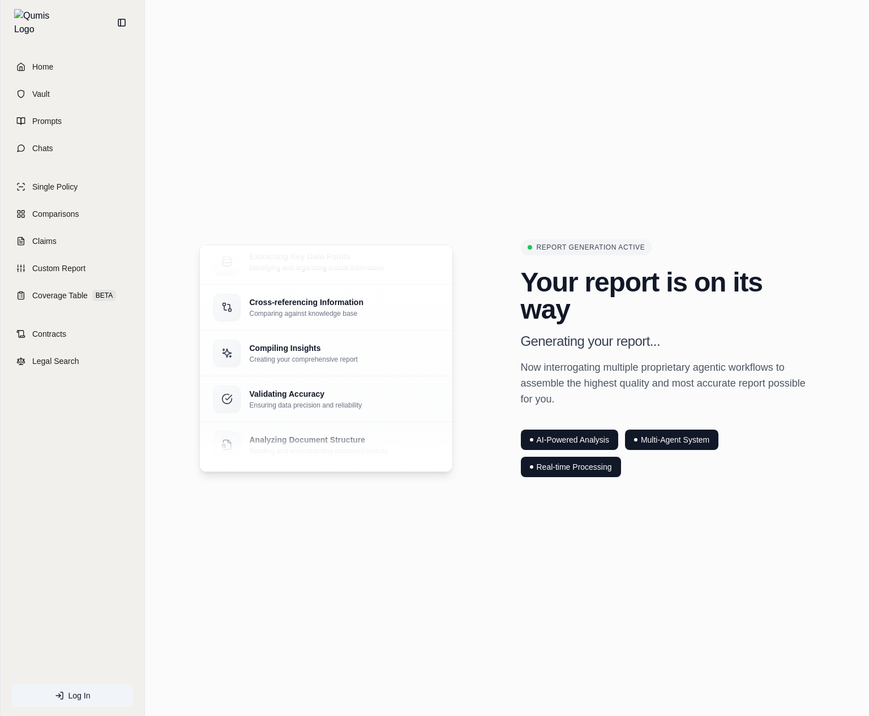
click at [623, 492] on section "Analyzing Document Structure Reading and understanding document layouts Extract…" at bounding box center [507, 358] width 706 height 328
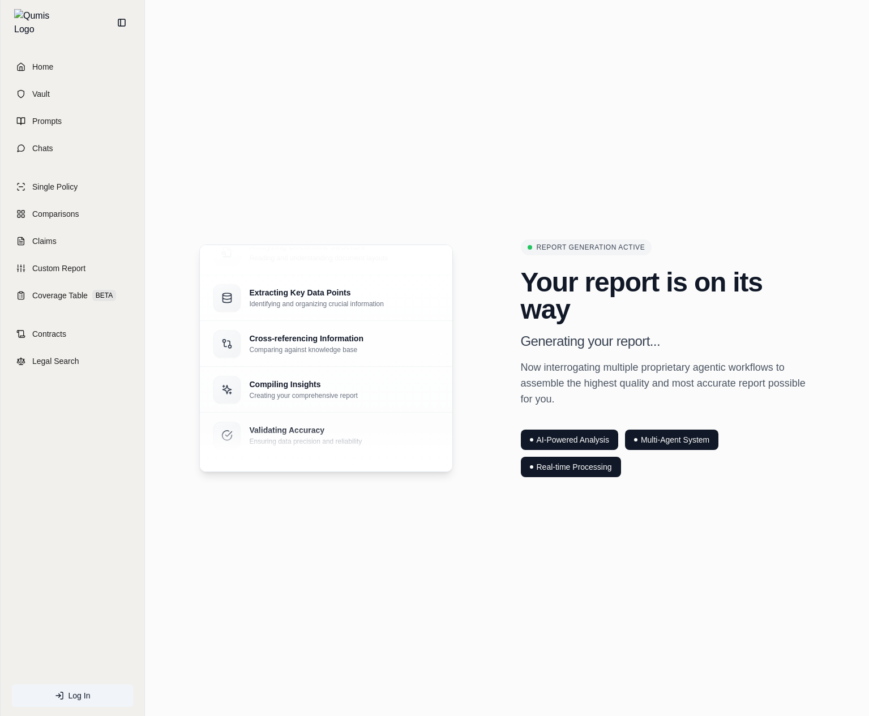
click at [688, 339] on h3 "Generating your report..." at bounding box center [668, 341] width 294 height 18
click at [519, 242] on div "Analyzing Document Structure Reading and understanding document layouts Extract…" at bounding box center [507, 359] width 652 height 238
click at [630, 205] on section "Analyzing Document Structure Reading and understanding document layouts Extract…" at bounding box center [507, 358] width 706 height 328
click at [557, 294] on h2 "Your report is on its way" at bounding box center [668, 296] width 294 height 54
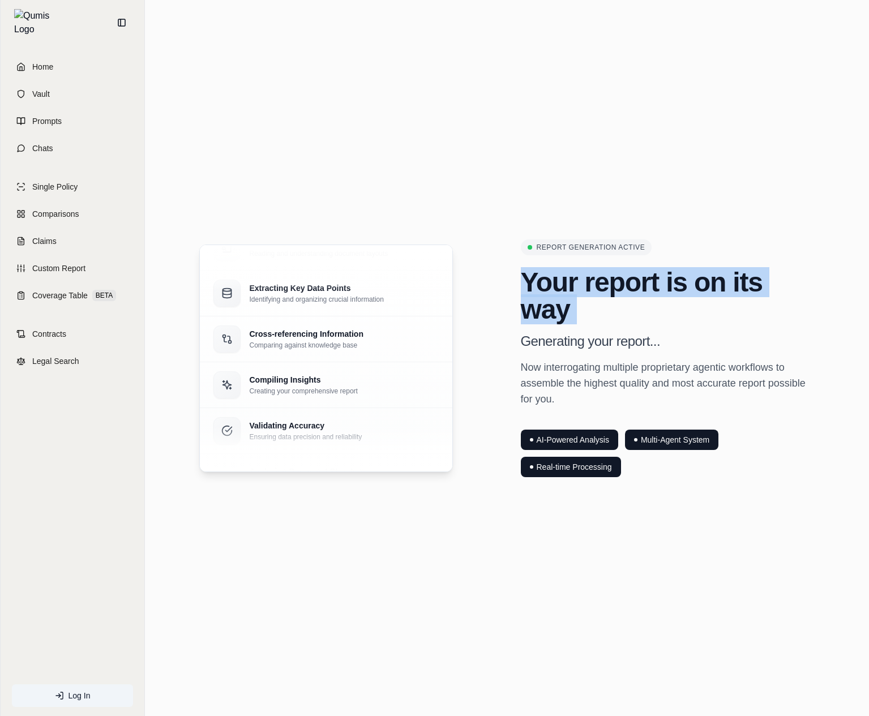
click at [557, 294] on h2 "Your report is on its way" at bounding box center [668, 296] width 294 height 54
copy h2 "Your report is on its way"
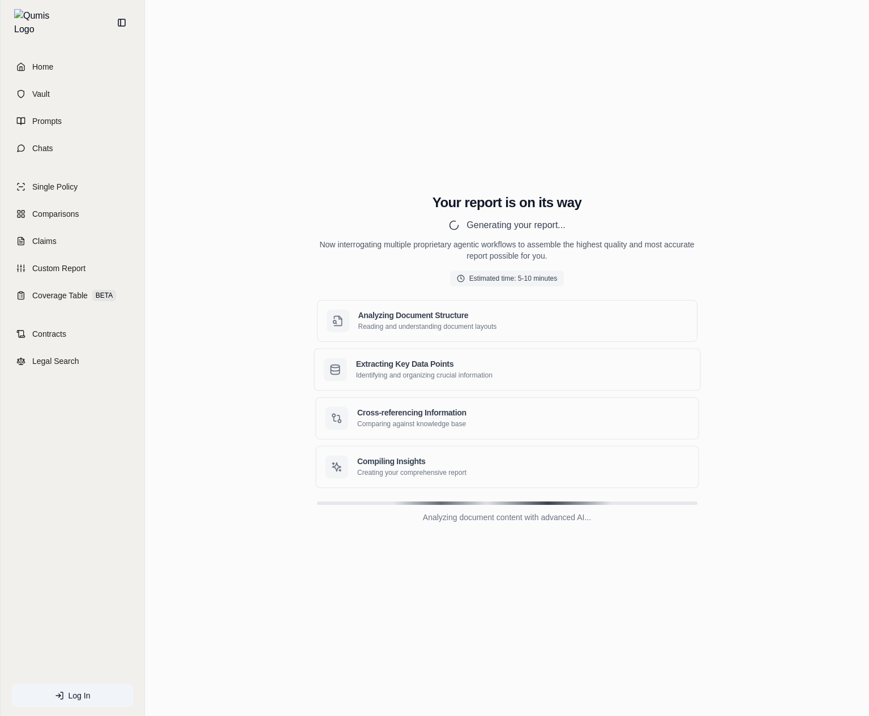
click at [660, 363] on h3 "Extracting Key Data Points" at bounding box center [523, 363] width 335 height 11
click at [507, 654] on main "Your report is on its way Generating your report... Now interrogating multiple …" at bounding box center [507, 358] width 724 height 716
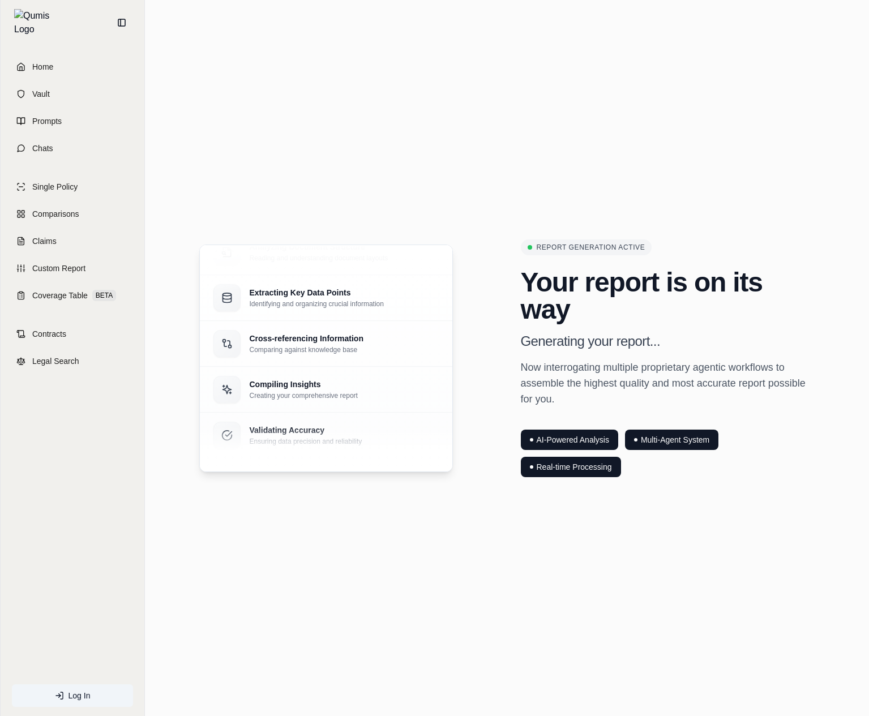
click at [627, 629] on main "Analyzing Document Structure Reading and understanding document layouts Extract…" at bounding box center [507, 358] width 724 height 716
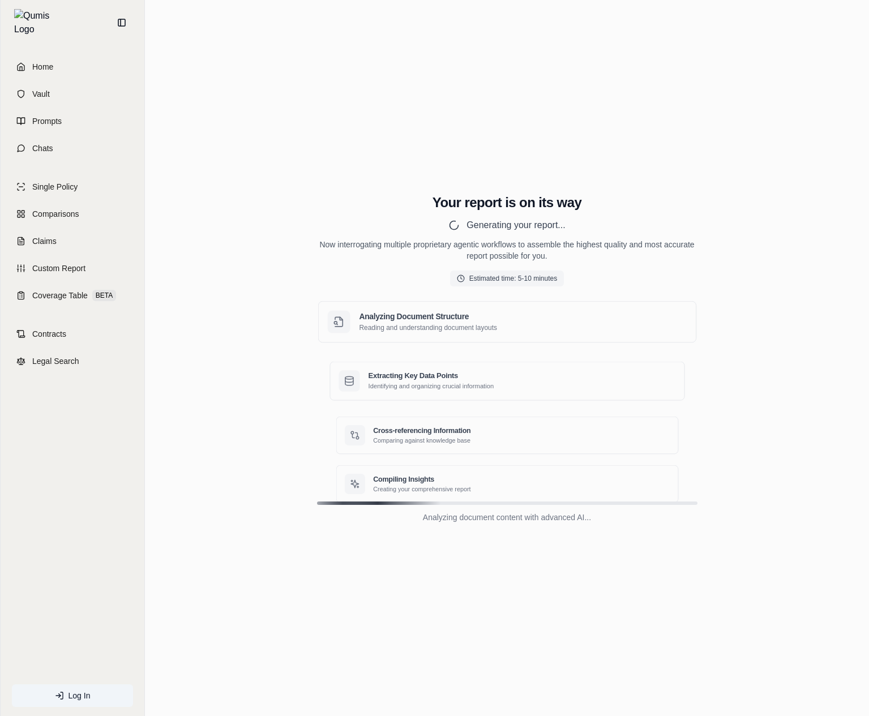
click at [594, 534] on div "Your report is on its way Generating your report... Now interrogating multiple …" at bounding box center [507, 358] width 706 height 357
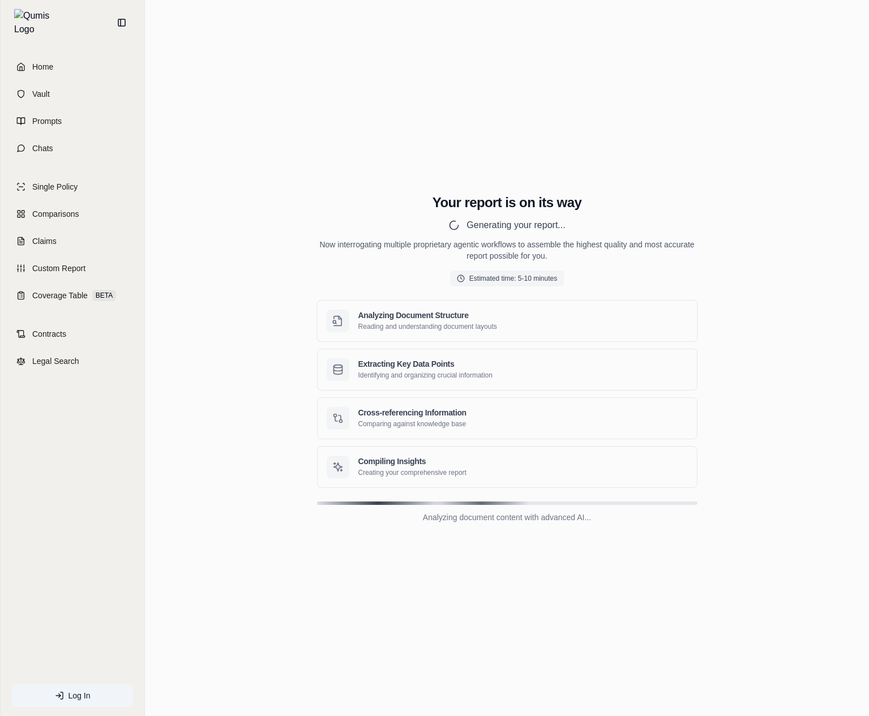
click at [497, 281] on div "Estimated time: 5-10 minutes" at bounding box center [507, 279] width 114 height 16
click at [710, 311] on div "Your report is on its way Generating your report... Now interrogating multiple …" at bounding box center [507, 358] width 706 height 357
click at [382, 323] on p "Reading and understanding document layouts" at bounding box center [522, 326] width 335 height 9
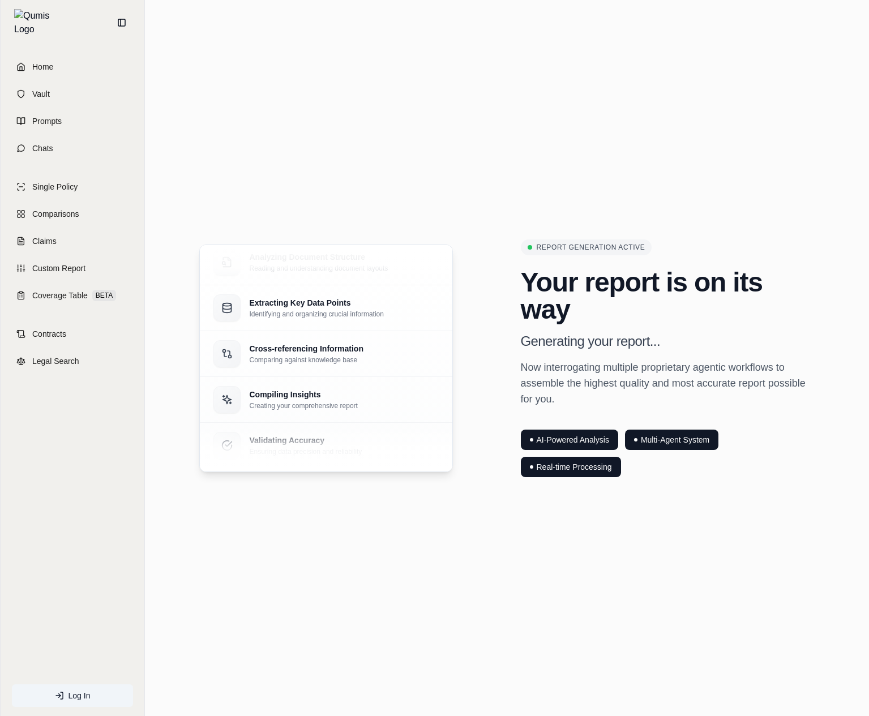
click at [594, 534] on div "Analyzing Document Structure Reading and understanding document layouts Extract…" at bounding box center [507, 357] width 706 height 537
click at [709, 310] on h2 "Your report is on its way" at bounding box center [668, 296] width 294 height 54
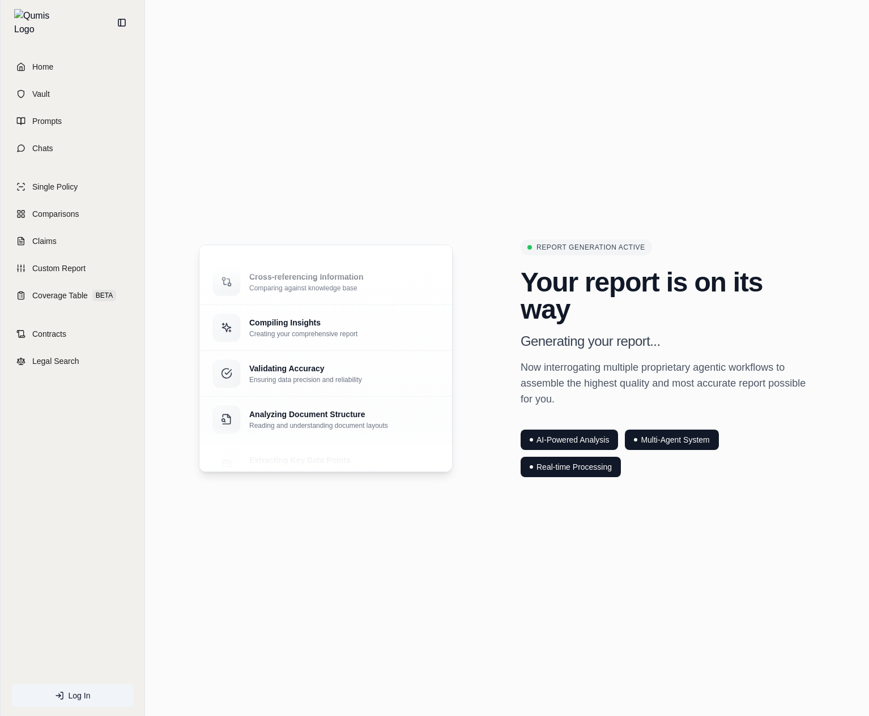
click at [307, 163] on div "Analyzing Document Structure Reading and understanding document layouts Extract…" at bounding box center [507, 357] width 706 height 537
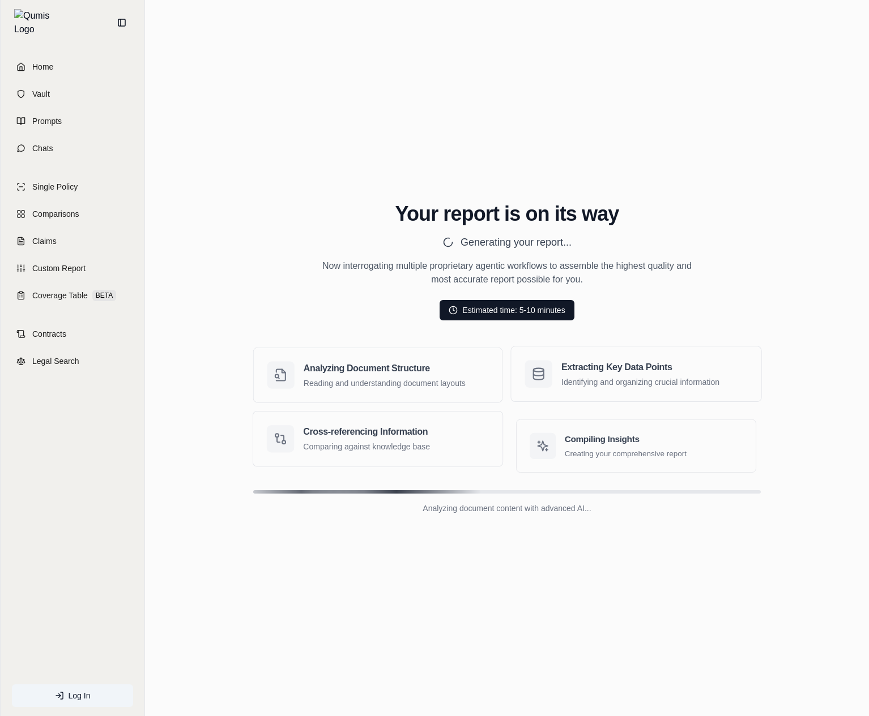
click at [414, 642] on main "Your report is on its way Generating your report... Now interrogating multiple …" at bounding box center [507, 358] width 724 height 716
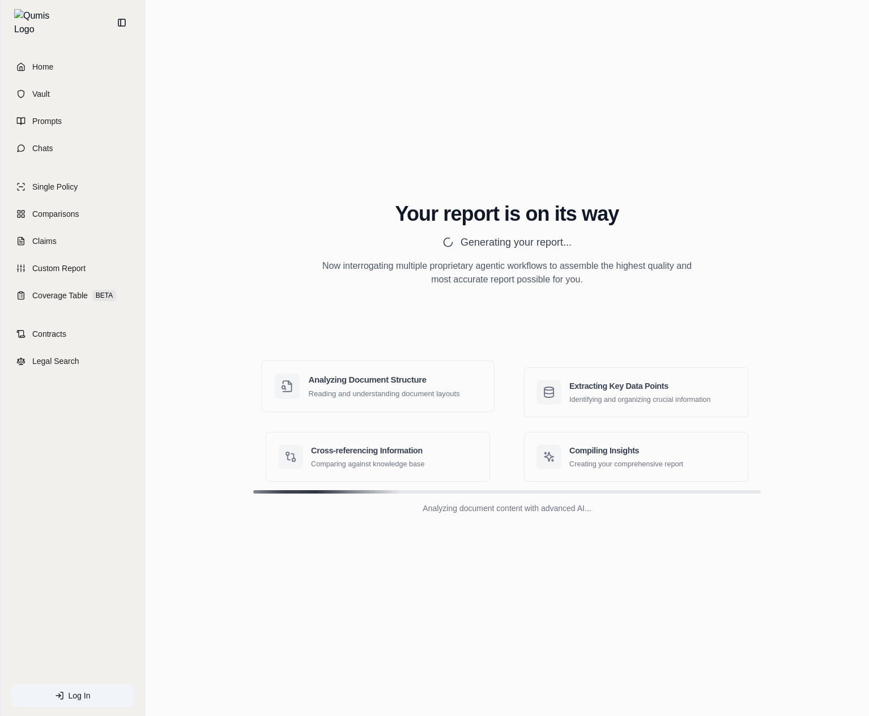
click at [437, 609] on div "Your report is on its way Generating your report... Now interrogating multiple …" at bounding box center [507, 357] width 706 height 537
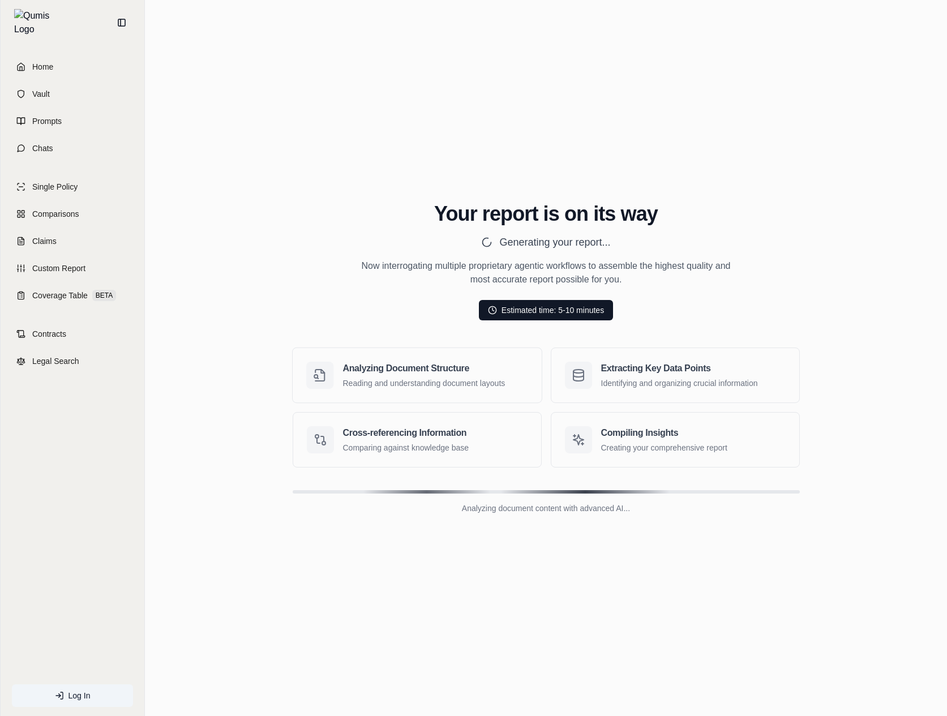
click at [558, 307] on div "Estimated time: 5-10 minutes" at bounding box center [546, 310] width 134 height 20
click at [460, 387] on p "Reading and understanding document layouts" at bounding box center [435, 383] width 187 height 11
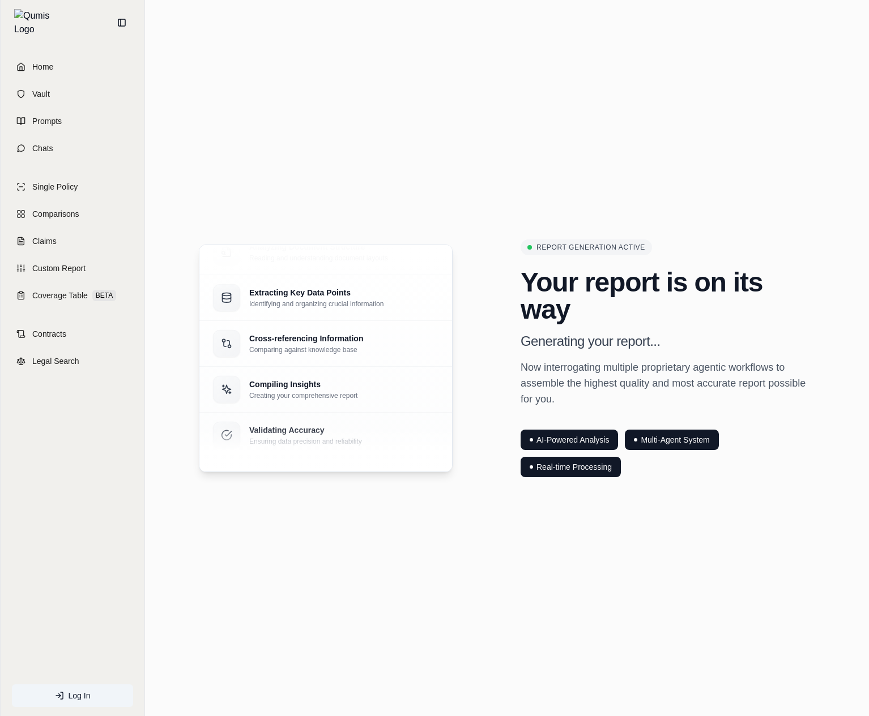
click at [495, 570] on div "Analyzing Document Structure Reading and understanding document layouts Extract…" at bounding box center [507, 357] width 706 height 537
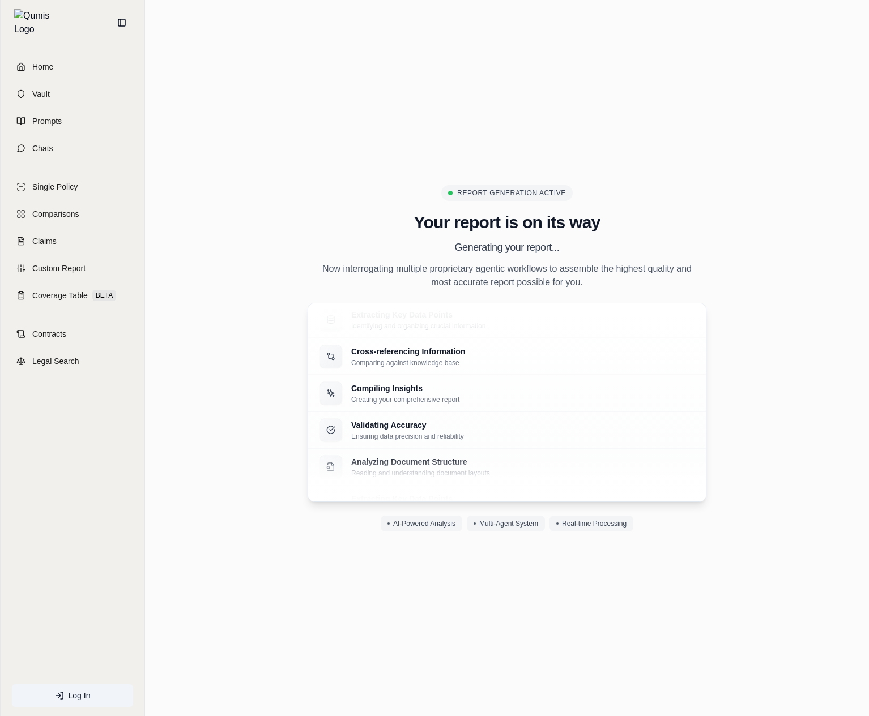
click at [703, 575] on div "Report Generation Active Your report is on its way Generating your report... No…" at bounding box center [507, 357] width 706 height 537
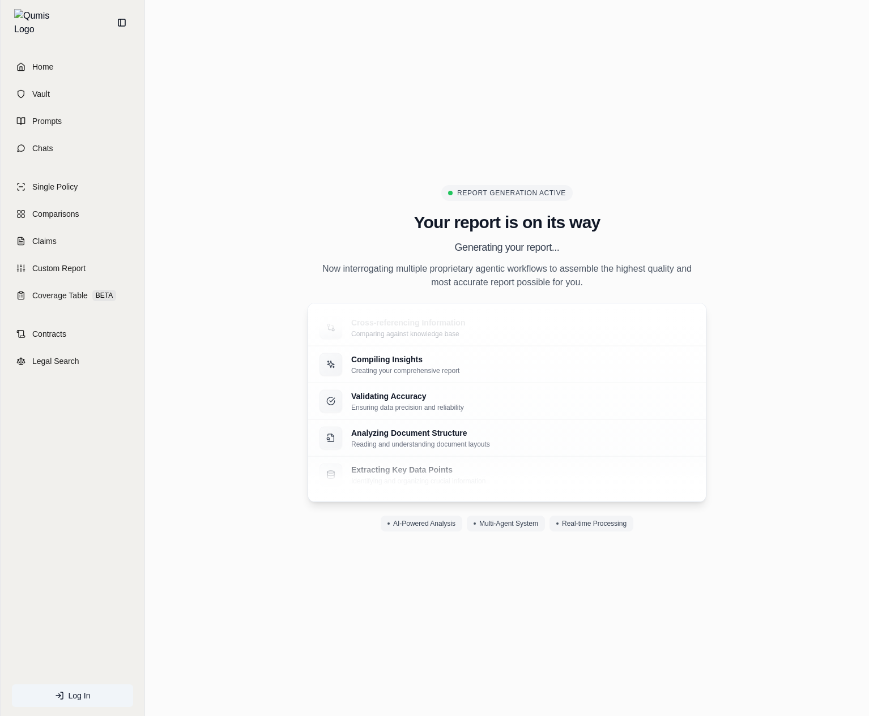
click at [703, 575] on div "Report Generation Active Your report is on its way Generating your report... No…" at bounding box center [507, 357] width 706 height 537
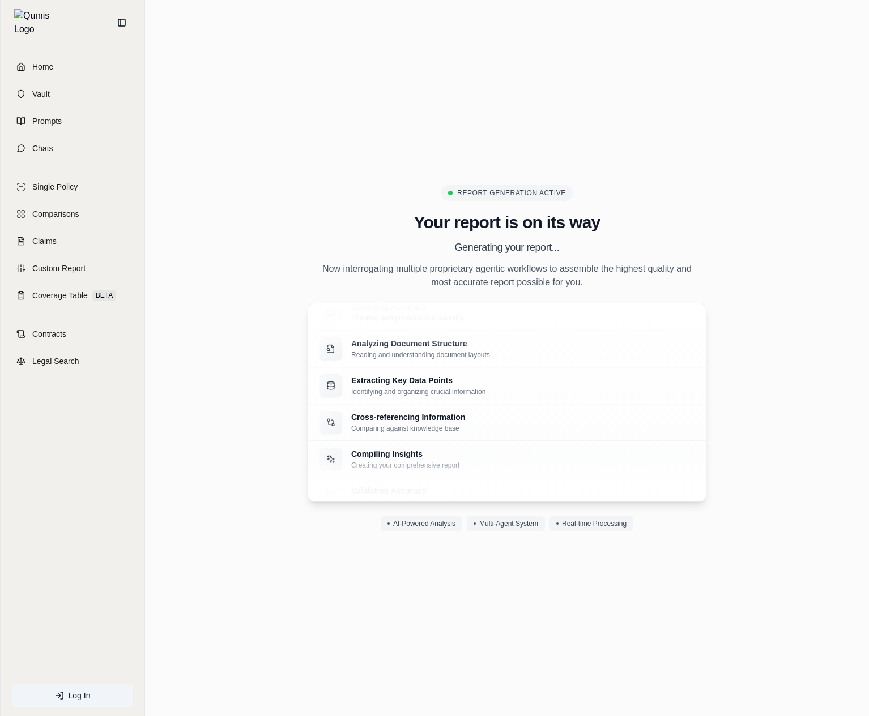
click at [770, 626] on main "Report Generation Active Your report is on its way Generating your report... No…" at bounding box center [507, 358] width 724 height 716
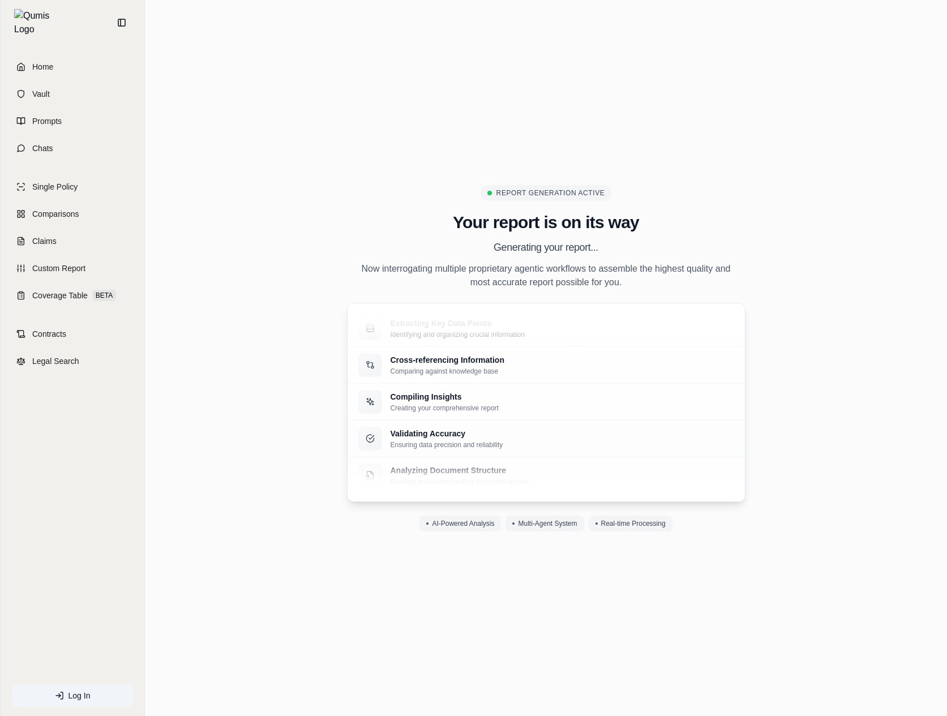
click at [194, 371] on section "Report Generation Active Your report is on its way Generating your report... No…" at bounding box center [546, 358] width 784 height 383
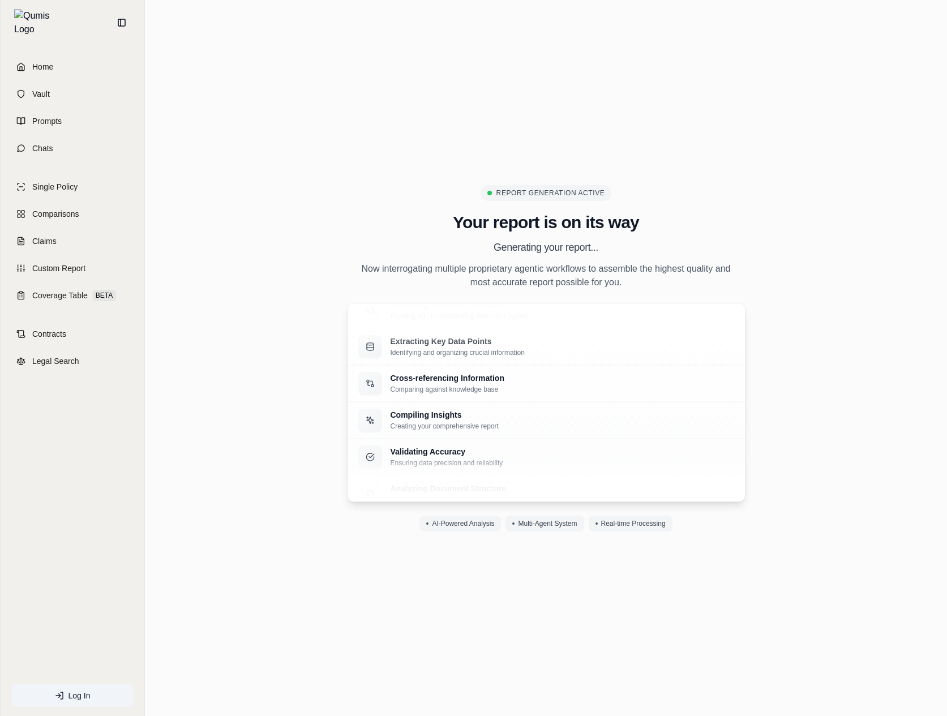
click at [469, 605] on div "Report Generation Active Your report is on its way Generating your report... No…" at bounding box center [546, 357] width 784 height 537
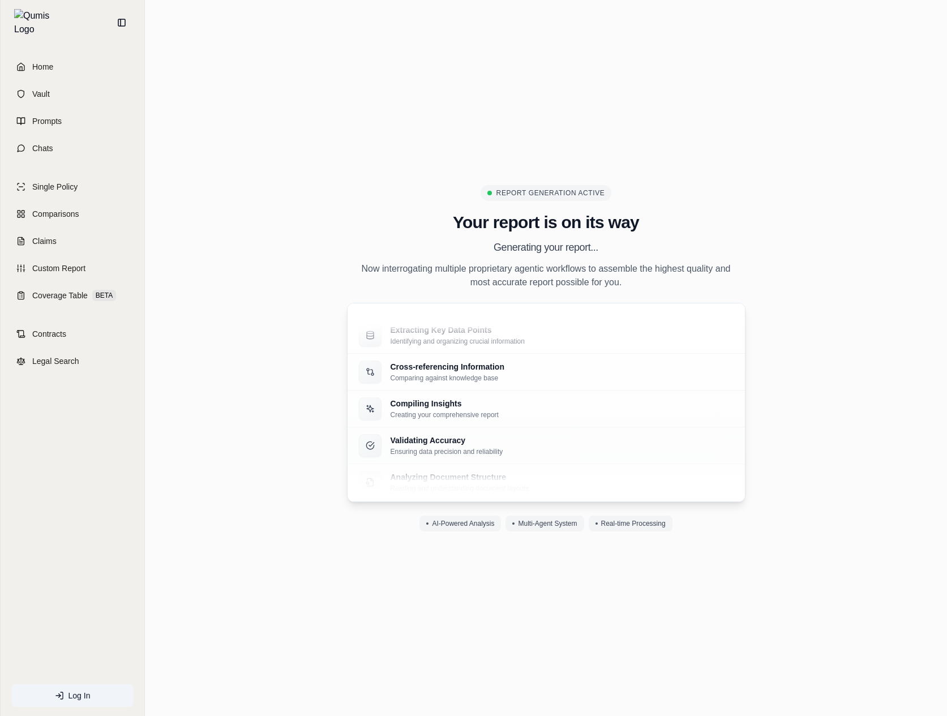
click at [492, 585] on div "Report Generation Active Your report is on its way Generating your report... No…" at bounding box center [546, 357] width 784 height 537
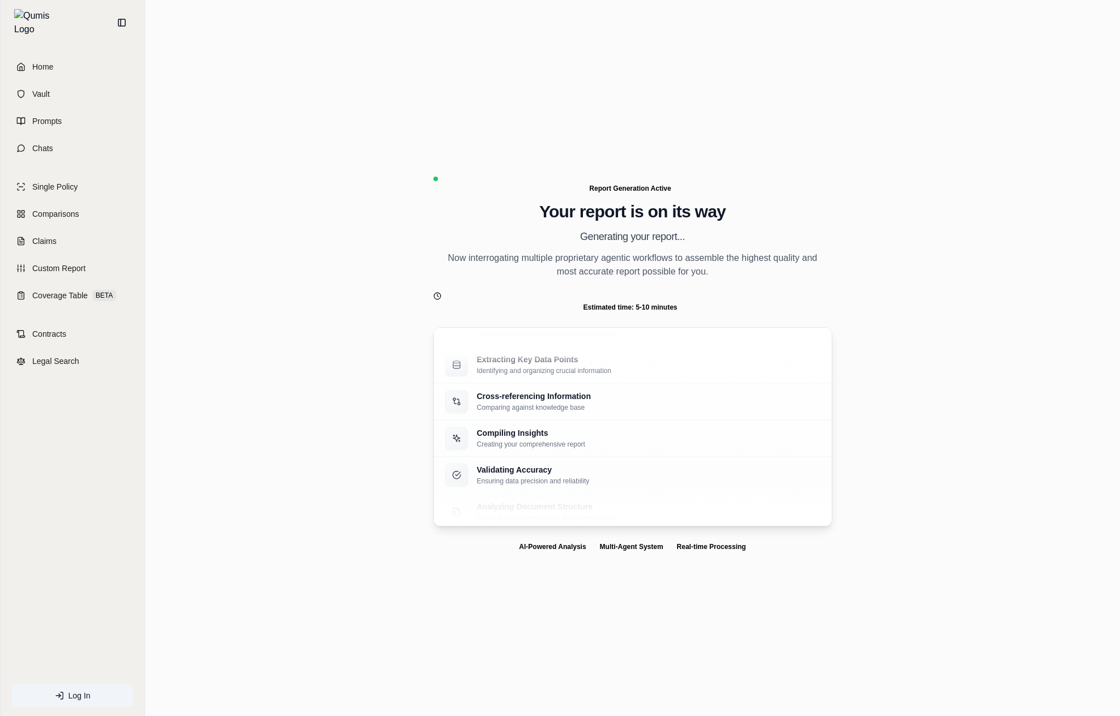
click at [371, 254] on section "Report Generation Active Your report is on its way Generating your report... No…" at bounding box center [632, 358] width 956 height 427
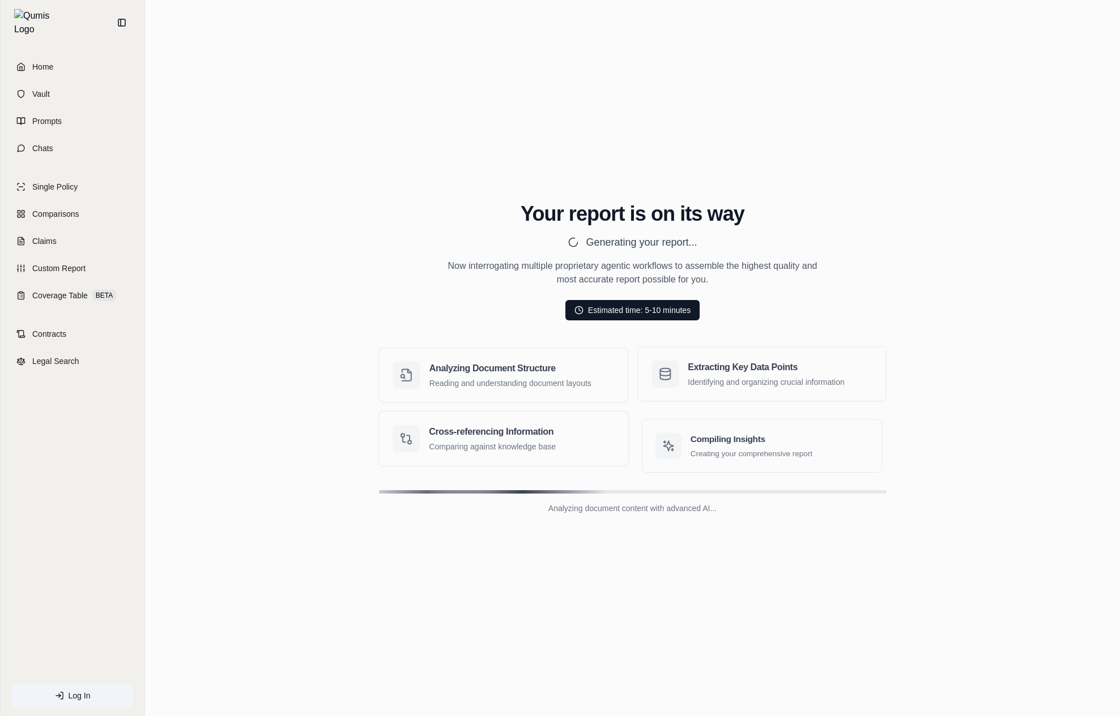
click at [877, 390] on div "Extracting Key Data Points Identifying and organizing crucial information" at bounding box center [761, 374] width 247 height 54
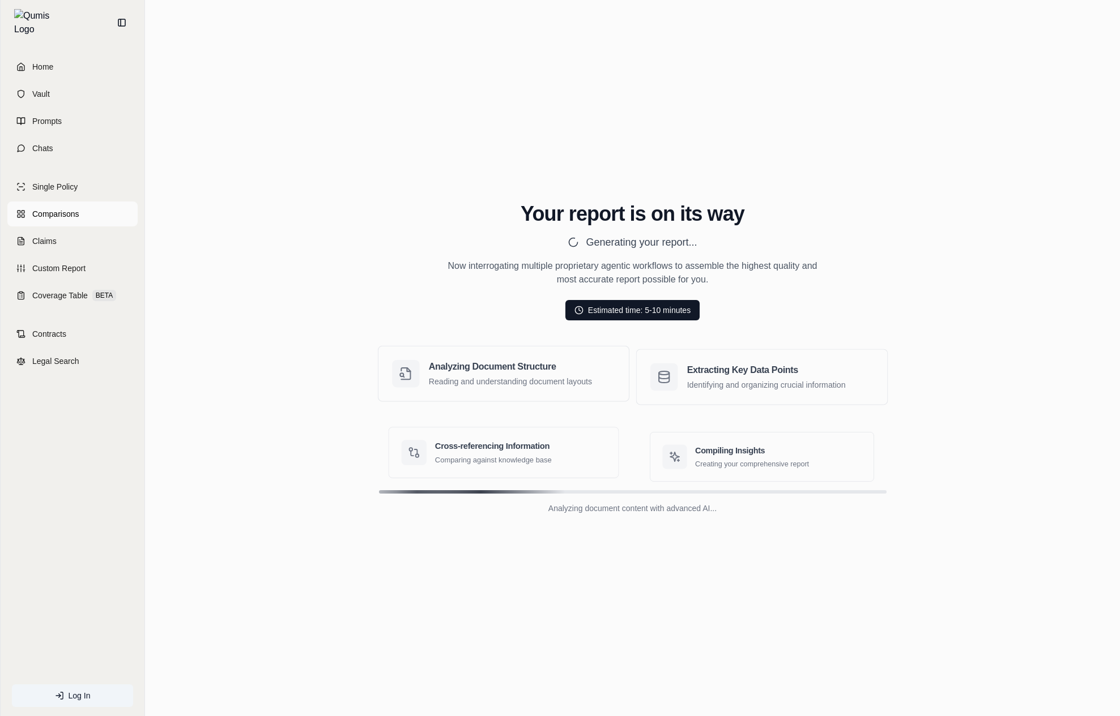
click at [95, 202] on link "Comparisons" at bounding box center [72, 214] width 130 height 25
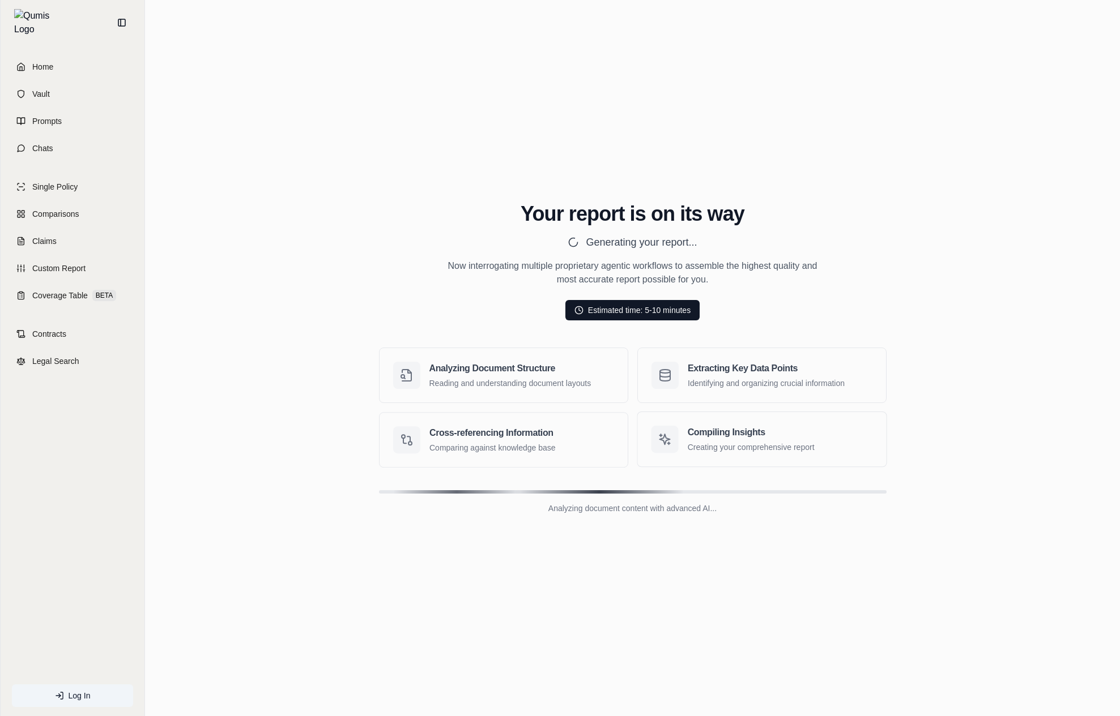
click at [378, 267] on div "Your report is on its way Generating your report... Now interrogating multiple …" at bounding box center [632, 359] width 956 height 366
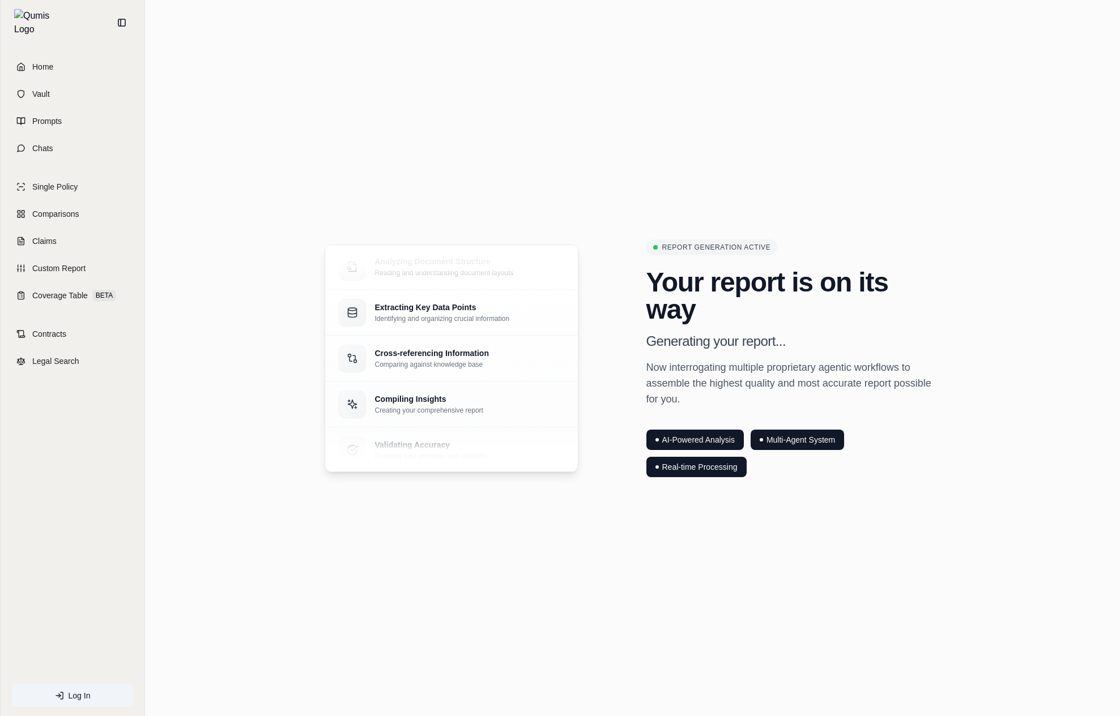
click at [275, 477] on section "Analyzing Document Structure Reading and understanding document layouts Extract…" at bounding box center [632, 358] width 956 height 328
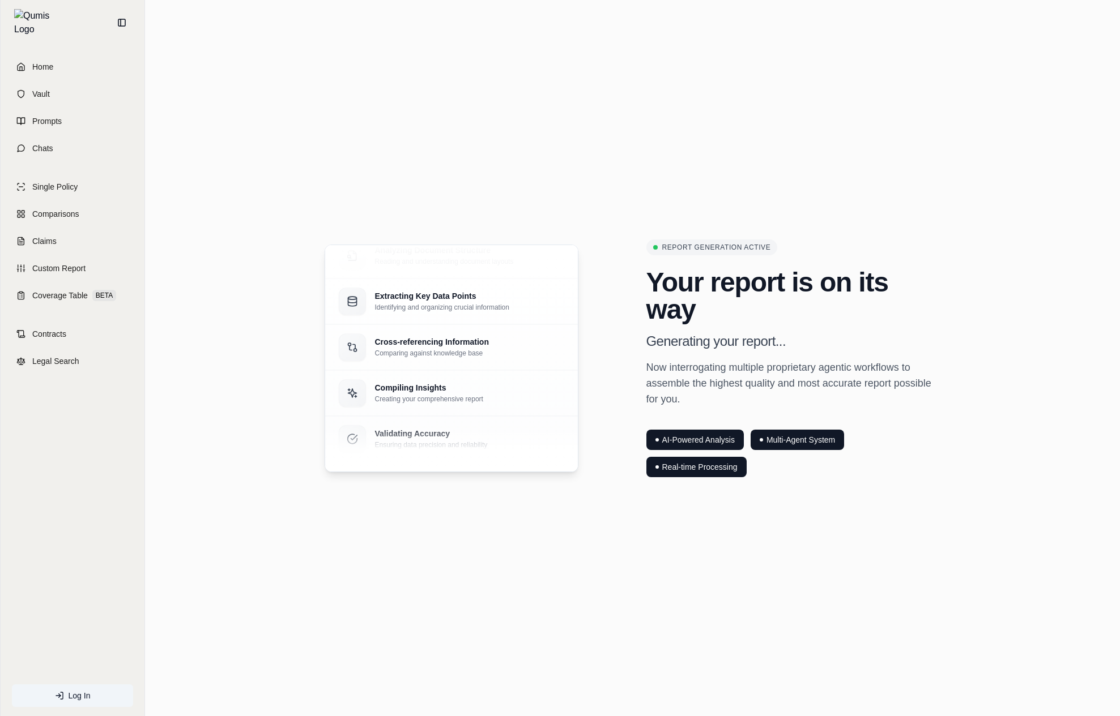
click at [318, 472] on div "Analyzing Document Structure Reading and understanding document layouts Extract…" at bounding box center [632, 359] width 652 height 238
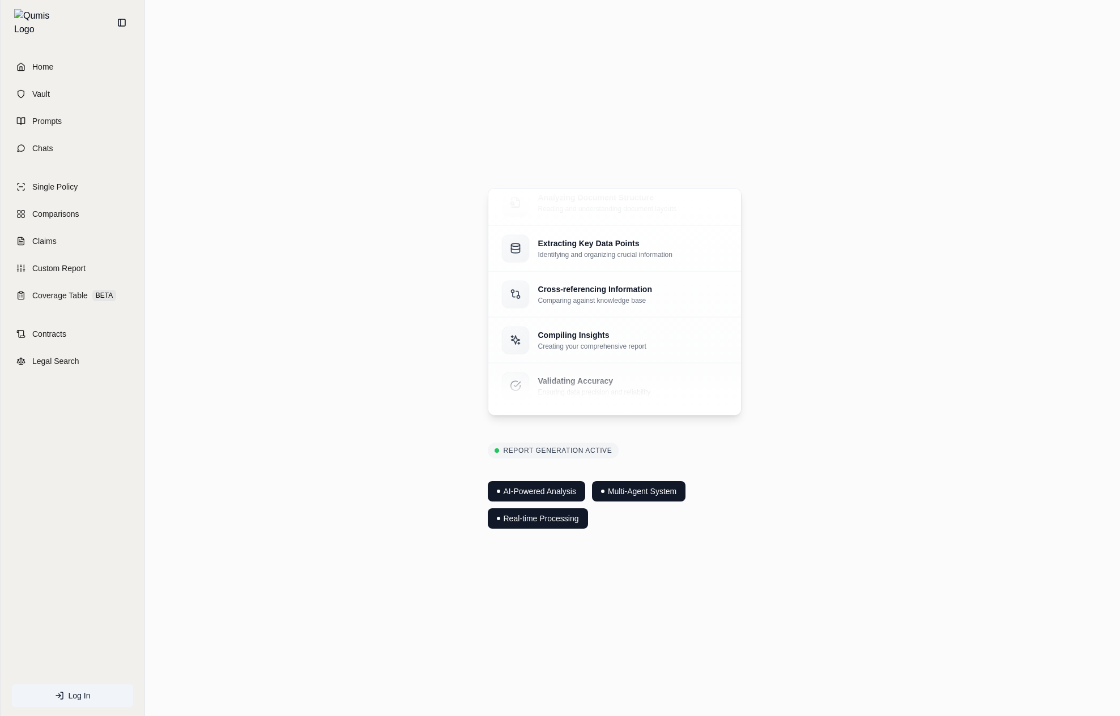
click at [747, 510] on div "AI-Powered Analysis Multi-Agent System Real-time Processing" at bounding box center [633, 500] width 290 height 57
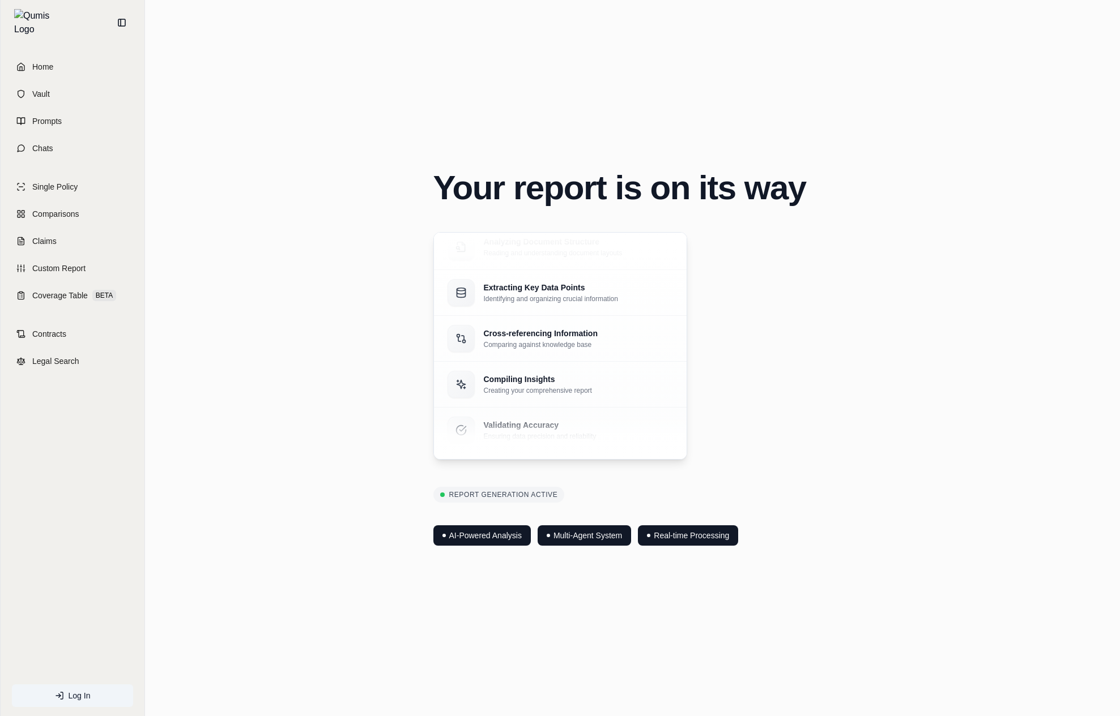
click at [906, 438] on section "Your report is on its way Analyzing Document Structure Reading and understandin…" at bounding box center [632, 358] width 956 height 375
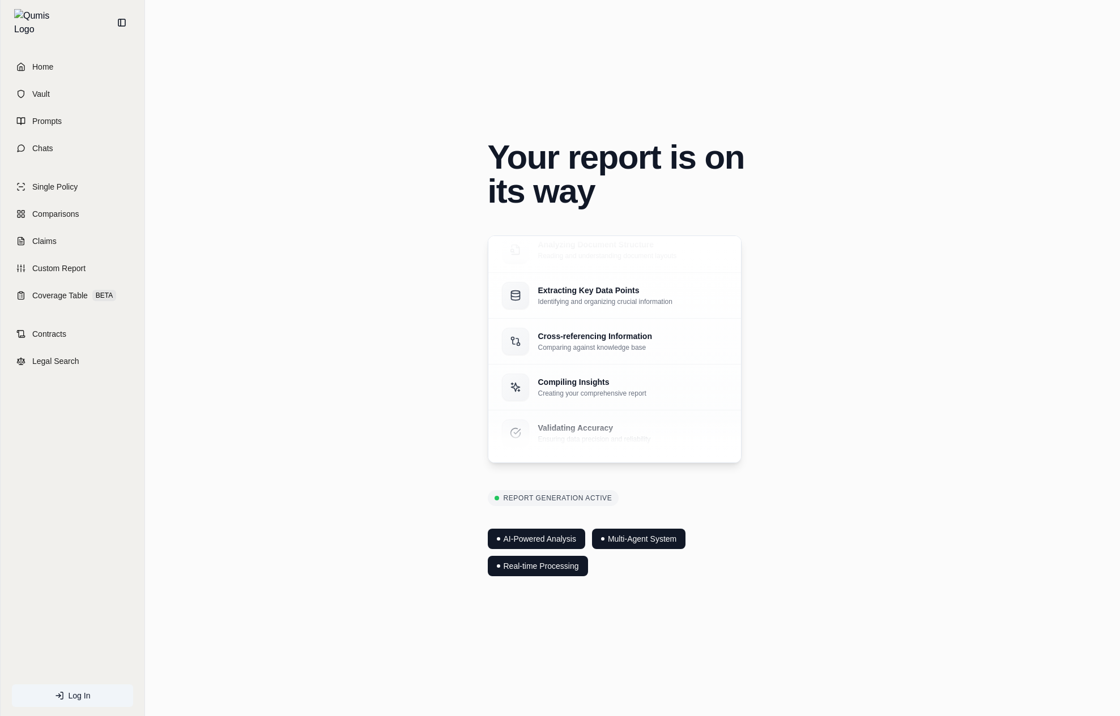
click at [757, 289] on div "Your report is on its way Analyzing Document Structure Reading and understandin…" at bounding box center [632, 358] width 326 height 436
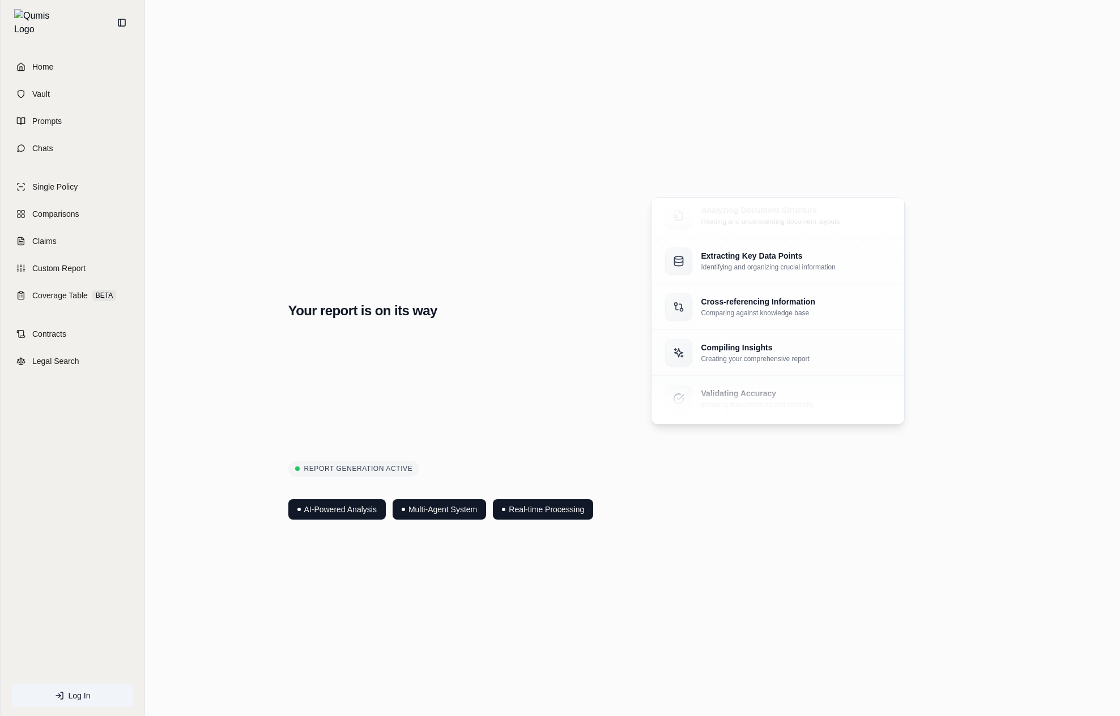
click at [671, 585] on div "Your report is on its way Analyzing Document Structure Reading and understandin…" at bounding box center [632, 357] width 956 height 537
click at [686, 557] on div "Your report is on its way Analyzing Document Structure Reading and understandin…" at bounding box center [632, 358] width 725 height 413
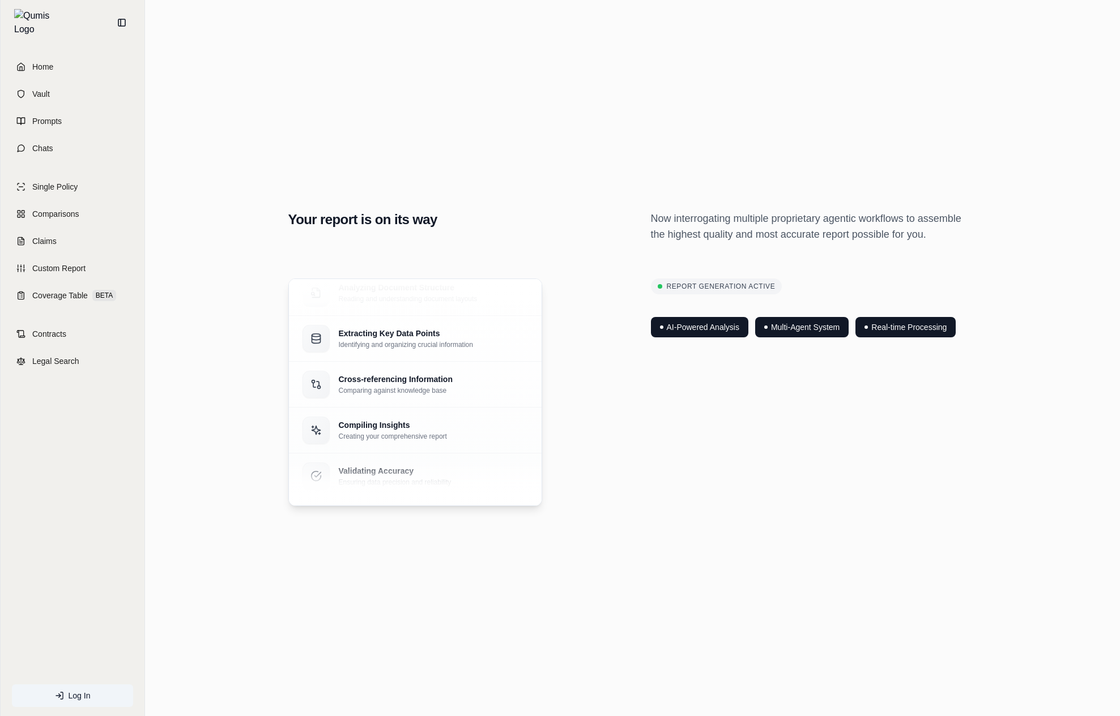
click at [699, 556] on div "Your report is on its way Now interrogating multiple proprietary agentic workfl…" at bounding box center [632, 357] width 956 height 537
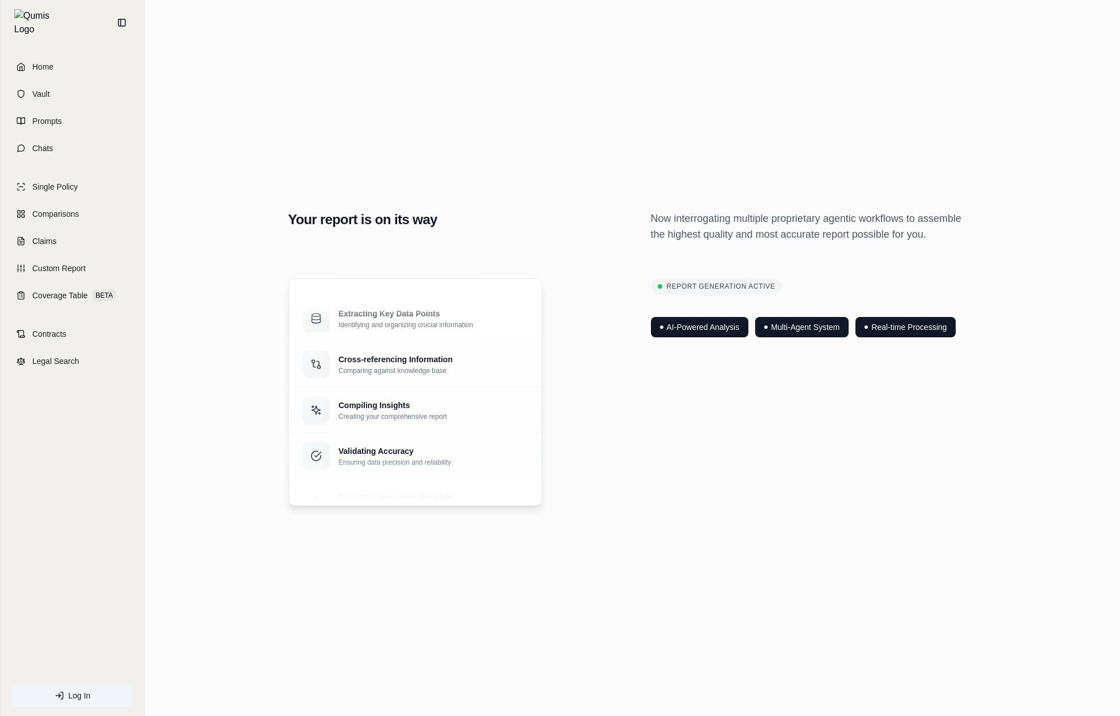
click at [793, 497] on div "Report Generation Active AI-Powered Analysis Multi-Agent System Real-time Proce…" at bounding box center [814, 393] width 326 height 228
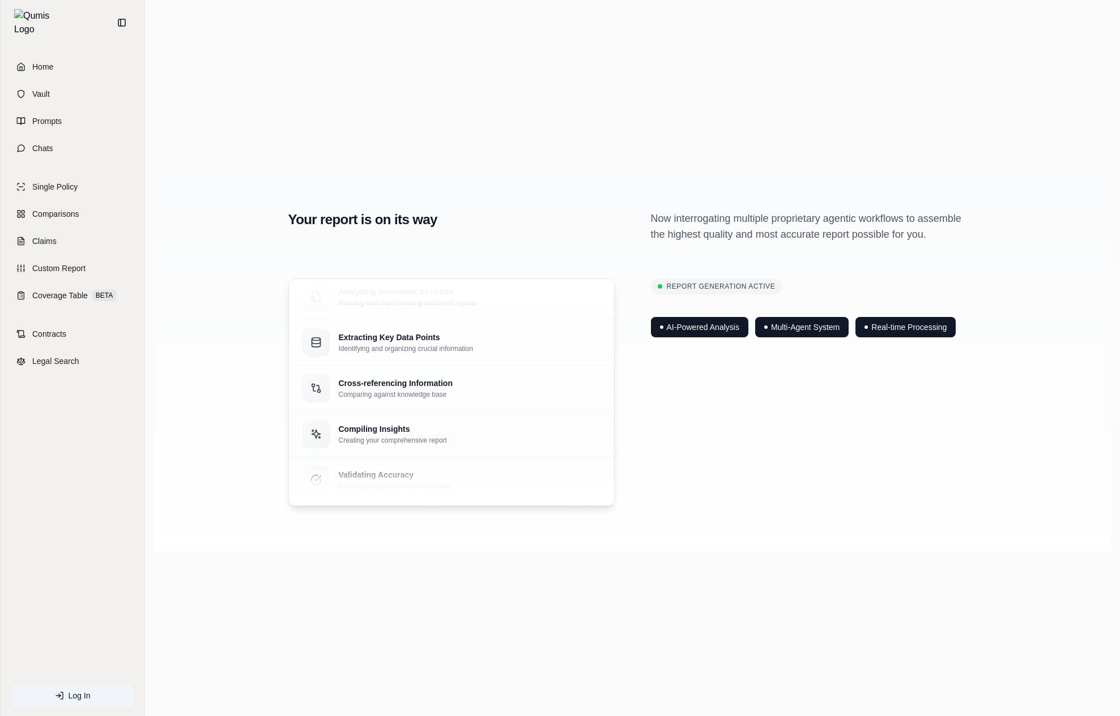
click at [793, 497] on div "Your report is on its way Now interrogating multiple proprietary agentic workfl…" at bounding box center [632, 358] width 725 height 386
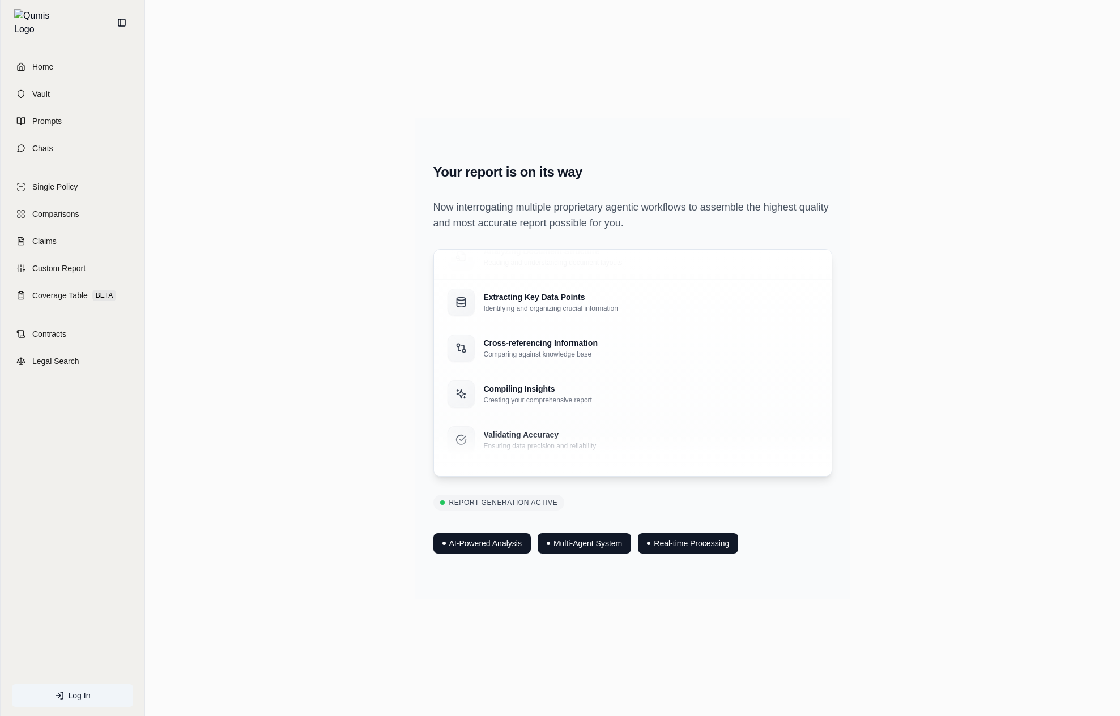
click at [831, 447] on div "Analyzing Document Structure Reading and understanding document layouts Extract…" at bounding box center [632, 363] width 399 height 228
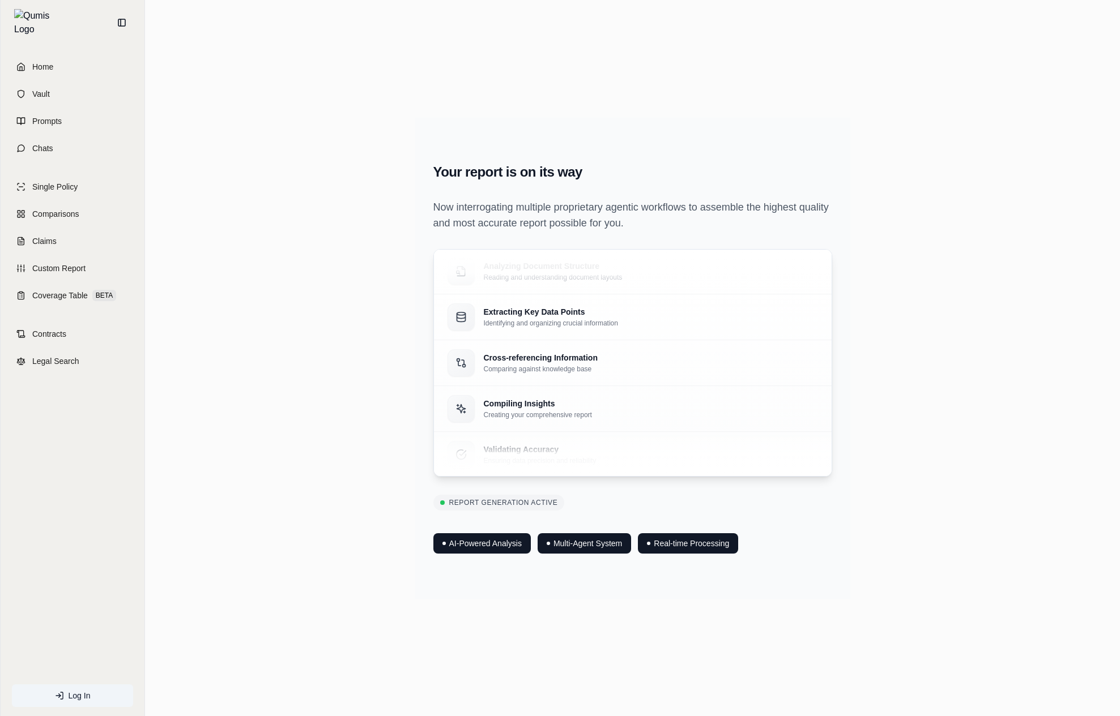
click at [887, 429] on div "Your report is on its way Now interrogating multiple proprietary agentic workfl…" at bounding box center [632, 357] width 956 height 537
click at [891, 471] on div "Your report is on its way Now interrogating multiple proprietary agentic workfl…" at bounding box center [632, 357] width 956 height 537
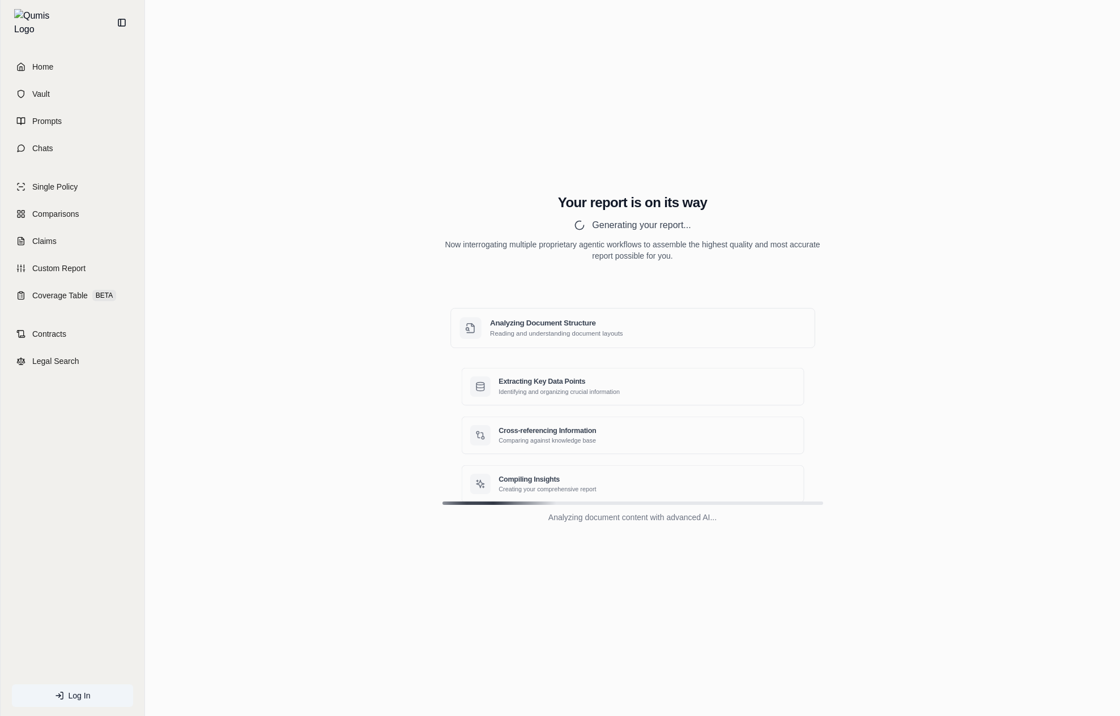
click at [933, 291] on div "Your report is on its way Generating your report... Now interrogating multiple …" at bounding box center [632, 358] width 956 height 357
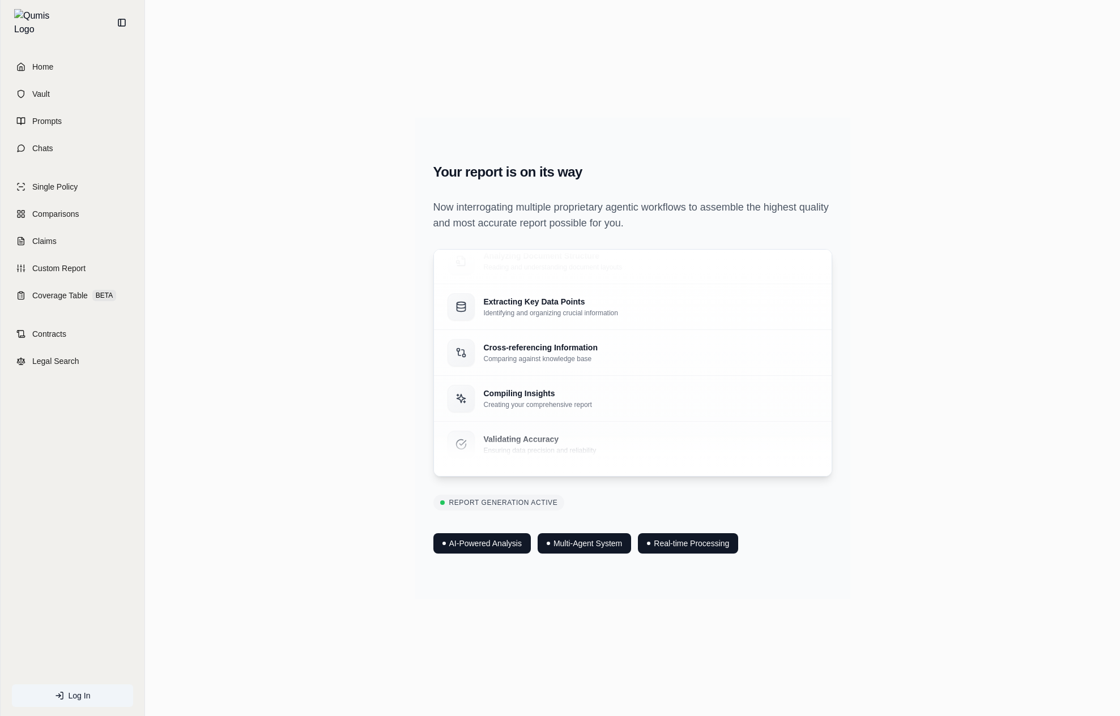
click at [933, 291] on div "Your report is on its way Now interrogating multiple proprietary agentic workfl…" at bounding box center [632, 357] width 956 height 537
click at [630, 357] on div "Cross-referencing Information Comparing against knowledge base" at bounding box center [633, 346] width 398 height 46
click at [630, 357] on div "Cross-referencing Information Comparing against knowledge base" at bounding box center [632, 357] width 370 height 27
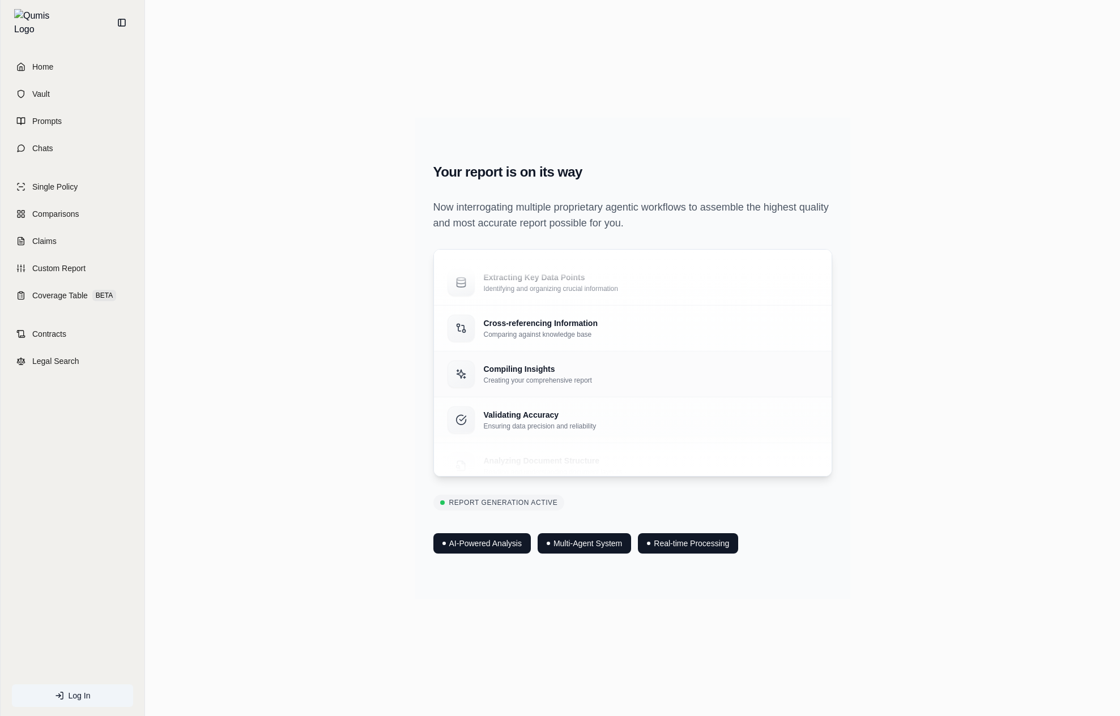
click at [611, 378] on div "Compiling Insights Creating your comprehensive report" at bounding box center [632, 373] width 370 height 27
click at [772, 502] on div "Report Generation Active AI-Powered Analysis Multi-Agent System Real-time Proce…" at bounding box center [632, 524] width 399 height 59
click at [731, 442] on div "Compiling Insights Creating your comprehensive report" at bounding box center [633, 461] width 398 height 46
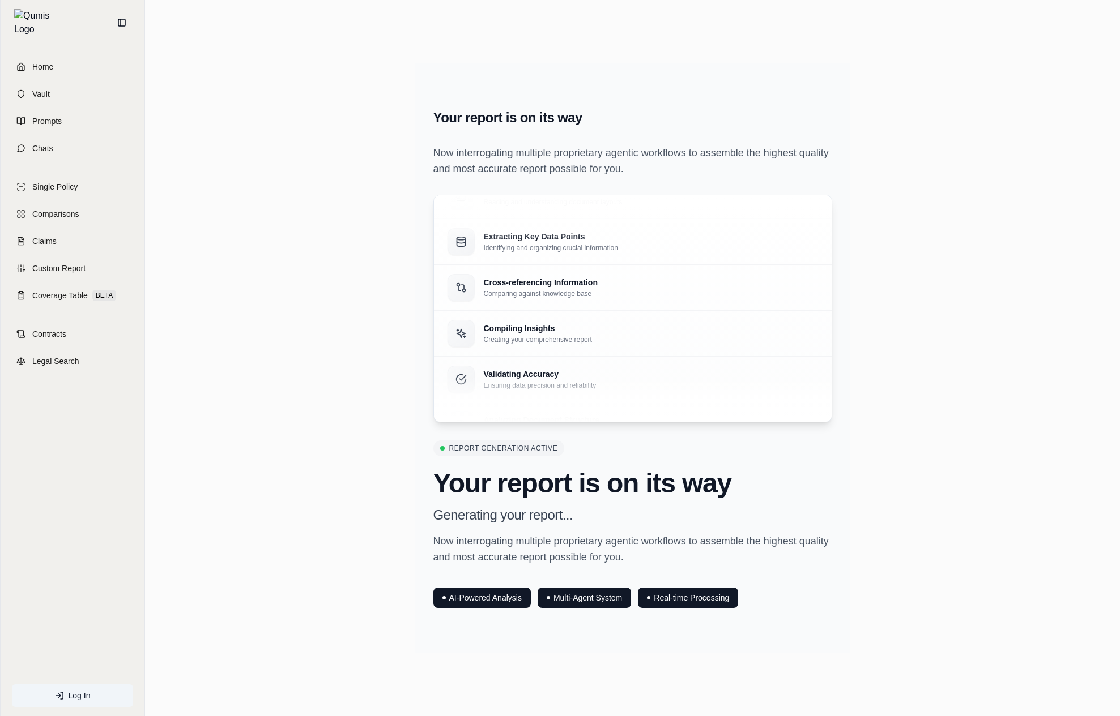
click at [887, 503] on div "Your report is on its way Now interrogating multiple proprietary agentic workfl…" at bounding box center [632, 358] width 956 height 590
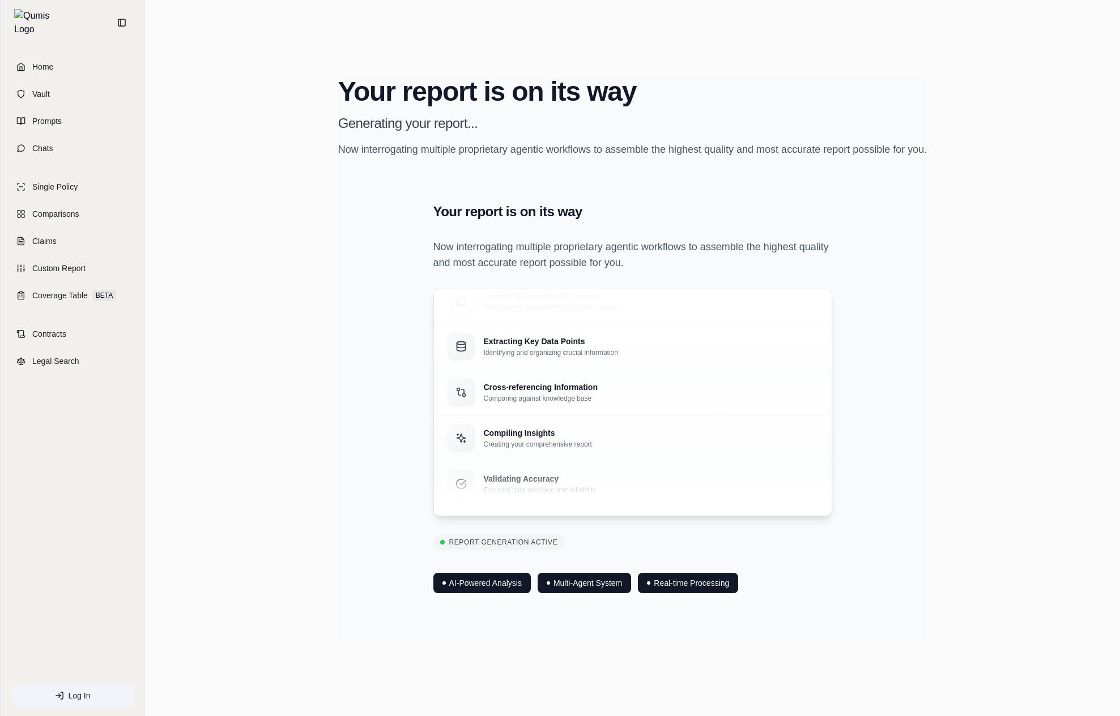
click at [887, 503] on section "Your report is on its way Generating your report... Now interrogating multiple …" at bounding box center [632, 358] width 589 height 561
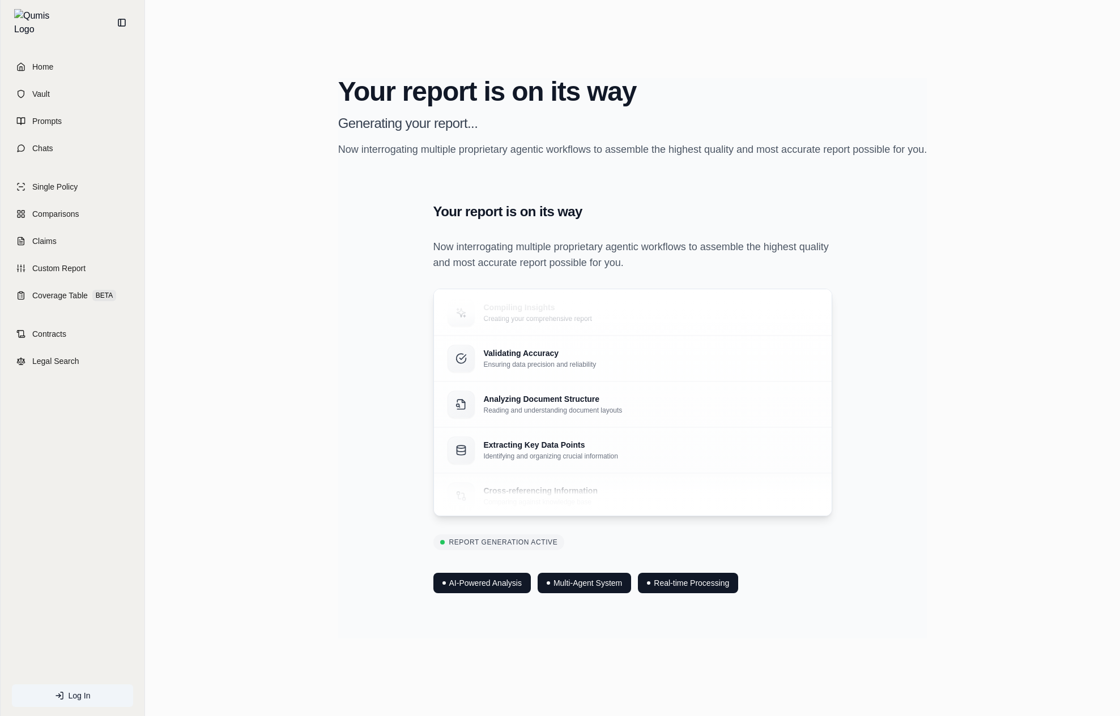
click at [887, 503] on section "Your report is on its way Generating your report... Now interrogating multiple …" at bounding box center [632, 358] width 589 height 561
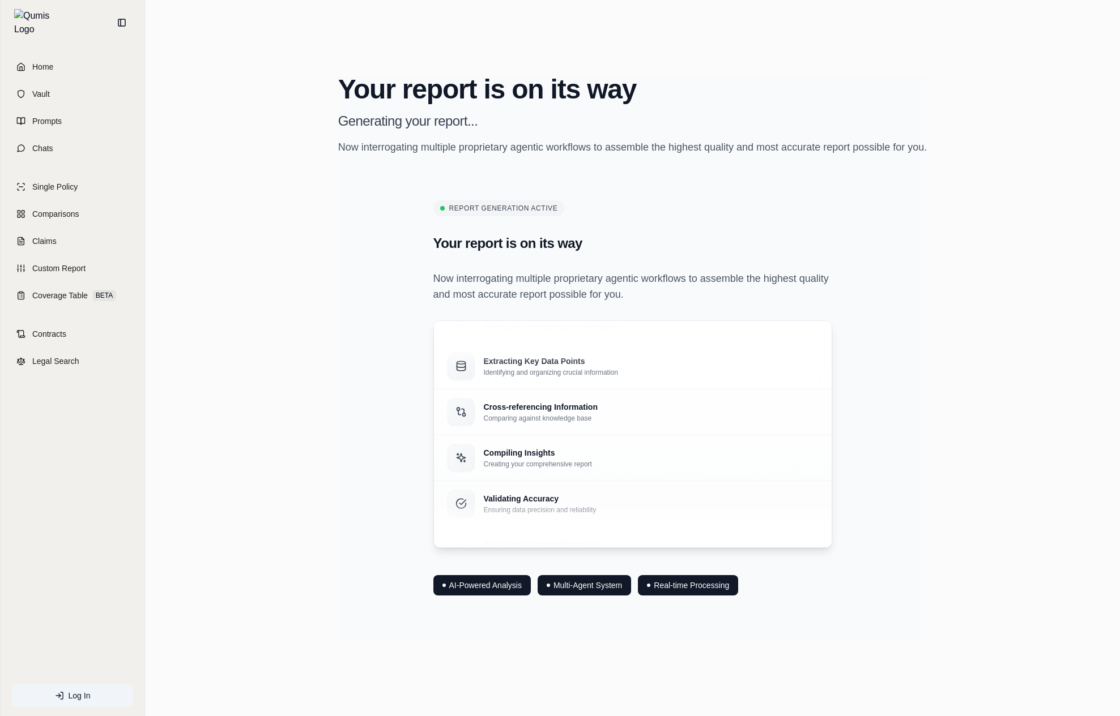
click at [887, 503] on section "Your report is on its way Generating your report... Now interrogating multiple …" at bounding box center [632, 358] width 589 height 565
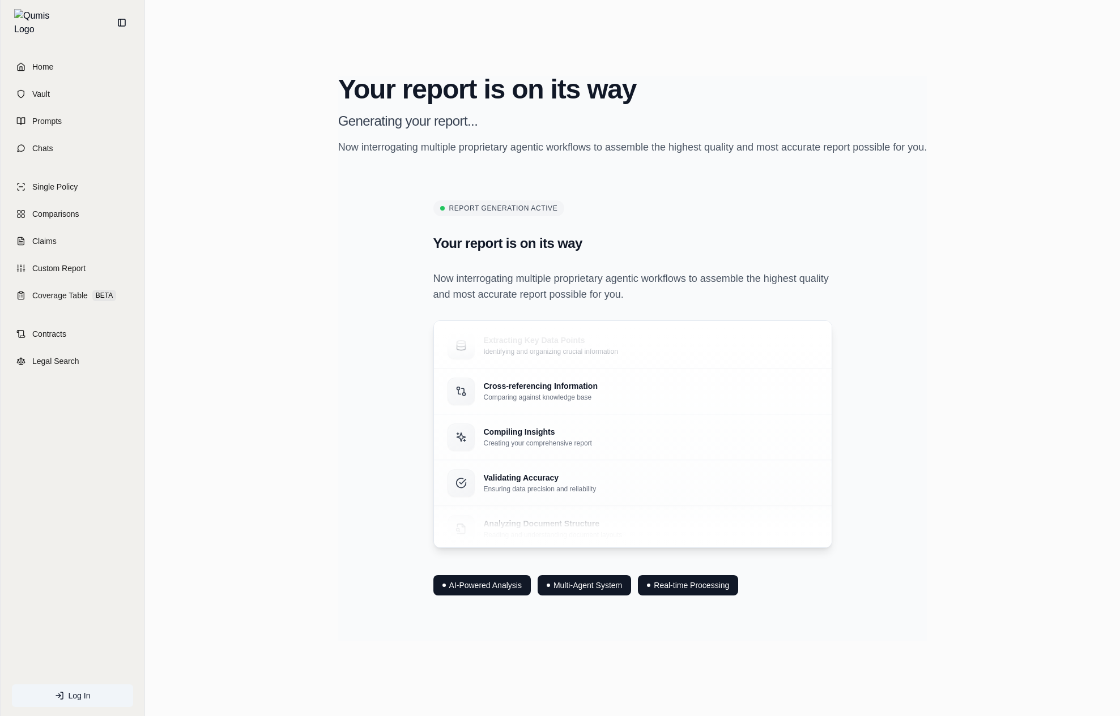
click at [887, 503] on section "Your report is on its way Generating your report... Now interrogating multiple …" at bounding box center [632, 358] width 589 height 565
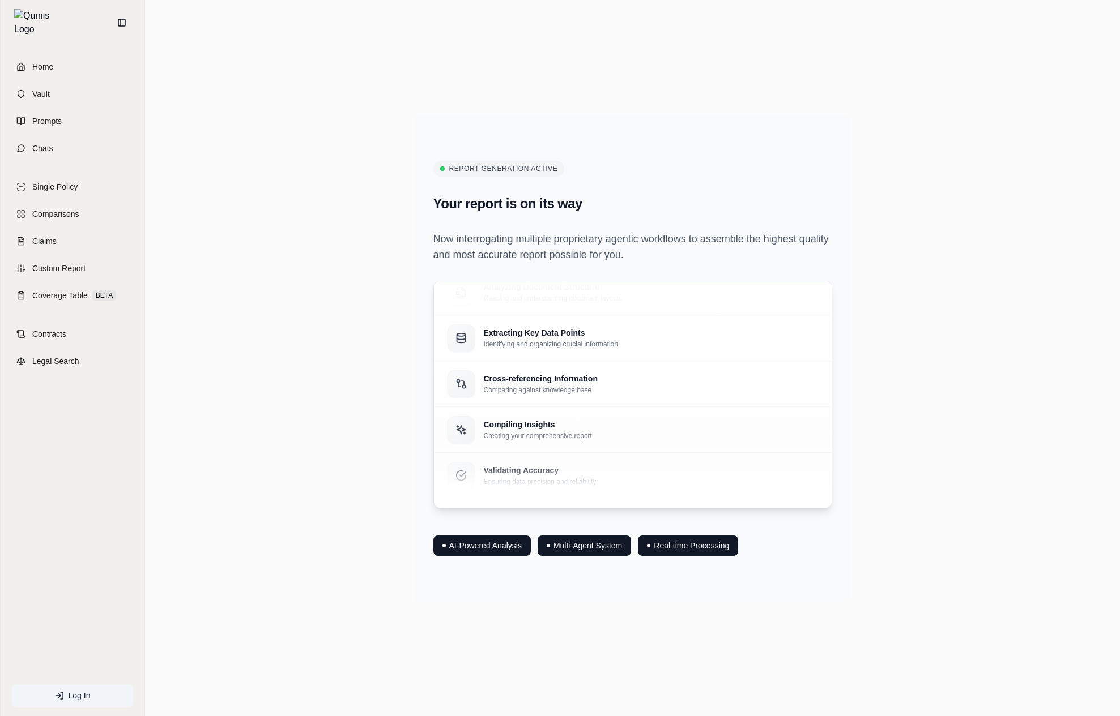
click at [887, 503] on div "Report Generation Active Your report is on its way Now interrogating multiple p…" at bounding box center [632, 357] width 956 height 537
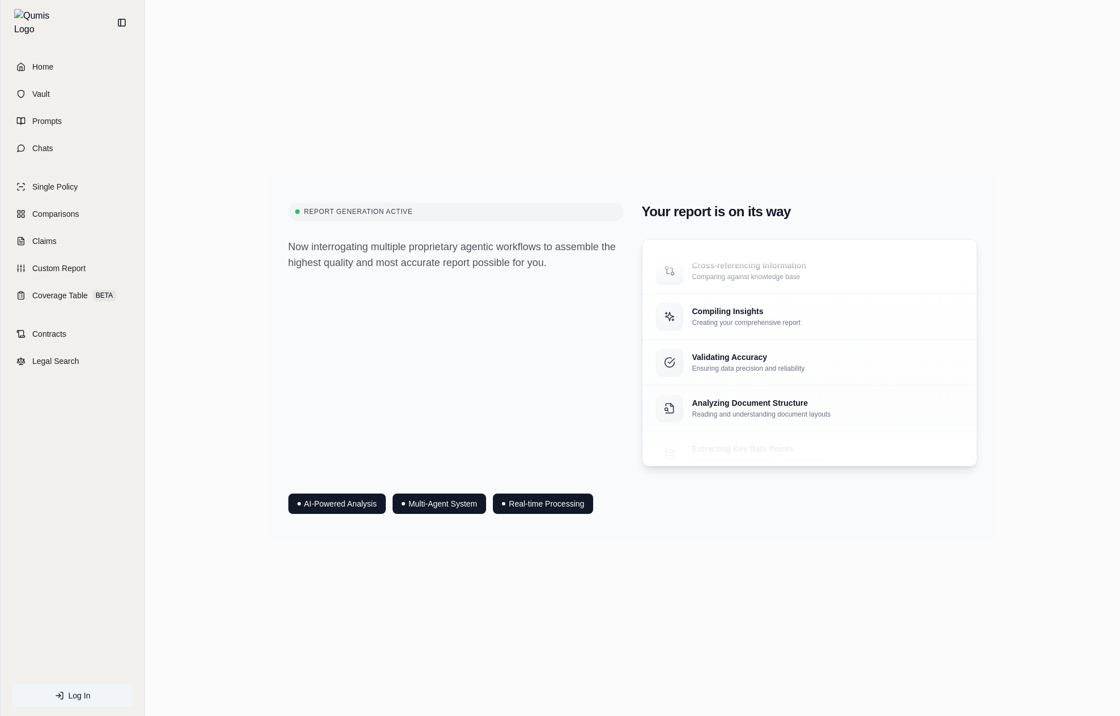
click at [802, 567] on div "Report Generation Active Your report is on its way Now interrogating multiple p…" at bounding box center [632, 357] width 956 height 537
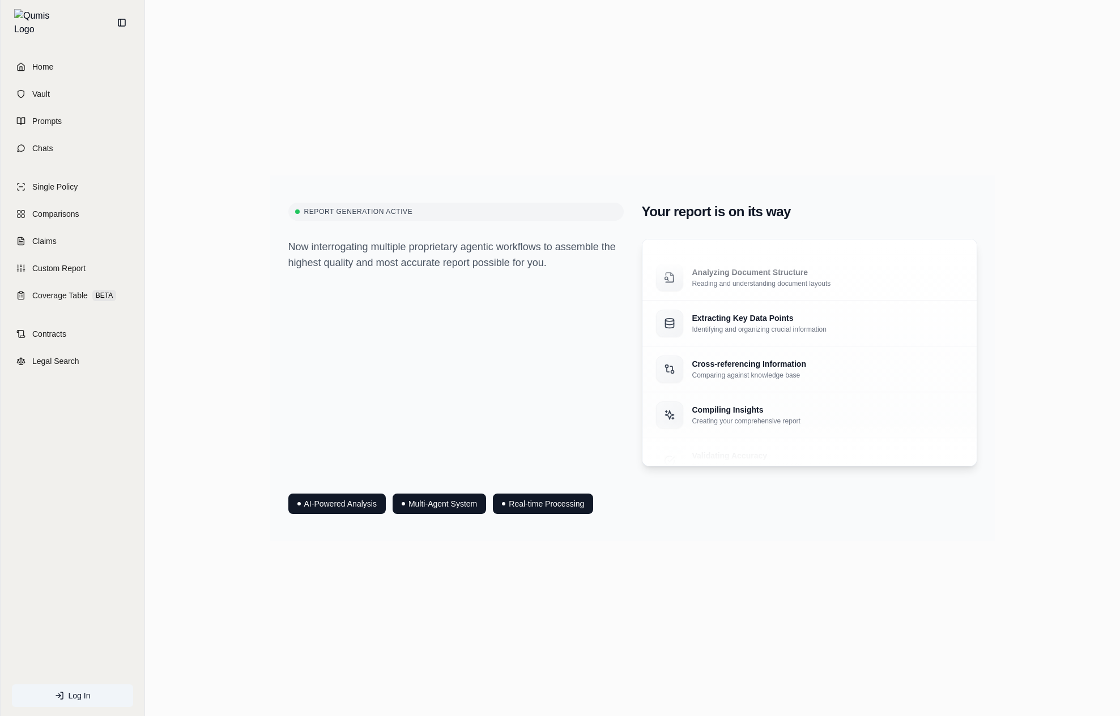
click at [802, 567] on div "Report Generation Active Your report is on its way Now interrogating multiple p…" at bounding box center [632, 357] width 956 height 537
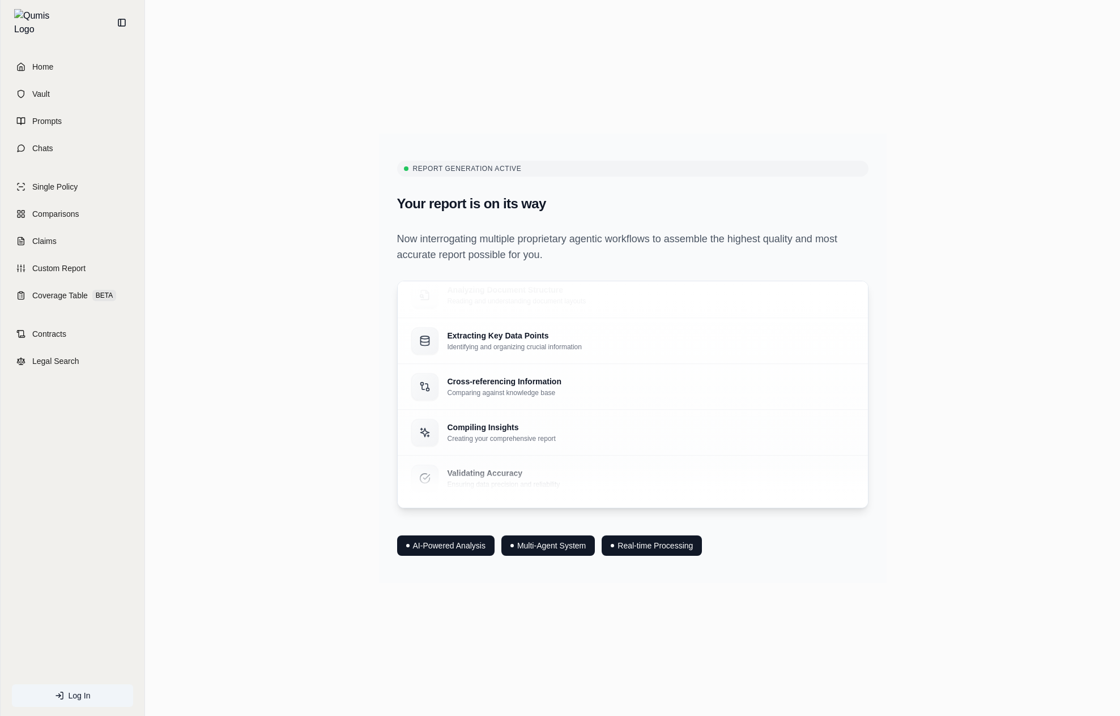
click at [802, 567] on div "Report Generation Active Your report is on its way Now interrogating multiple p…" at bounding box center [632, 359] width 507 height 450
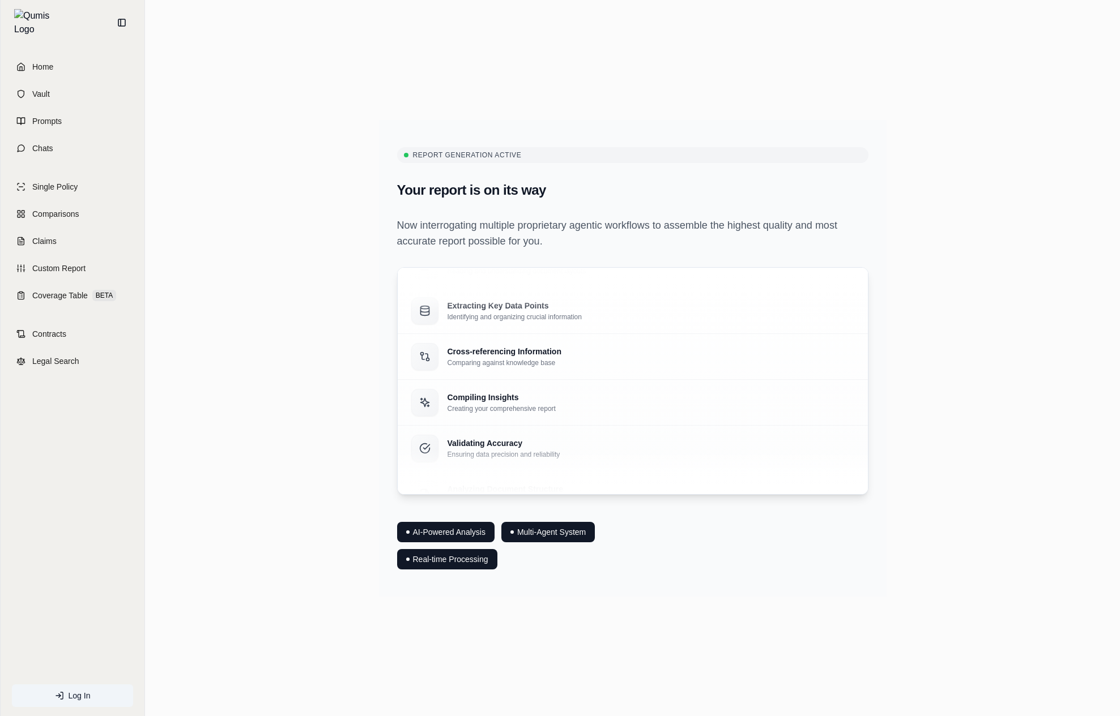
click at [806, 558] on div "AI-Powered Analysis Multi-Agent System Real-time Processing" at bounding box center [632, 541] width 471 height 57
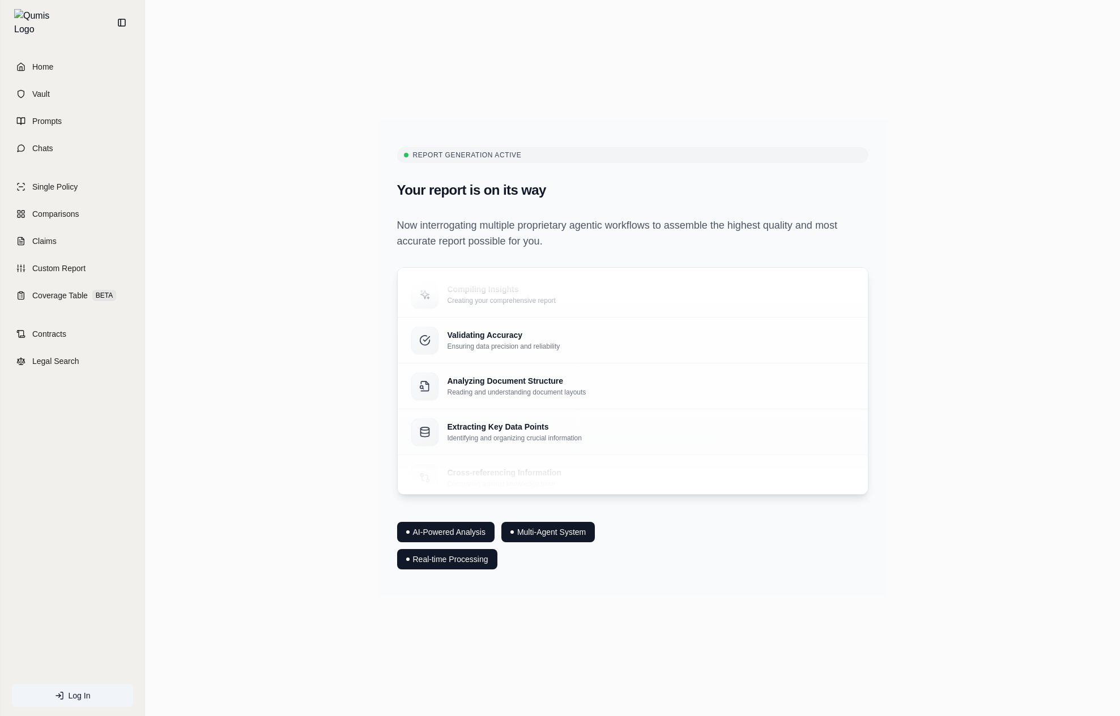
click at [984, 373] on div "Report Generation Active Your report is on its way Now interrogating multiple p…" at bounding box center [632, 357] width 956 height 537
